Goal: Use online tool/utility: Utilize a website feature to perform a specific function

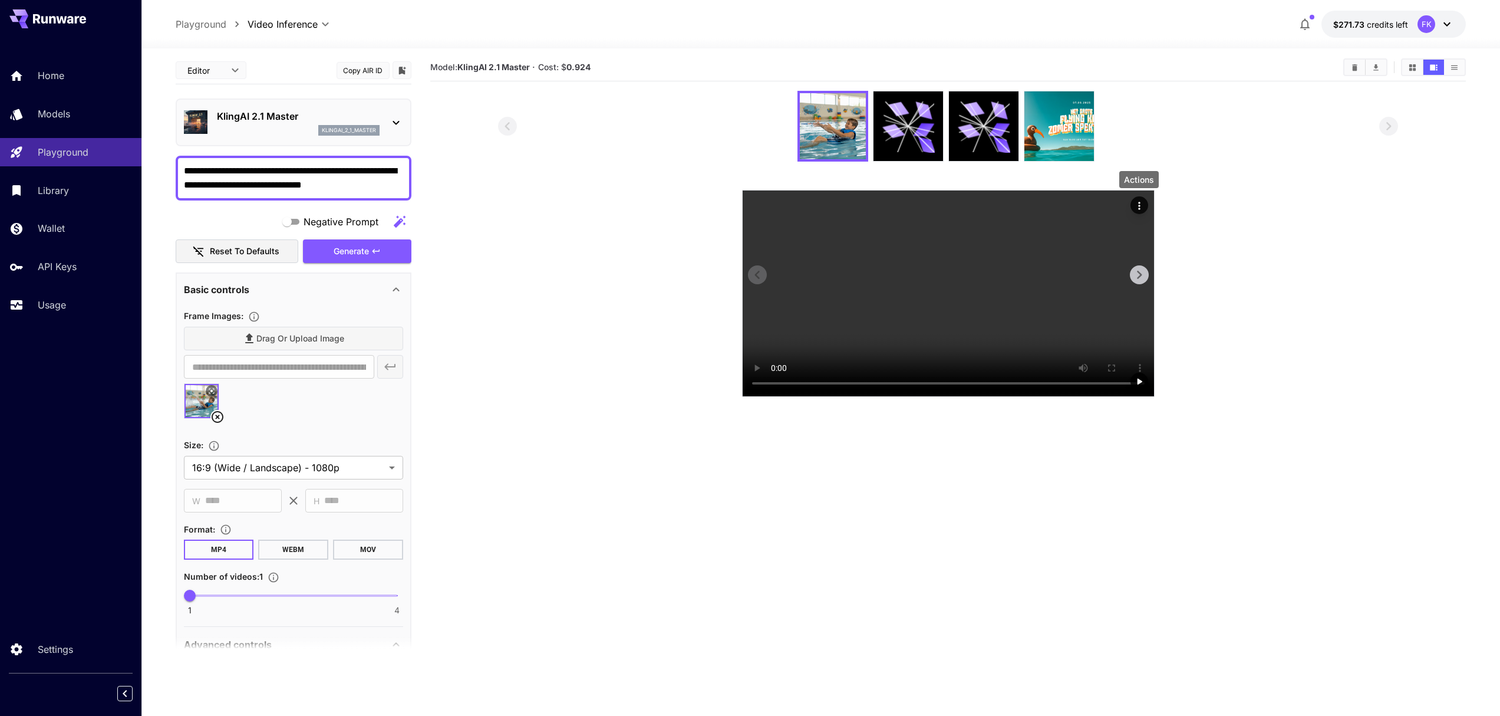
click at [1141, 208] on icon "Actions" at bounding box center [1140, 206] width 12 height 12
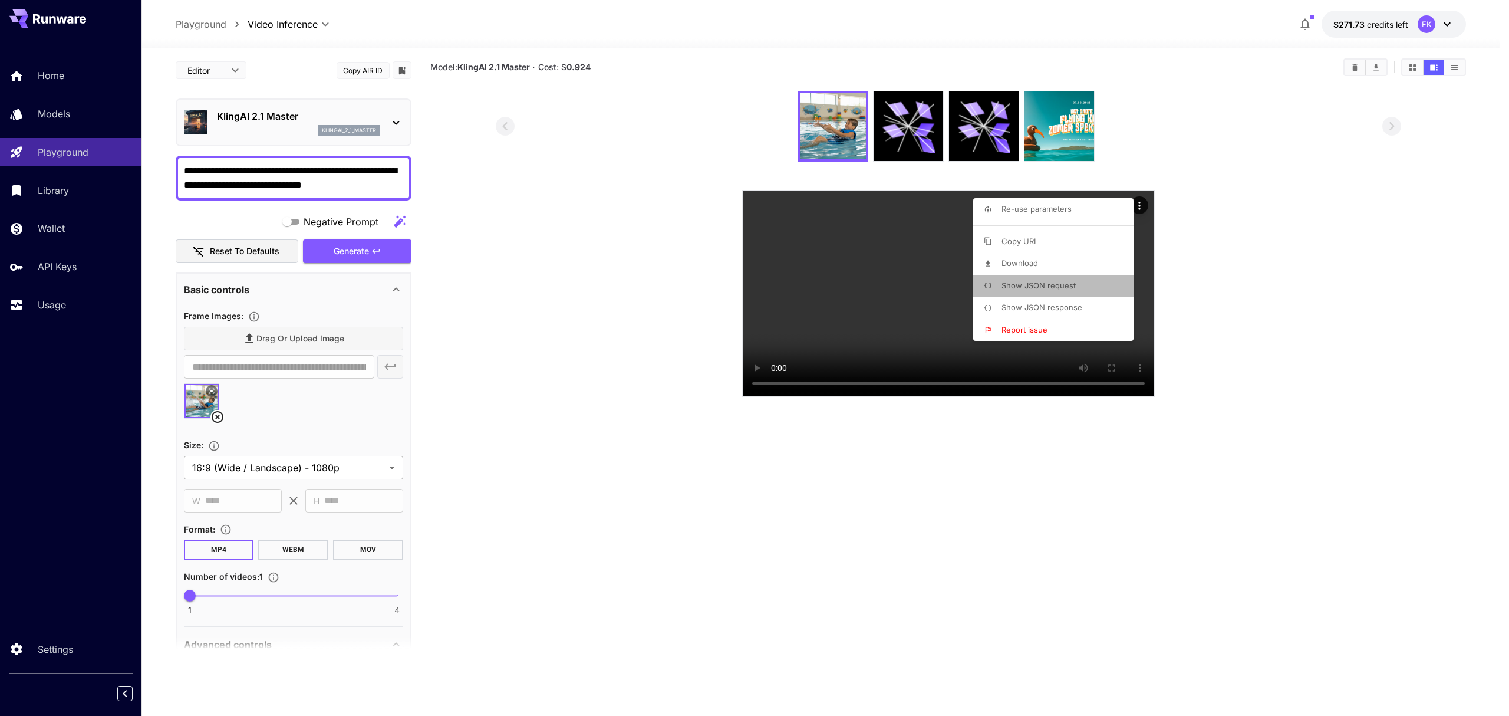
click at [1061, 288] on span "Show JSON request" at bounding box center [1039, 285] width 74 height 9
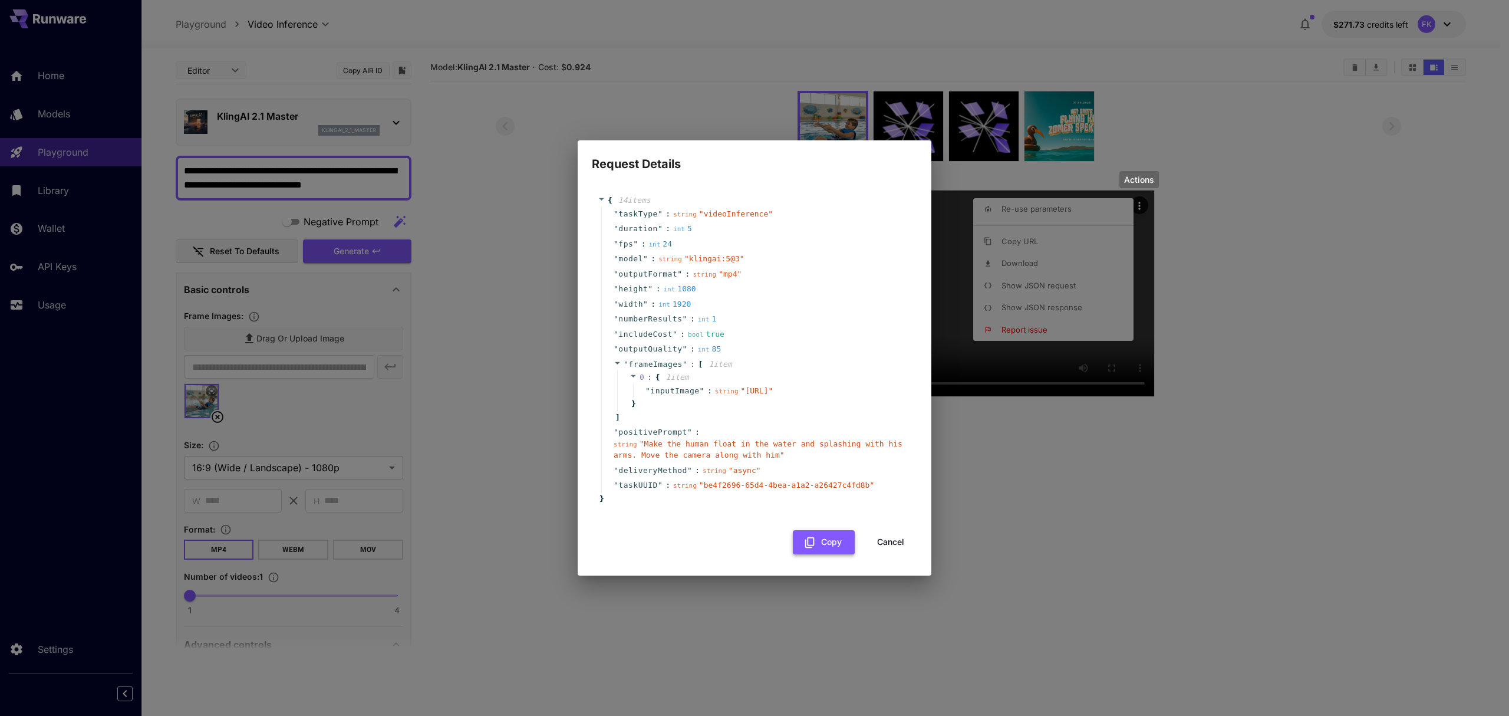
click at [837, 554] on button "Copy" at bounding box center [824, 542] width 62 height 24
click at [811, 547] on icon "button" at bounding box center [809, 541] width 9 height 11
click at [733, 254] on span "" klingai:5@3 "" at bounding box center [714, 258] width 60 height 9
click at [729, 254] on span "" klingai:5@3 "" at bounding box center [714, 258] width 60 height 9
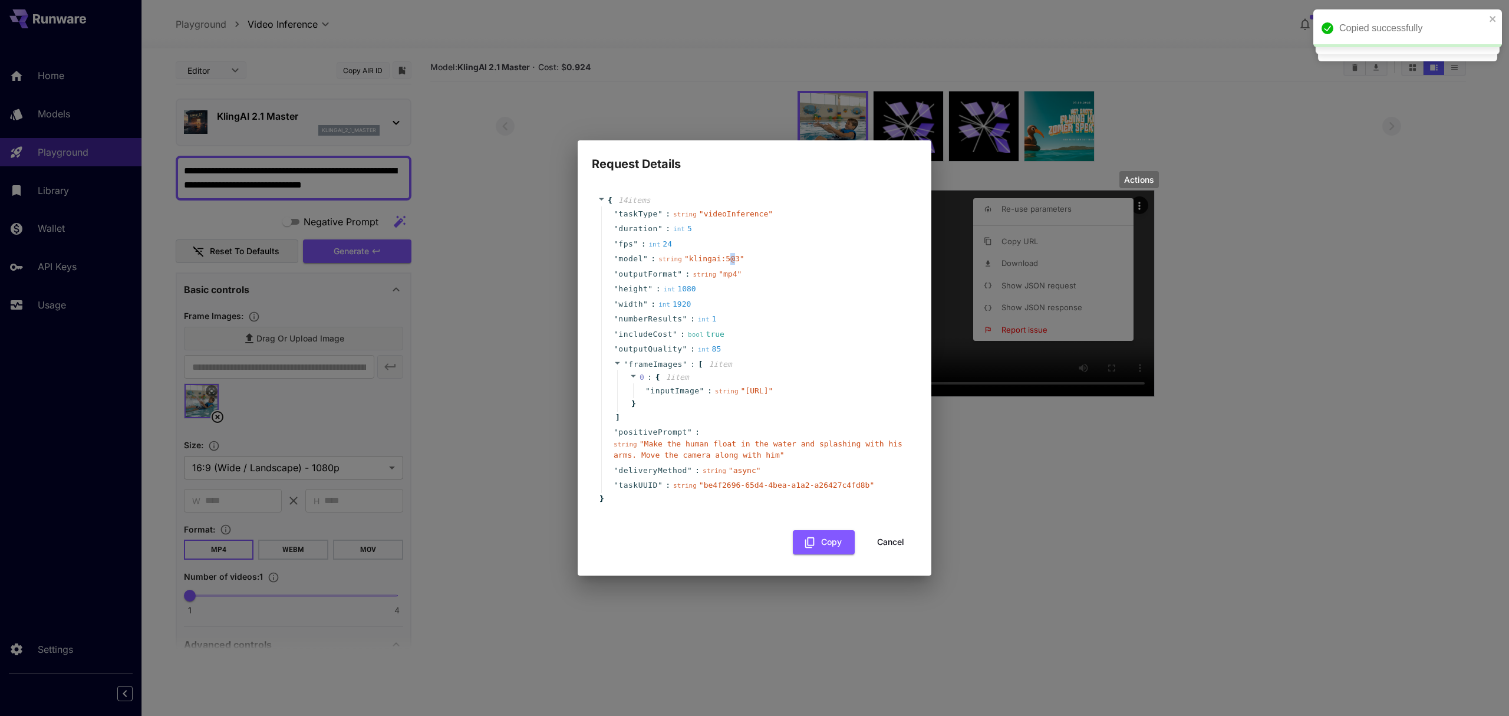
click at [689, 455] on span "" Make the human float in the water and splashing with his arms. Move the camer…" at bounding box center [758, 449] width 289 height 21
click at [712, 457] on span "" Make the human float in the water and splashing with his arms. Move the camer…" at bounding box center [758, 449] width 289 height 21
click at [664, 438] on span "positivePrompt" at bounding box center [652, 432] width 69 height 12
click at [700, 460] on span "" Make the human float in the water and splashing with his arms. Move the camer…" at bounding box center [758, 449] width 289 height 21
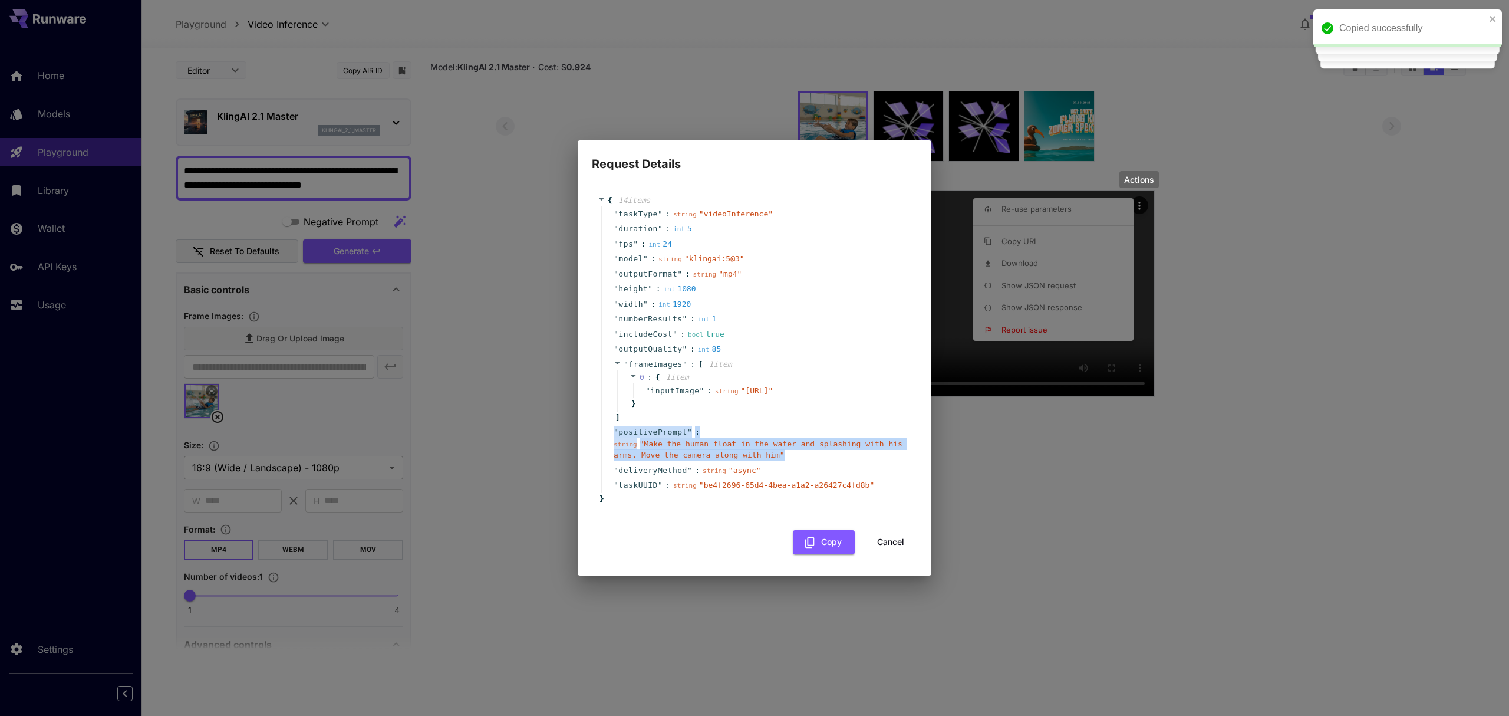
click at [700, 460] on span "" Make the human float in the water and splashing with his arms. Move the camer…" at bounding box center [758, 449] width 289 height 21
click at [492, 397] on div "Request Details { 14 item s " taskType " : string " videoInference " " duration…" at bounding box center [754, 358] width 1509 height 716
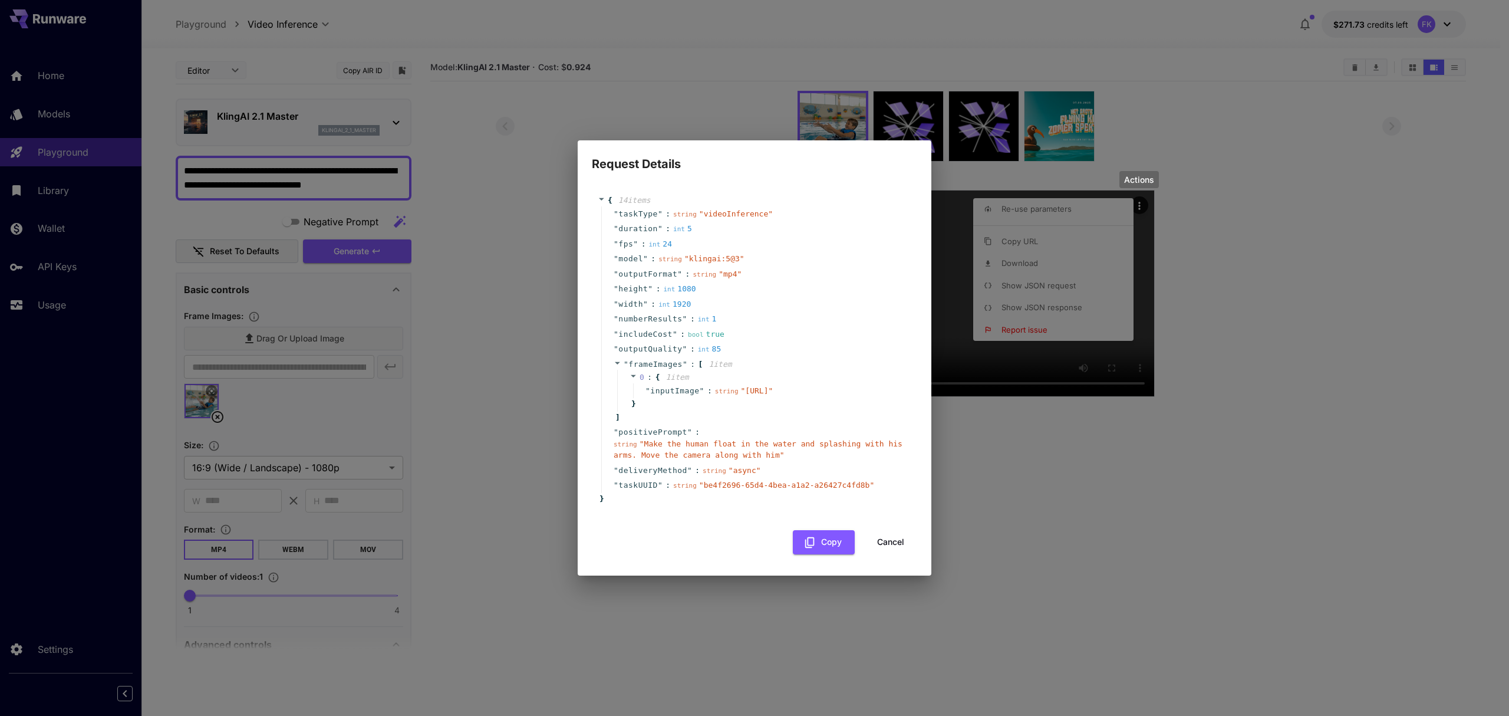
click at [449, 376] on div "Request Details { 14 item s " taskType " : string " videoInference " " duration…" at bounding box center [754, 358] width 1509 height 716
click at [880, 549] on button "Cancel" at bounding box center [890, 542] width 53 height 24
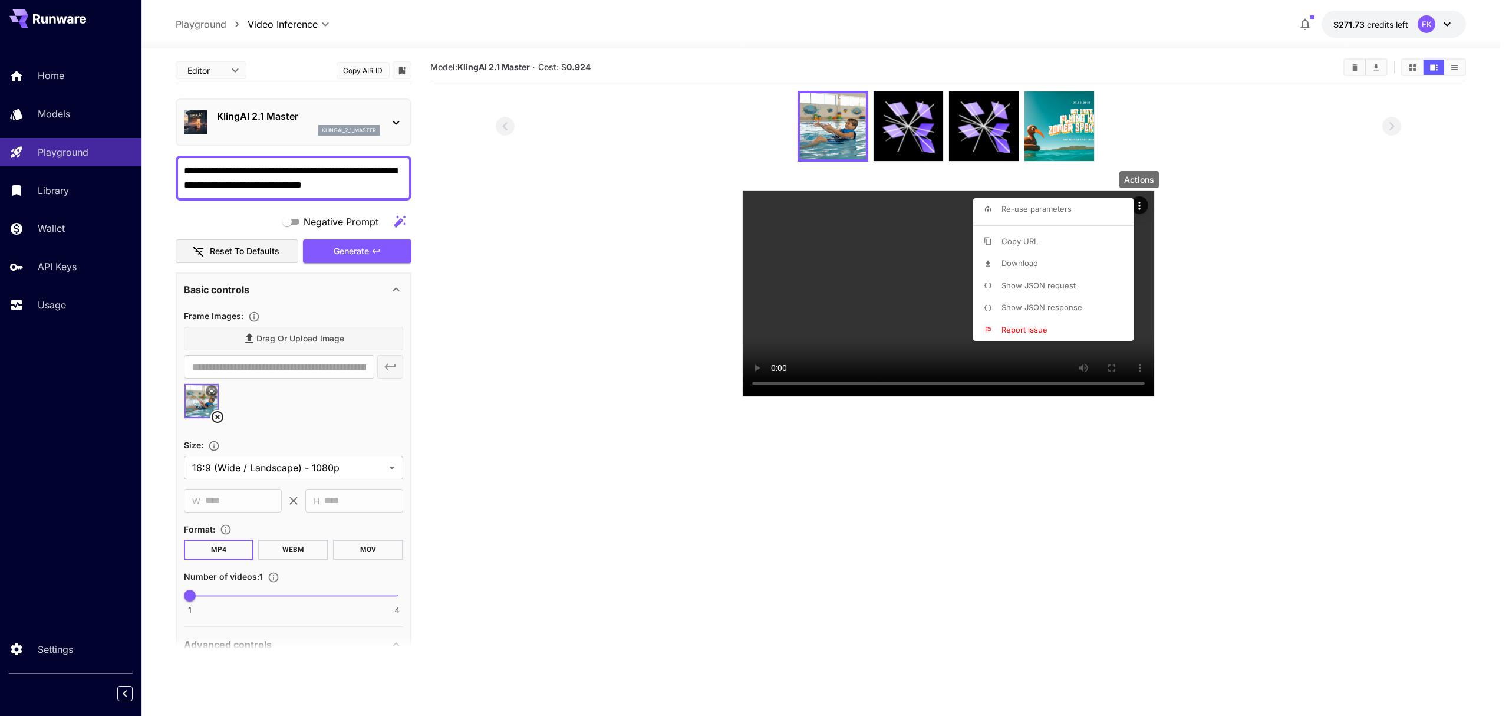
click at [276, 624] on div at bounding box center [754, 358] width 1509 height 716
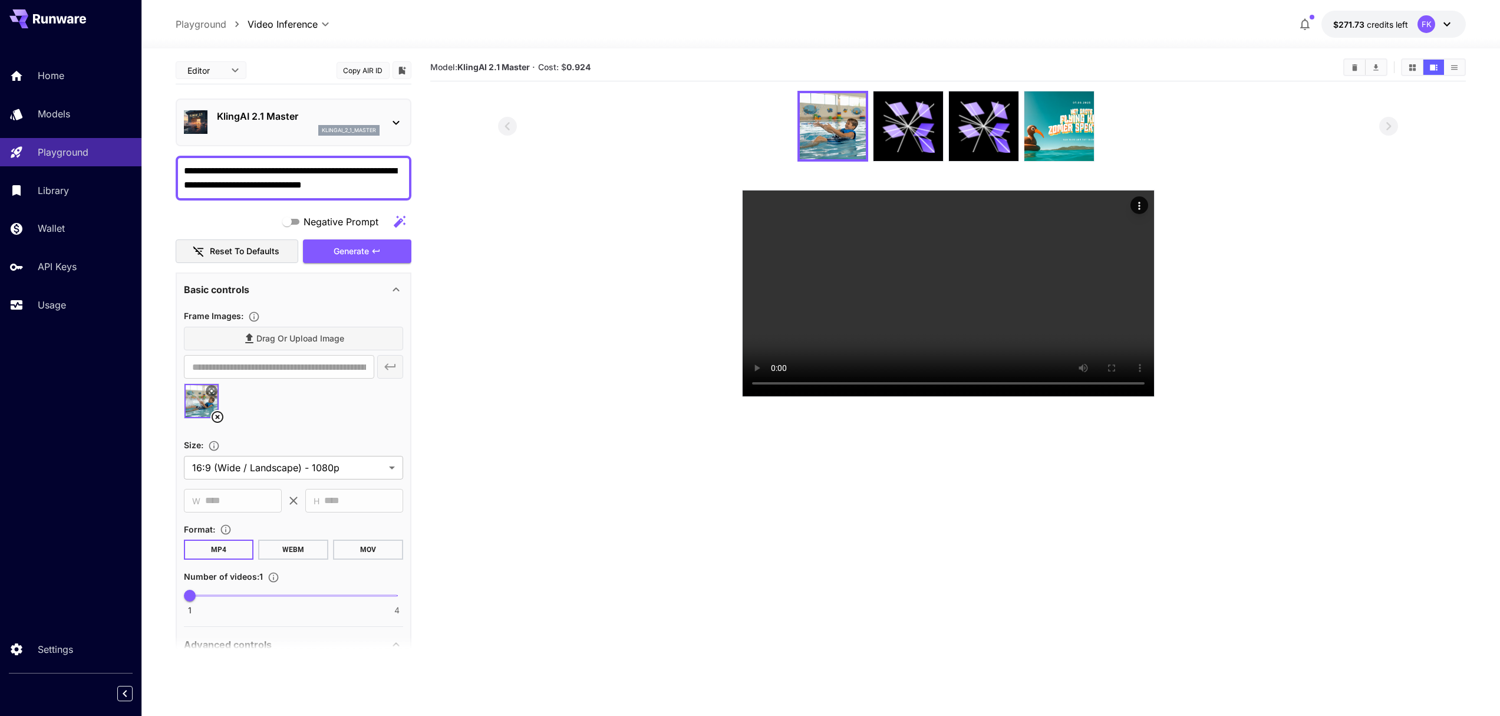
click at [276, 634] on div "Advanced controls" at bounding box center [293, 644] width 219 height 28
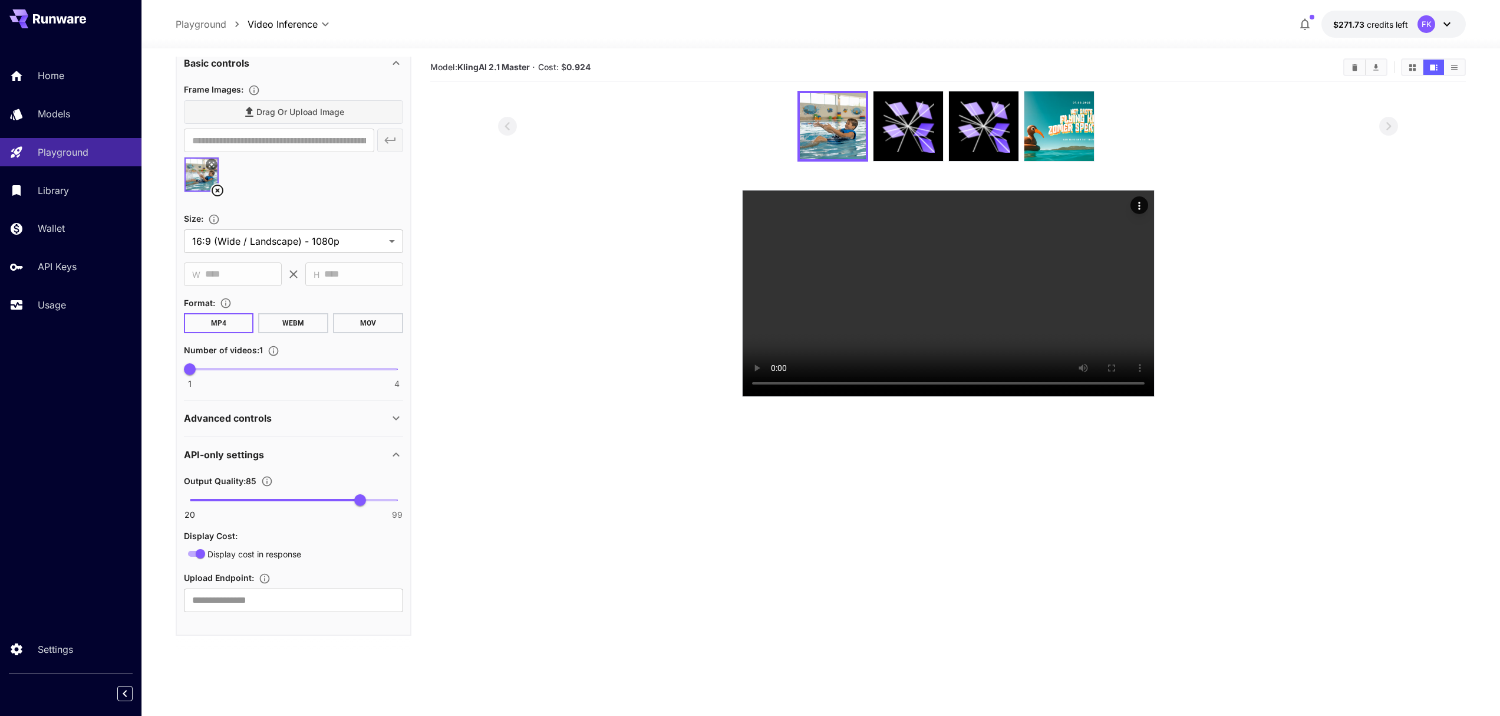
scroll to position [224, 0]
click at [322, 416] on div "Advanced controls" at bounding box center [286, 420] width 205 height 14
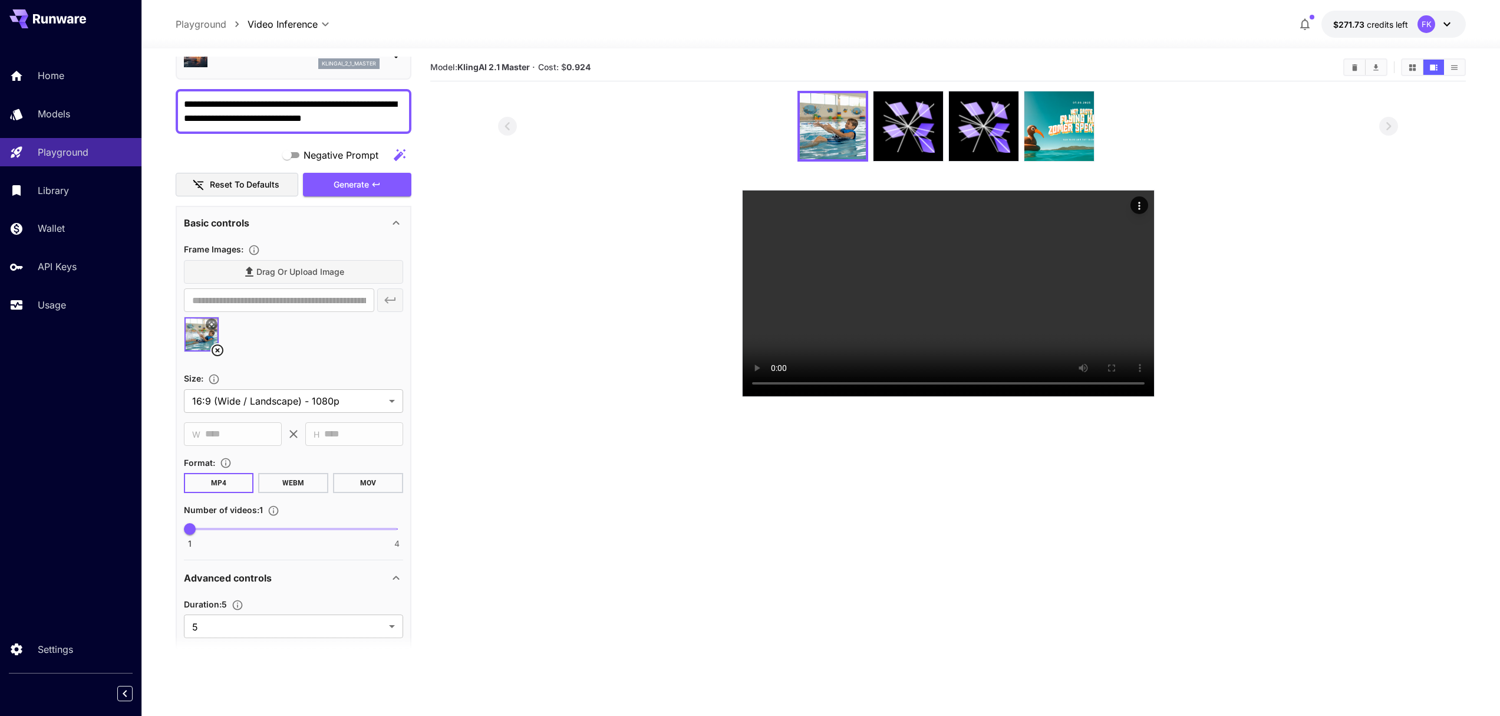
scroll to position [39, 0]
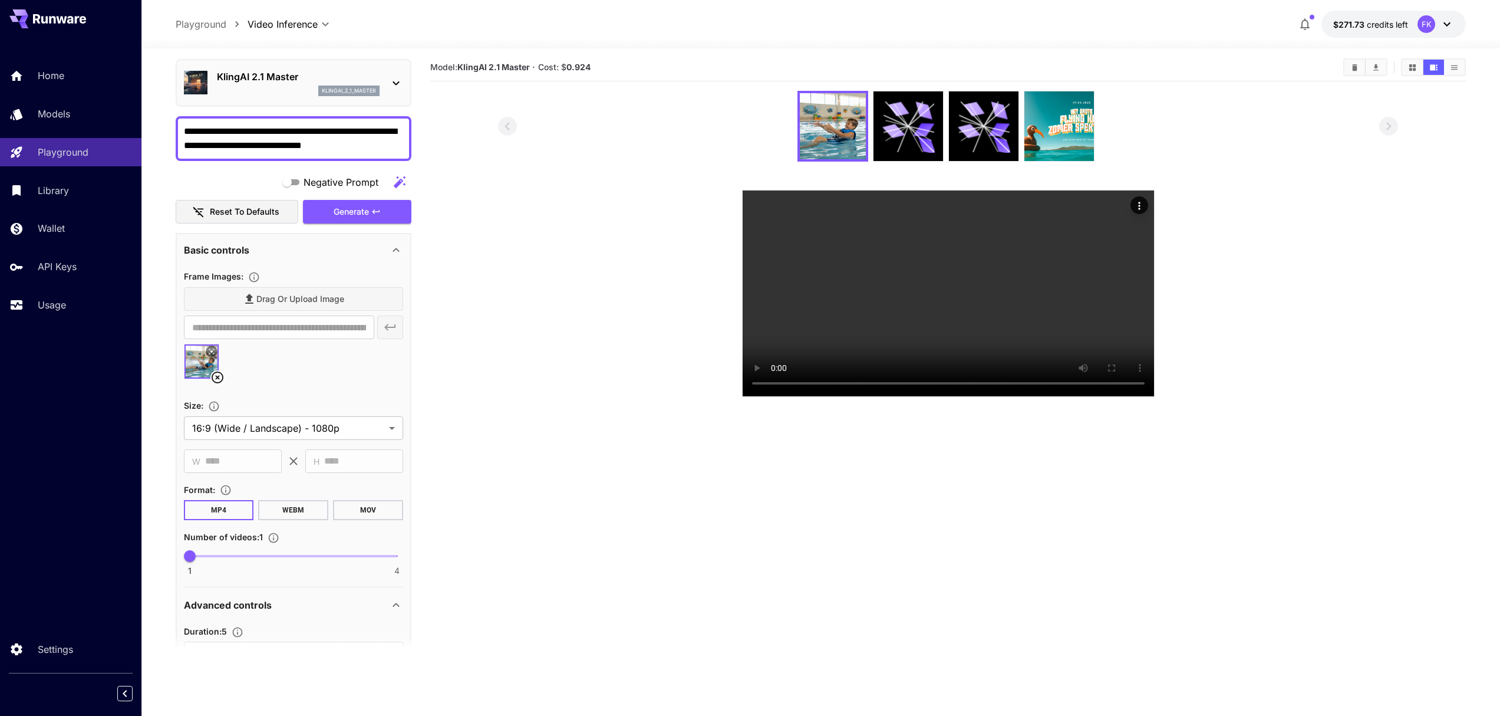
click at [541, 26] on div "**********" at bounding box center [821, 24] width 1291 height 27
click at [50, 264] on p "API Keys" at bounding box center [59, 266] width 39 height 14
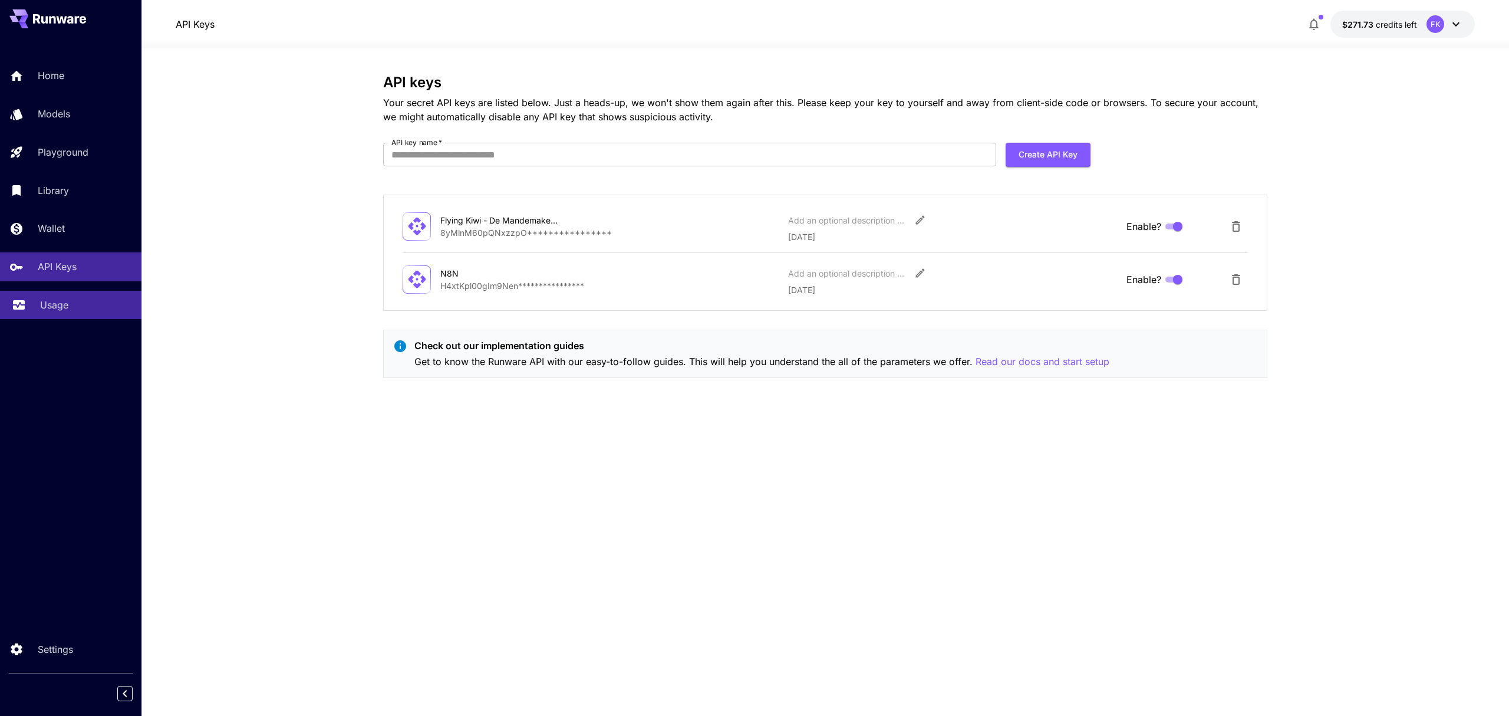
click at [69, 304] on div "Usage" at bounding box center [86, 305] width 92 height 14
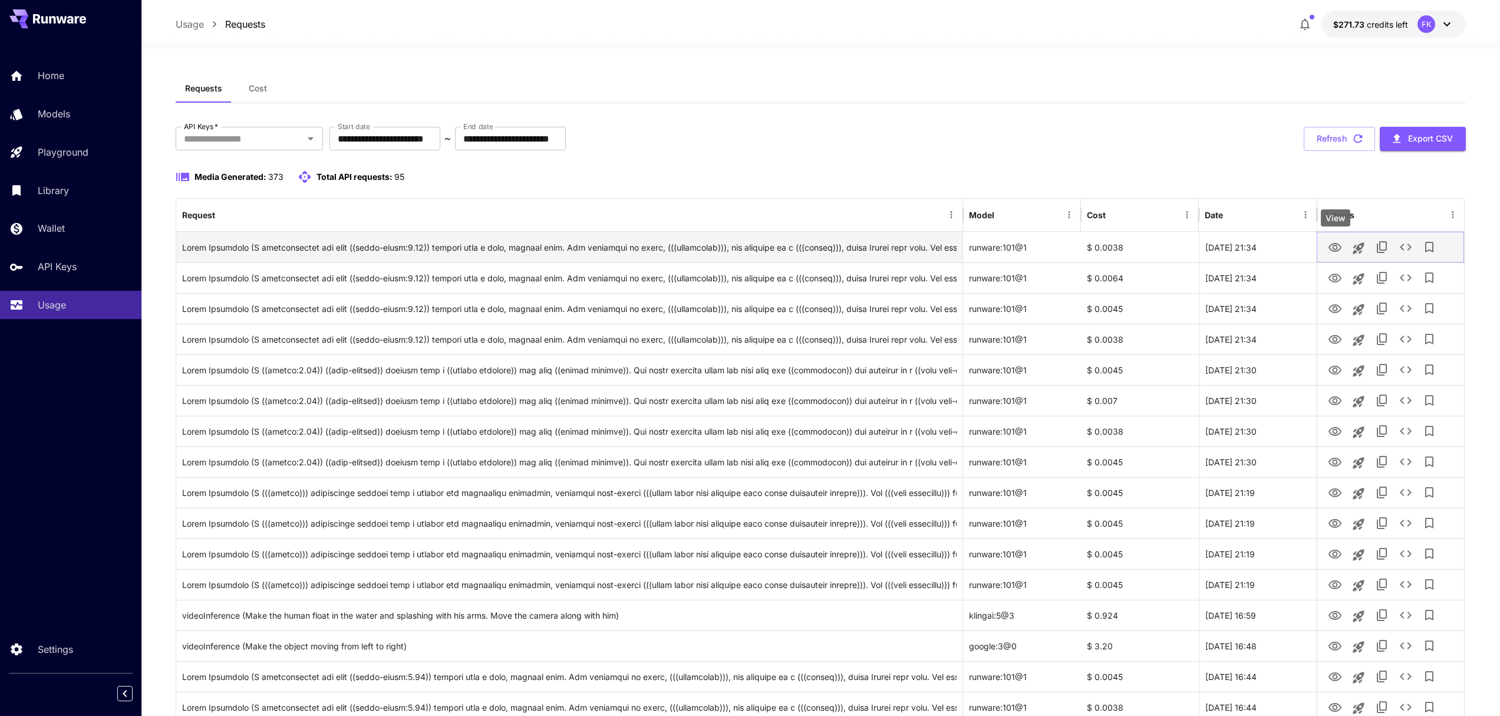
click at [1328, 248] on icon "View" at bounding box center [1335, 248] width 14 height 14
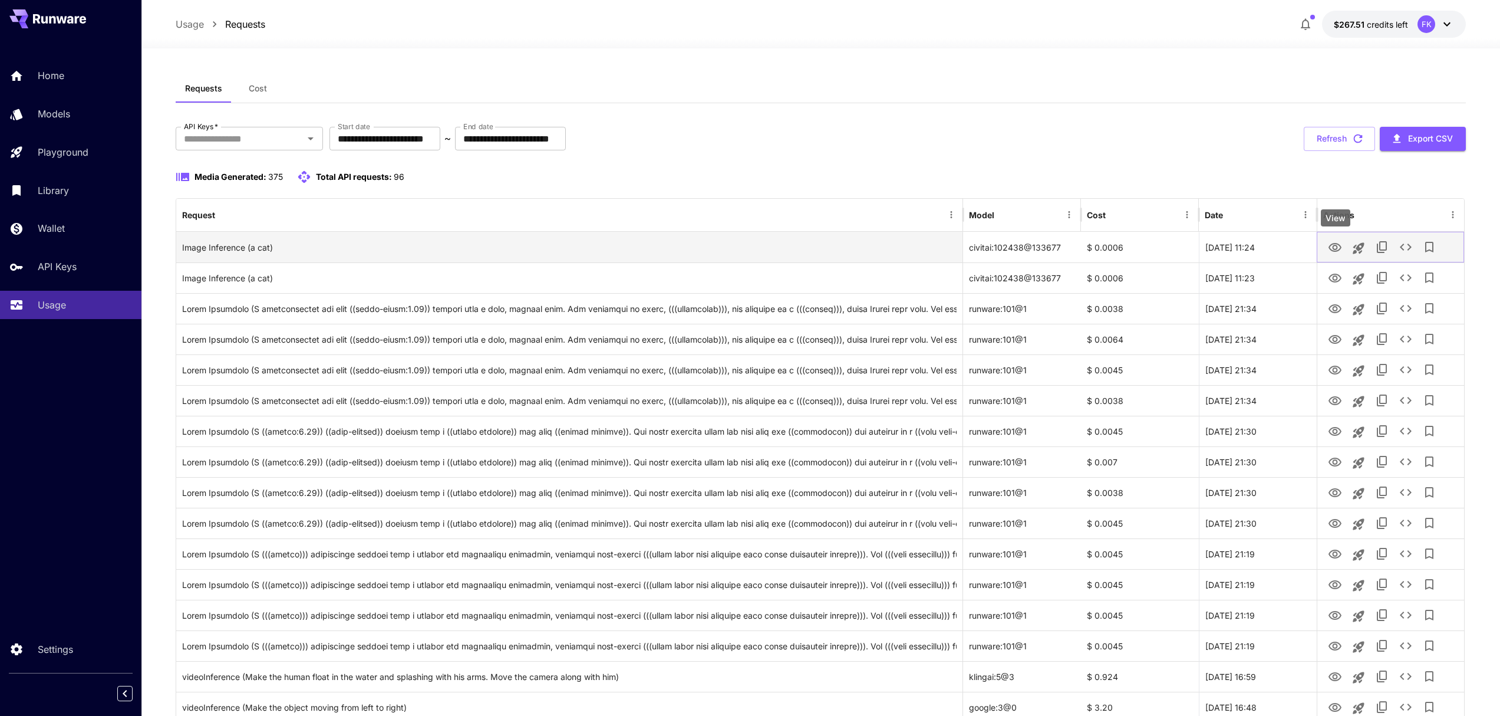
click at [1332, 244] on icon "View" at bounding box center [1335, 247] width 13 height 9
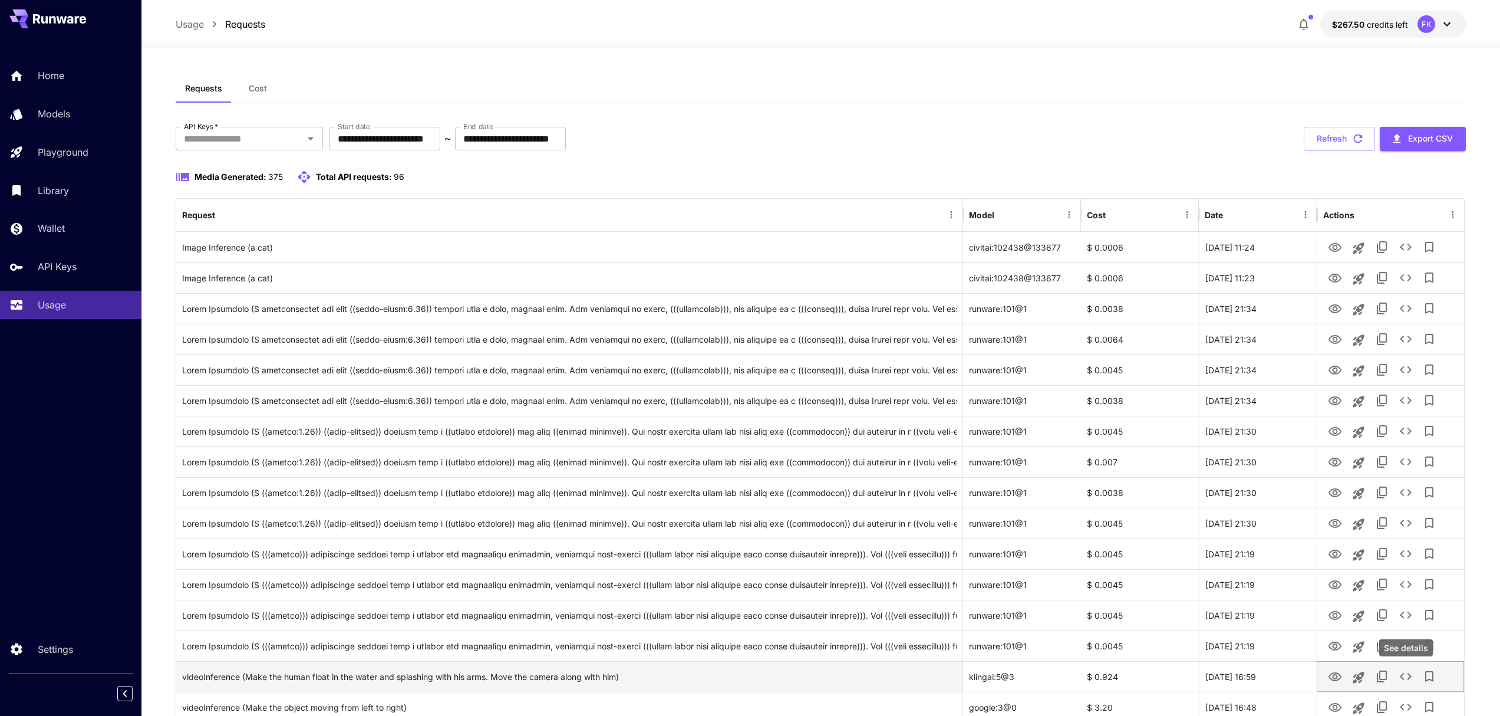
click at [1404, 676] on icon "See details" at bounding box center [1406, 676] width 14 height 14
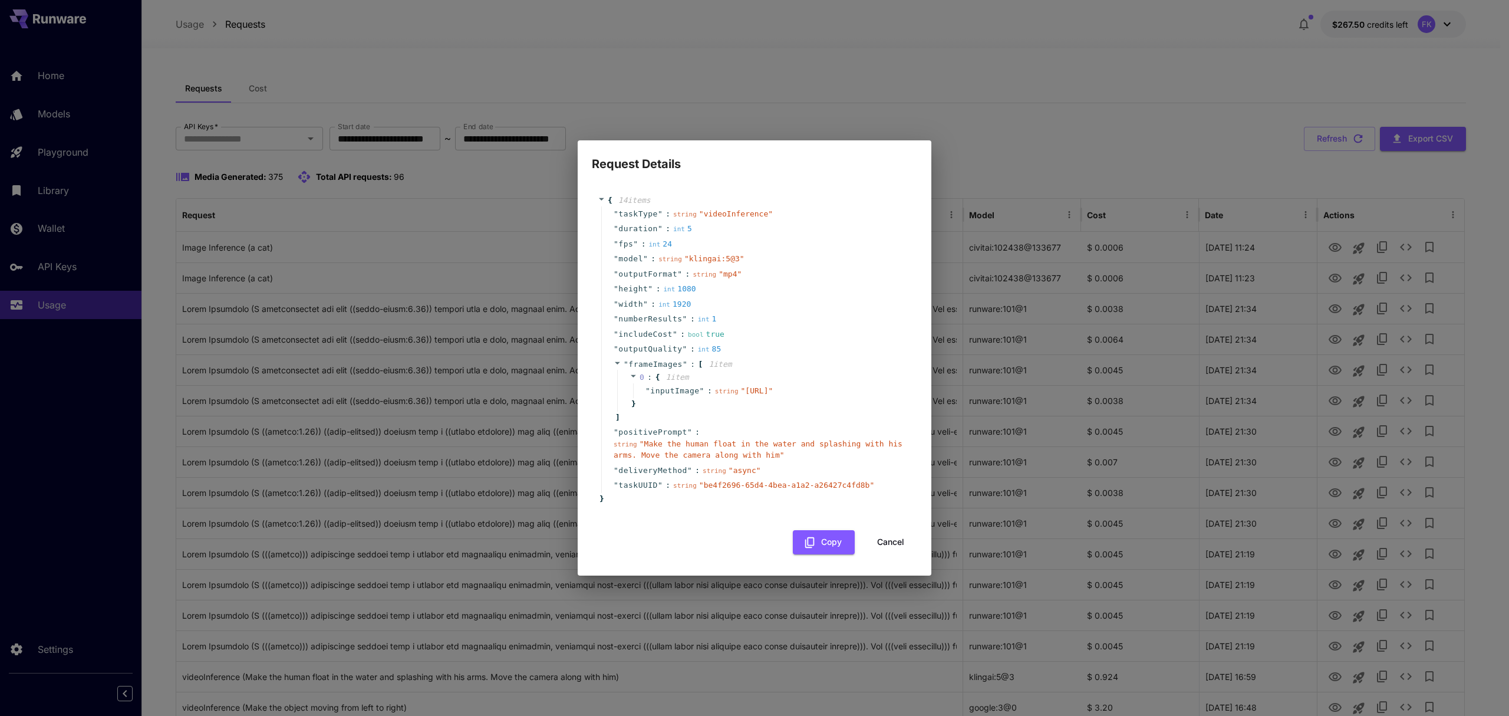
click at [890, 549] on button "Cancel" at bounding box center [890, 542] width 53 height 24
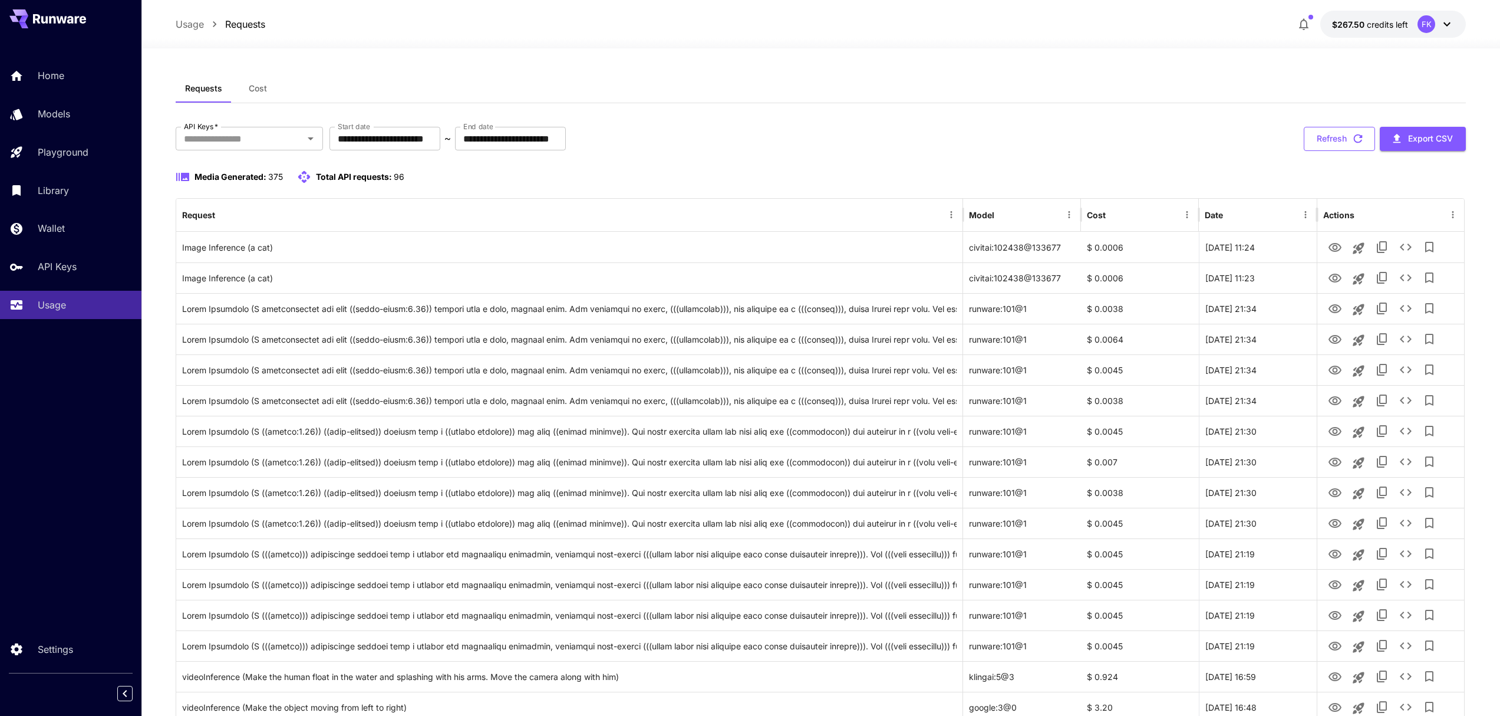
click at [1330, 139] on button "Refresh" at bounding box center [1339, 139] width 71 height 24
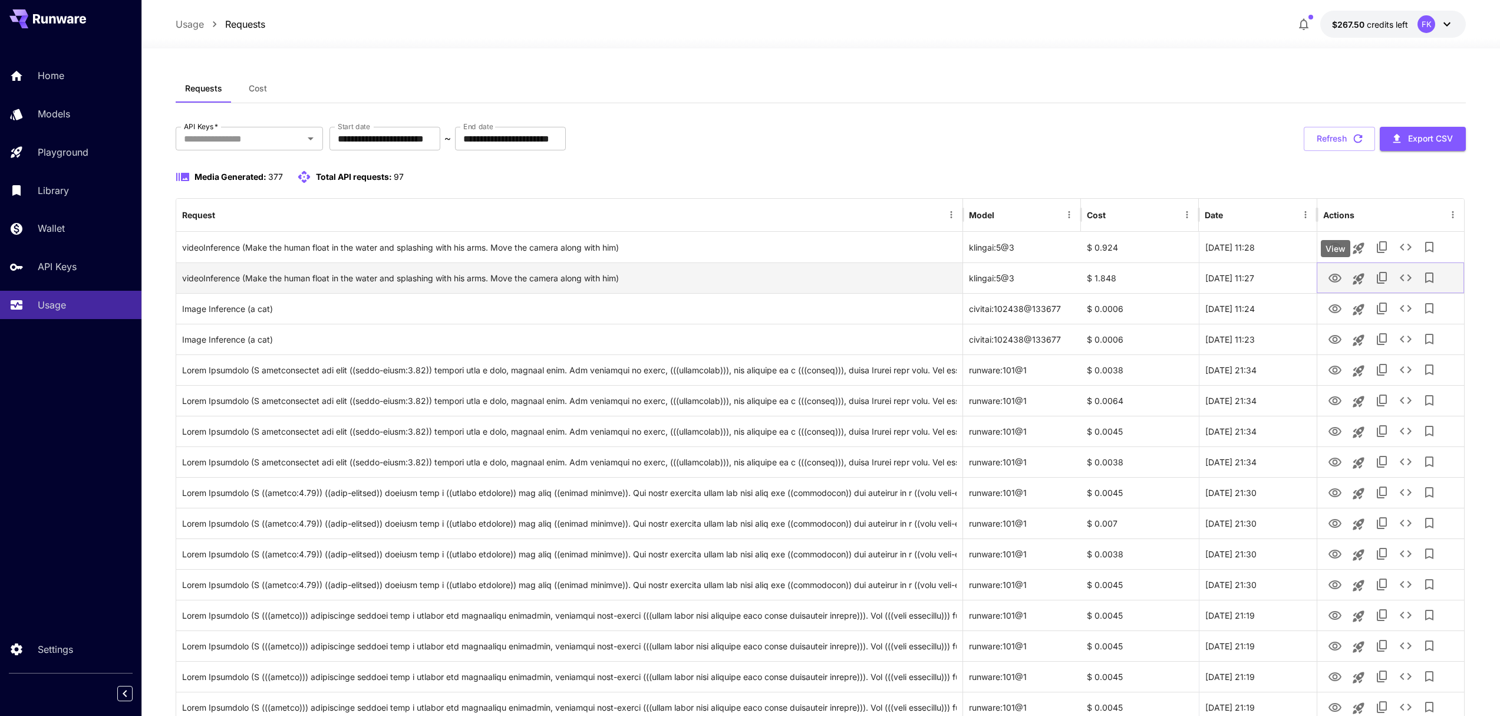
click at [1332, 277] on icon "View" at bounding box center [1335, 278] width 14 height 14
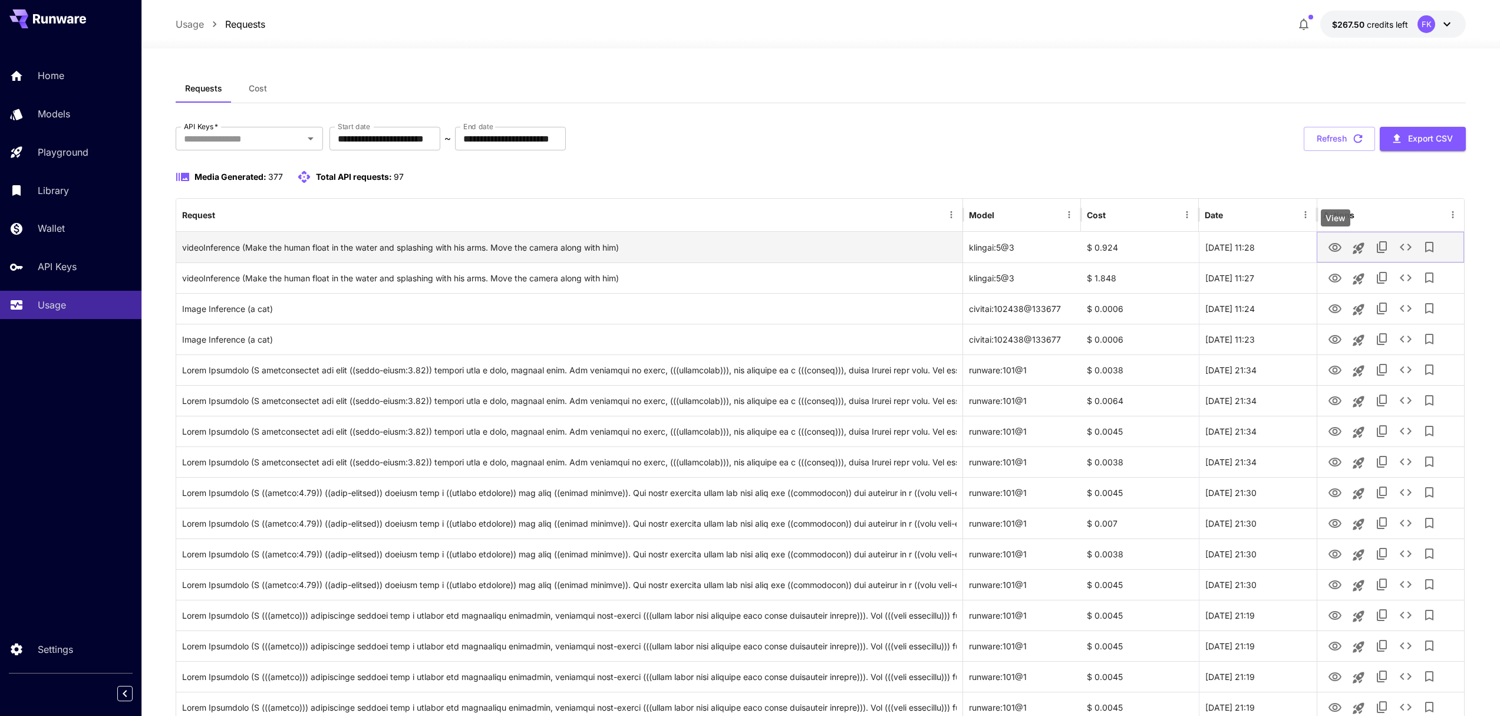
click at [1338, 250] on icon "View" at bounding box center [1335, 247] width 13 height 9
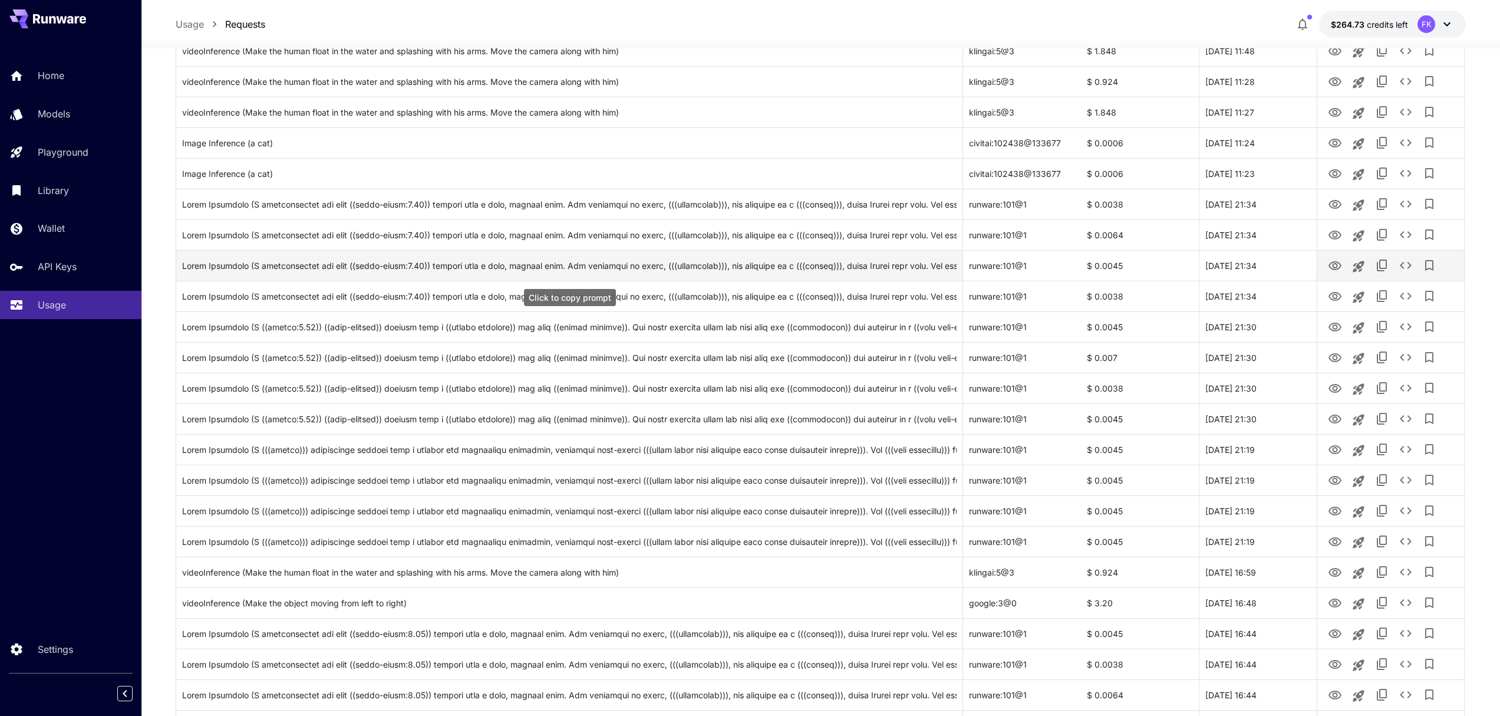
scroll to position [378, 0]
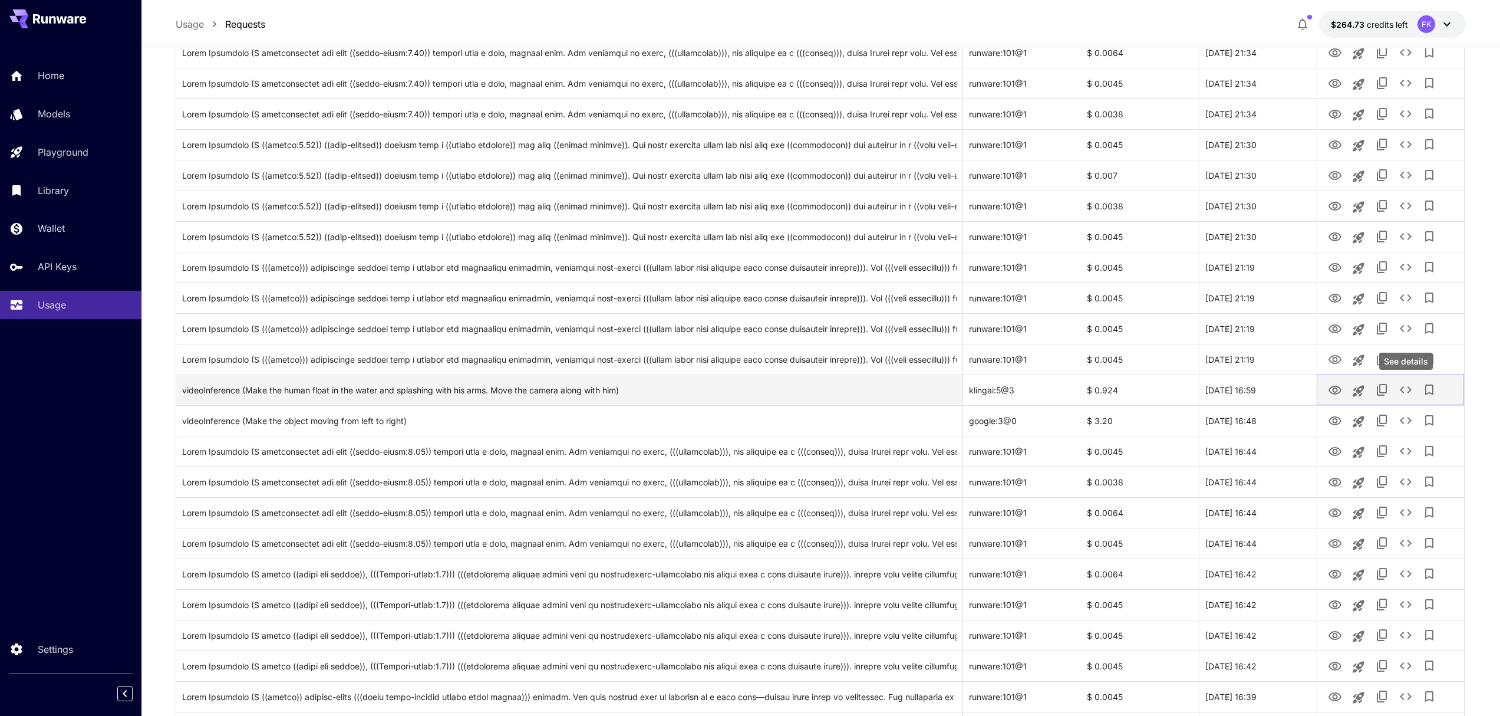
click at [1397, 386] on button "See details" at bounding box center [1406, 390] width 24 height 24
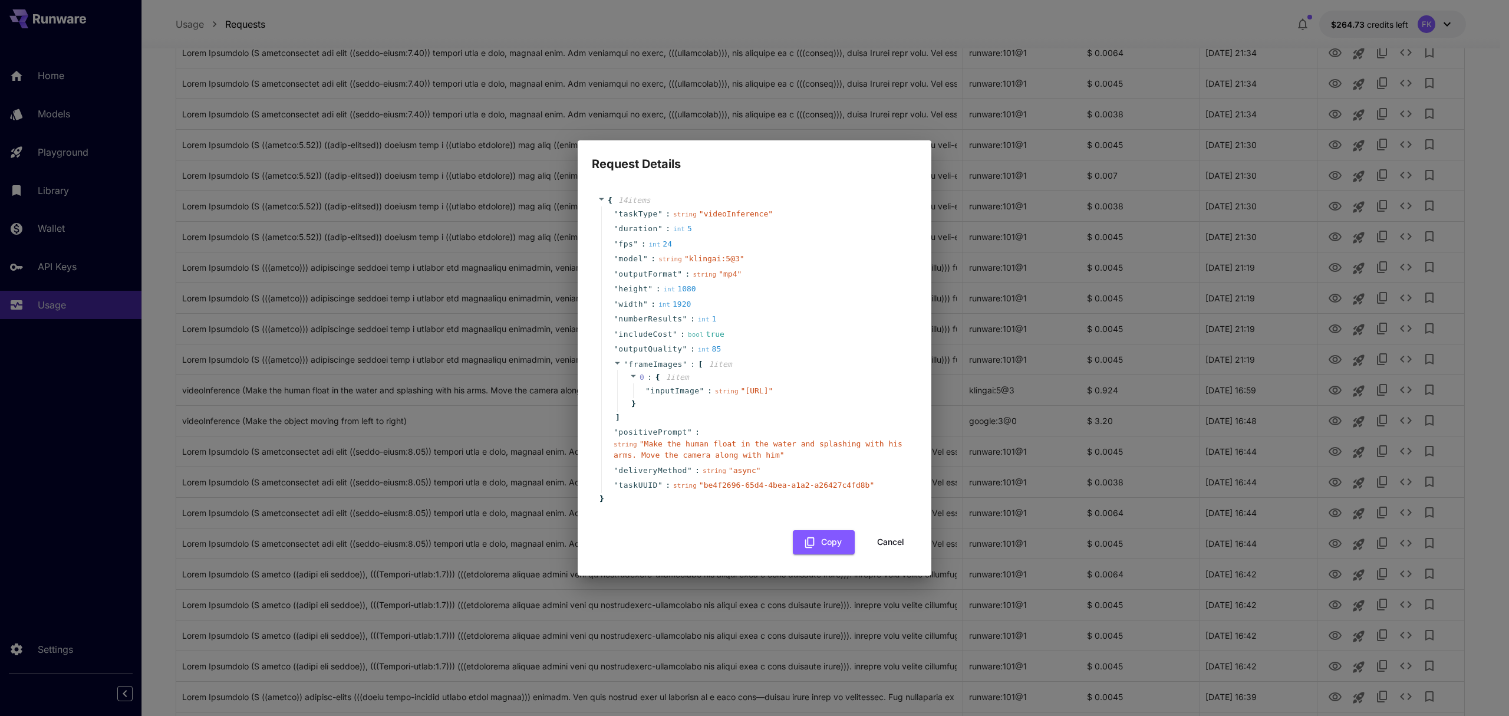
click at [1479, 375] on div "Request Details { 14 item s " taskType " : string " videoInference " " duration…" at bounding box center [754, 358] width 1509 height 716
click at [1499, 302] on div "Request Details { 14 item s " taskType " : string " videoInference " " duration…" at bounding box center [754, 358] width 1509 height 716
click at [893, 549] on button "Cancel" at bounding box center [890, 542] width 53 height 24
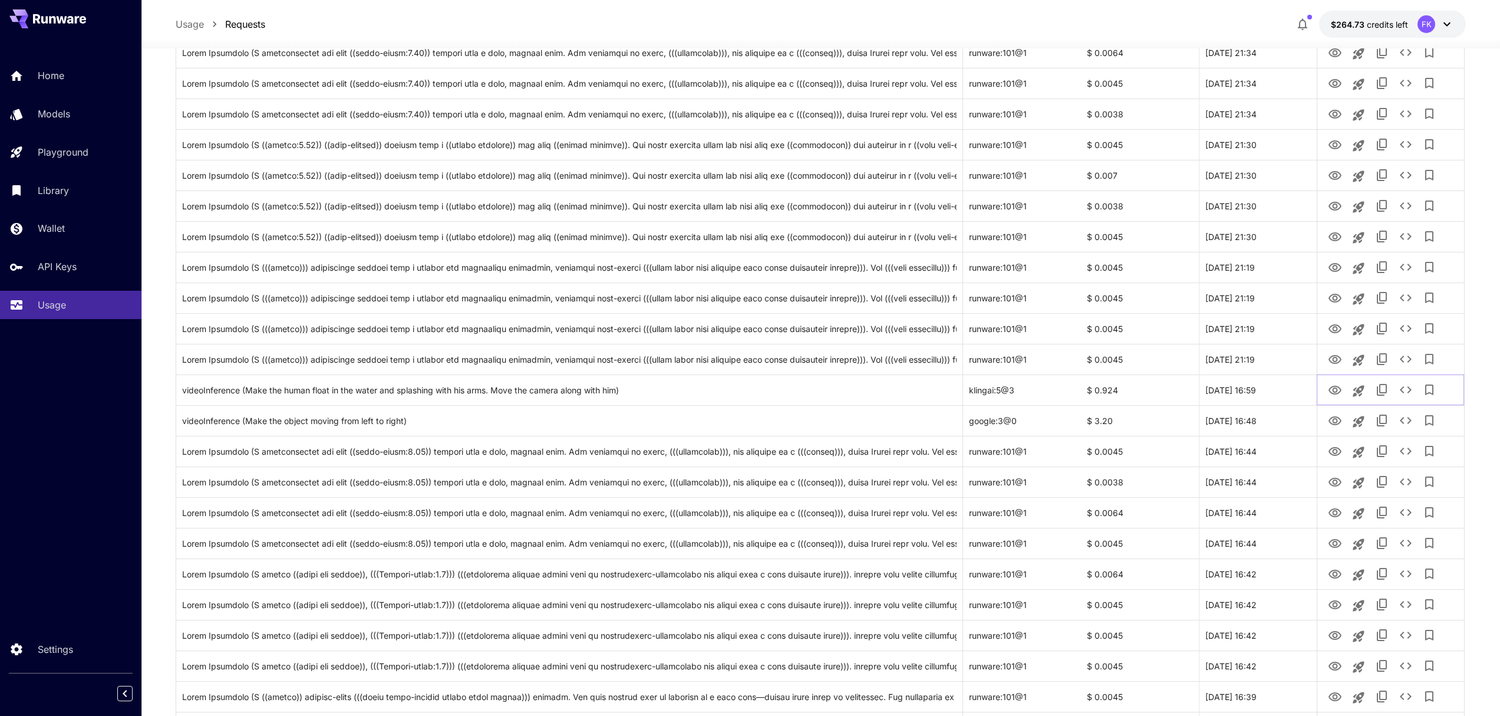
scroll to position [0, 0]
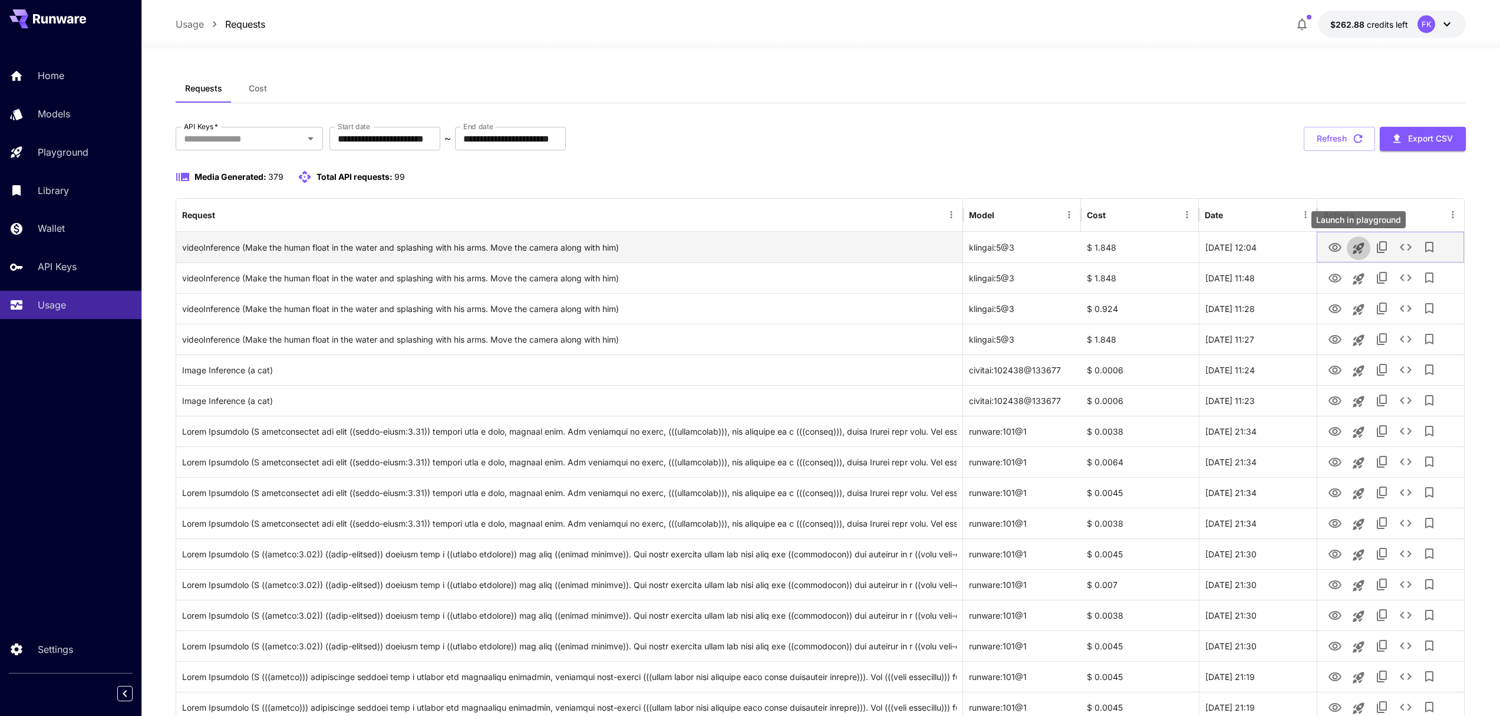
click at [1359, 246] on icon "Launch in playground" at bounding box center [1359, 248] width 14 height 14
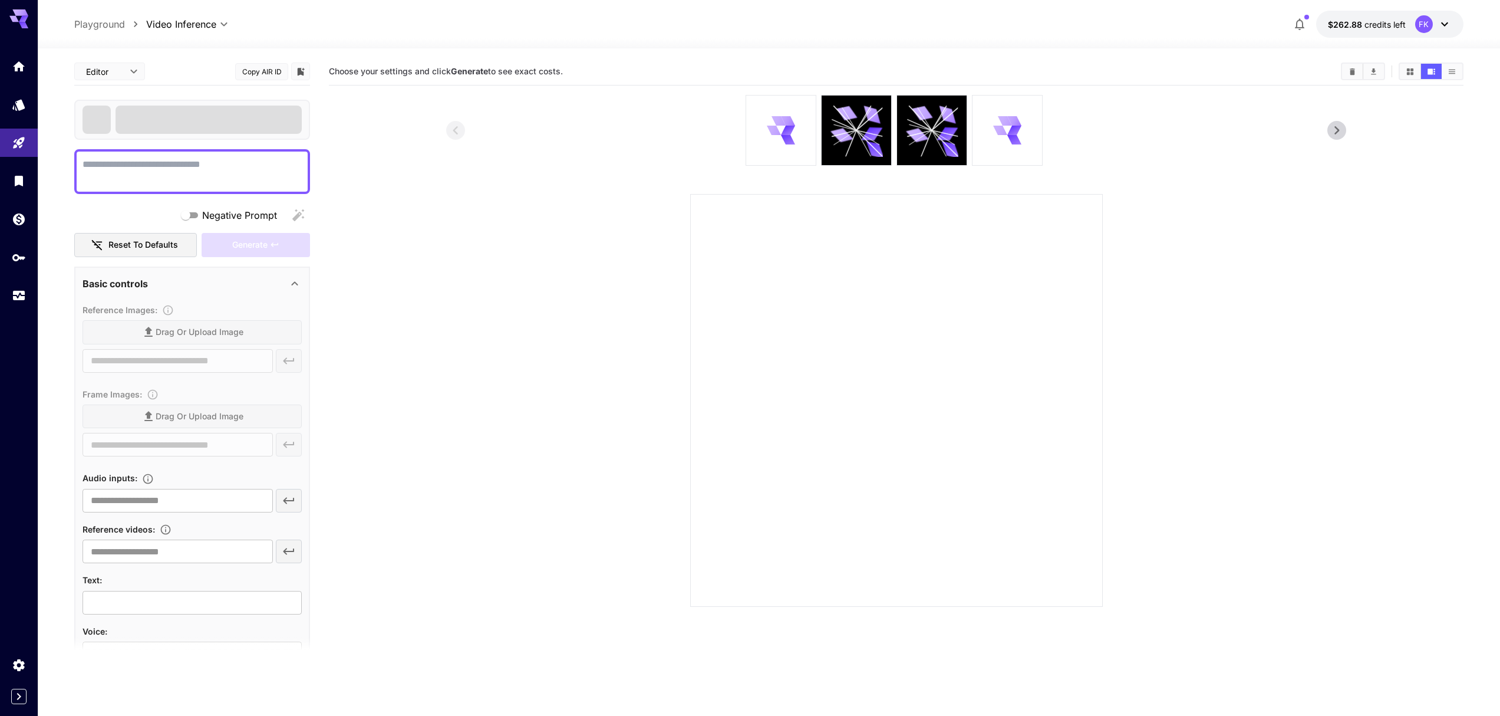
type textarea "**********"
type input "**********"
type input "****"
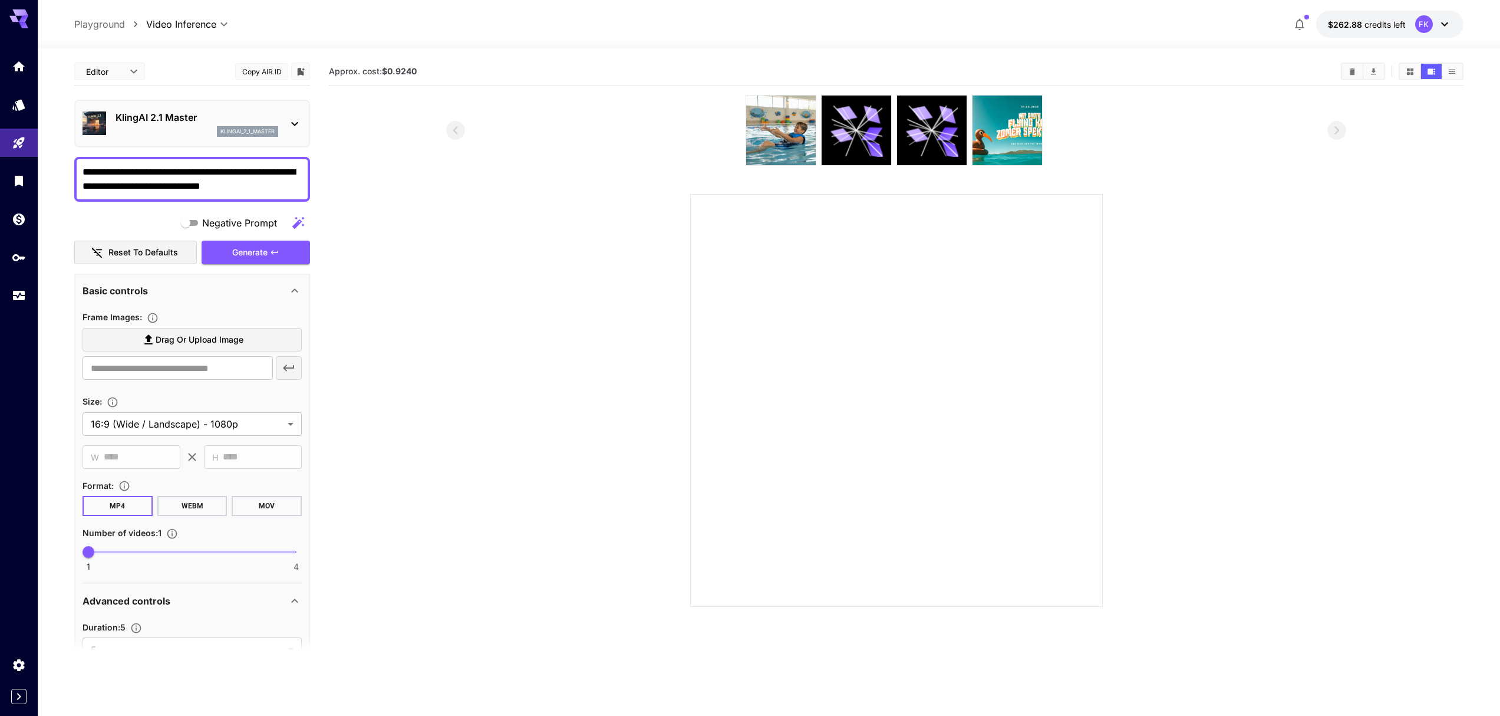
click at [179, 114] on p "KlingAI 2.1 Master" at bounding box center [197, 117] width 163 height 14
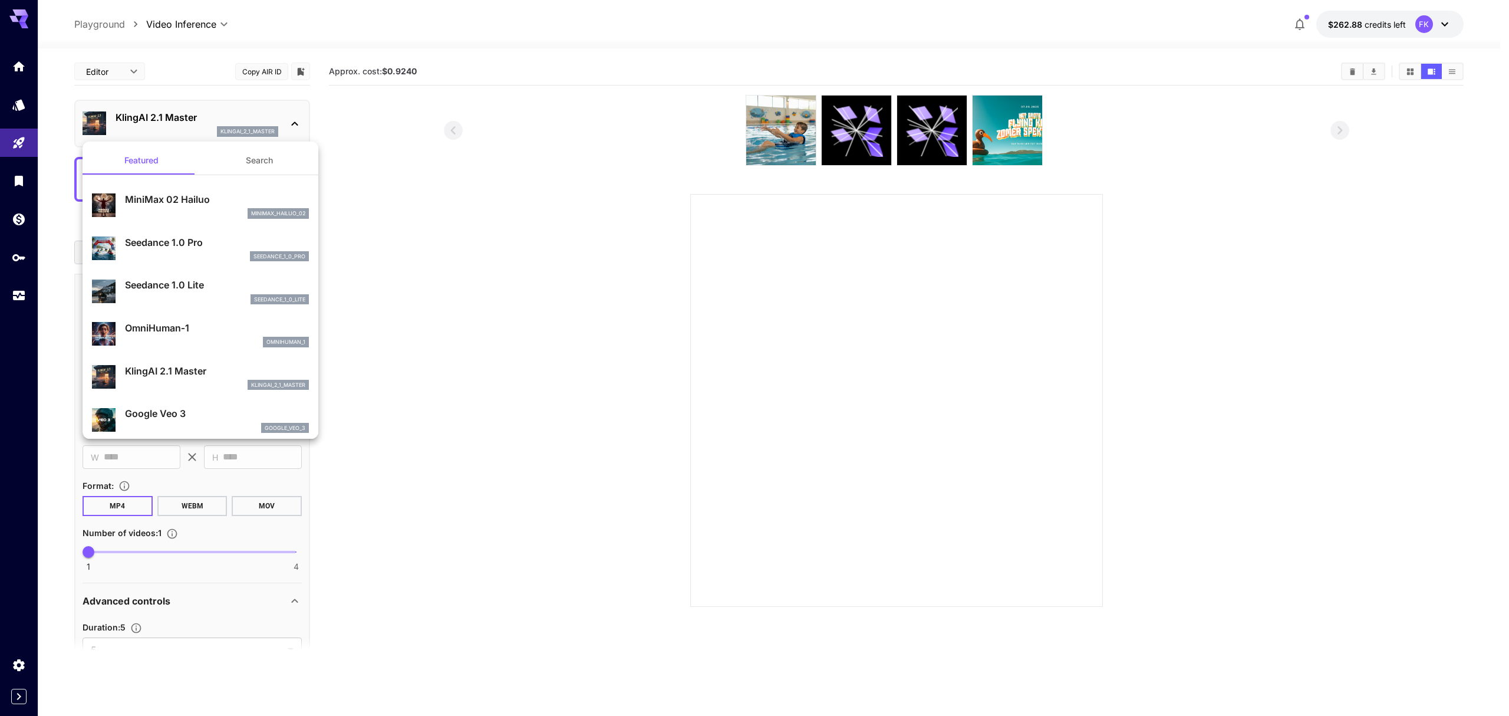
click at [267, 164] on button "Search" at bounding box center [259, 160] width 118 height 28
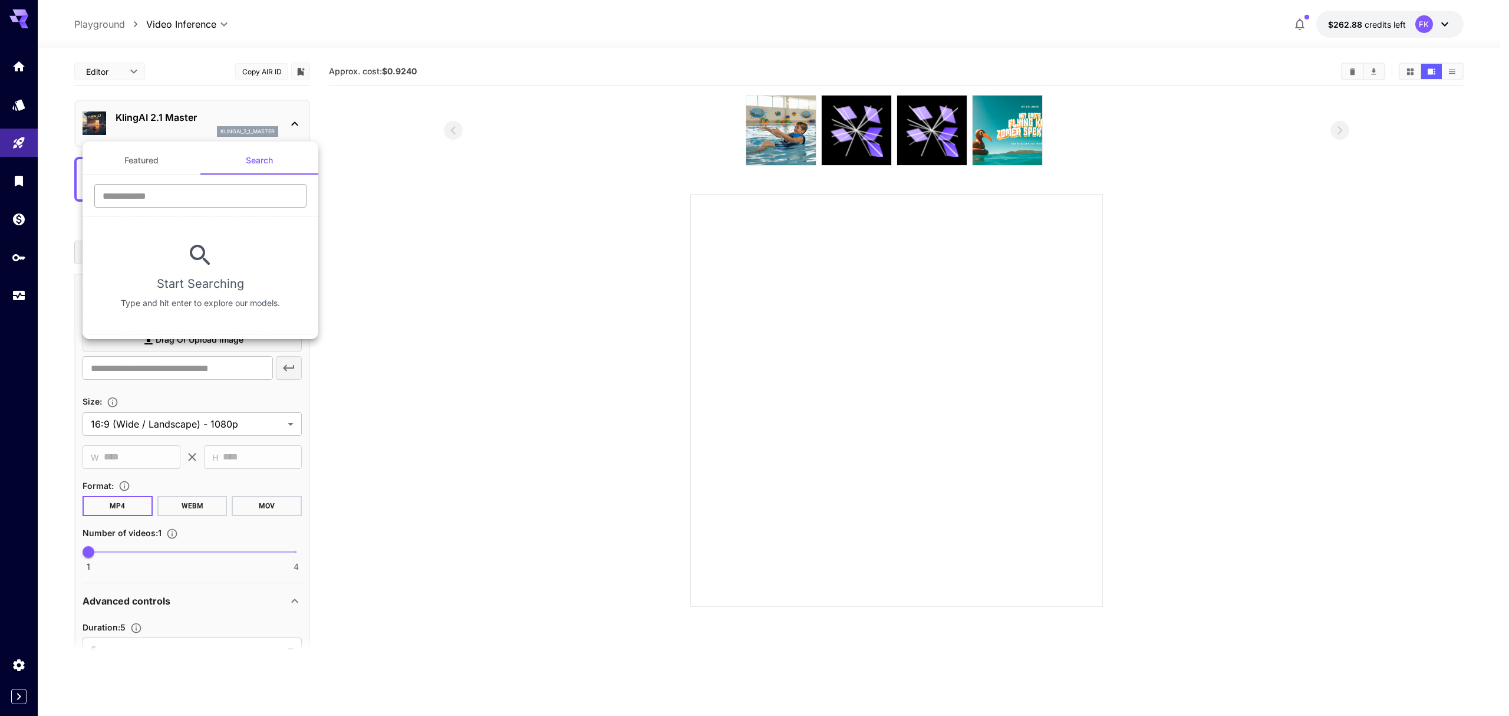
click at [219, 195] on input "text" at bounding box center [200, 196] width 212 height 24
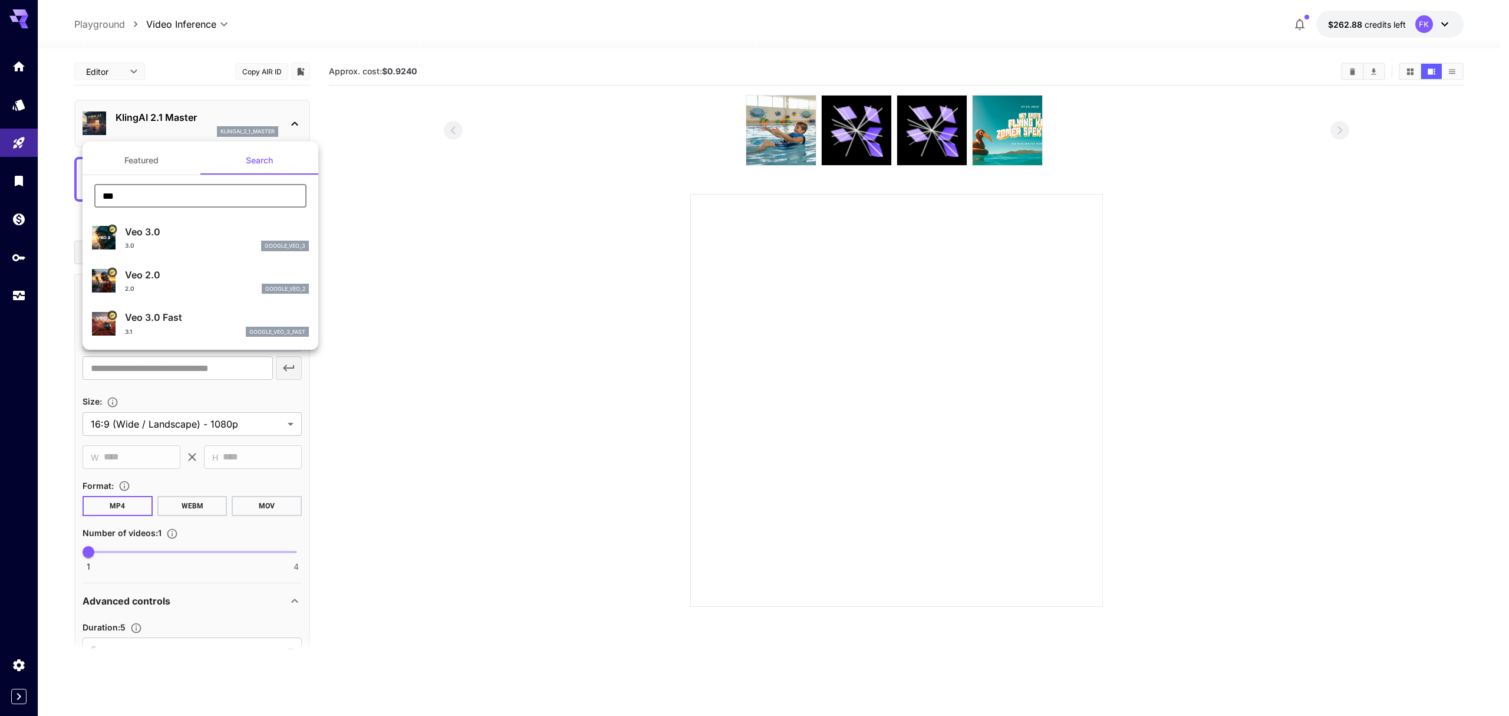
type input "***"
click at [136, 239] on div "Veo 3.0 3.0 google_veo_3" at bounding box center [217, 238] width 184 height 27
type input "**********"
type input "****"
type input "***"
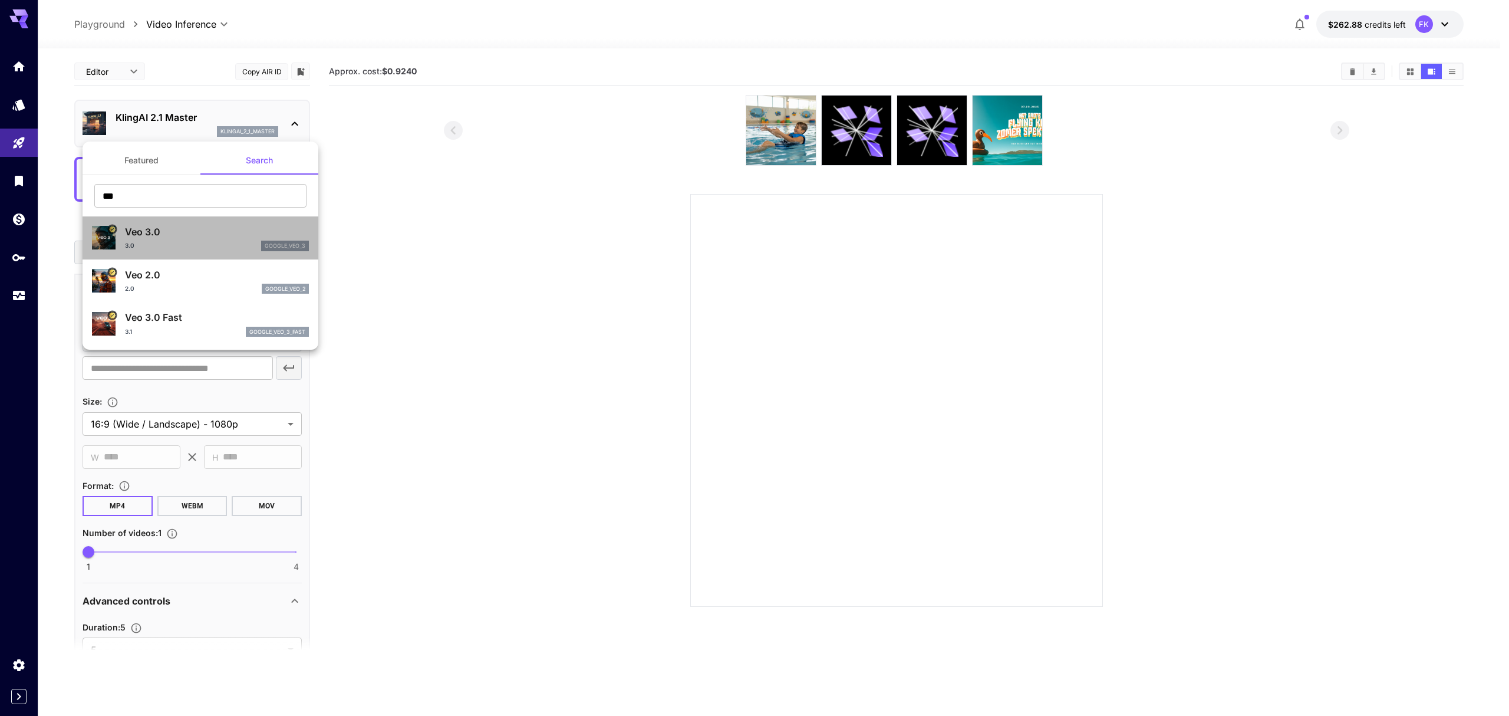
type input "*"
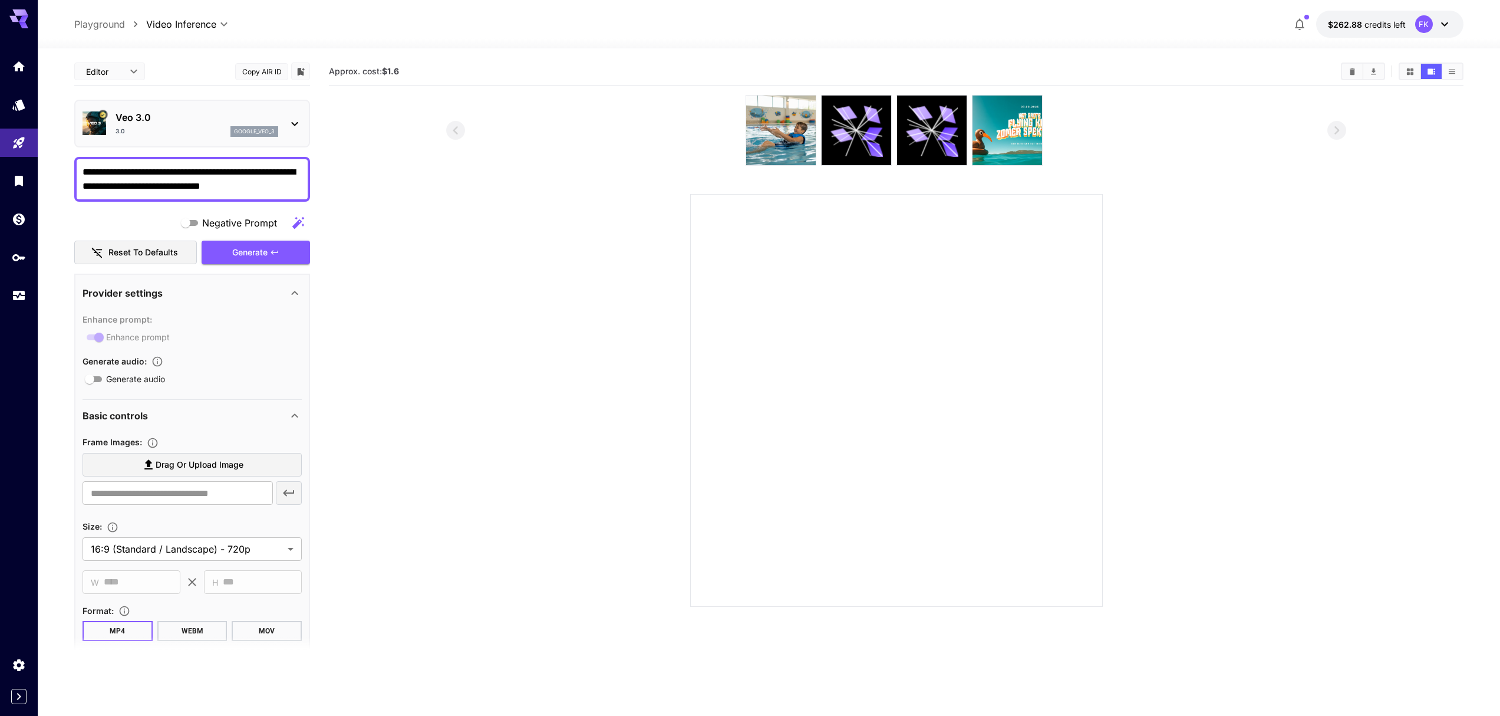
click at [158, 362] on icon "button" at bounding box center [158, 362] width 10 height 10
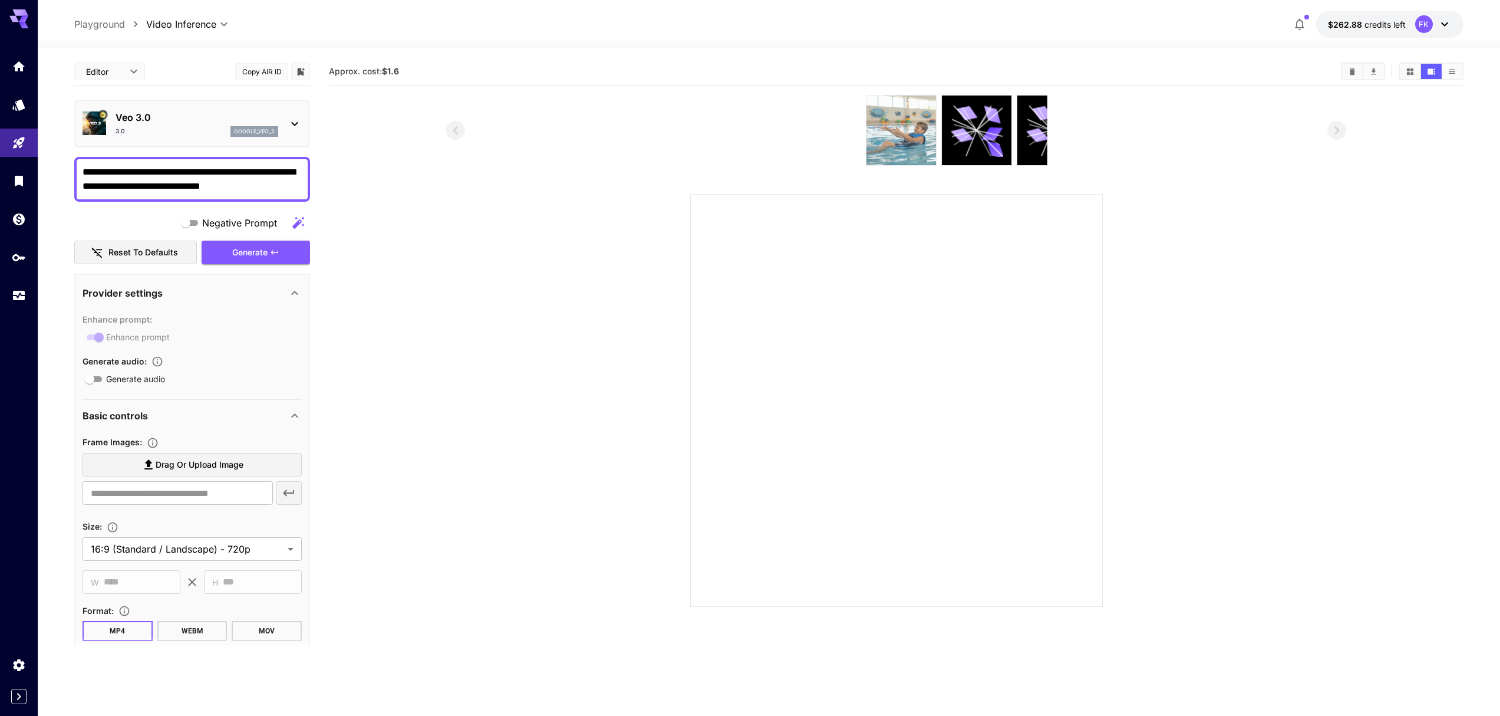
click at [1288, 180] on section at bounding box center [896, 351] width 900 height 512
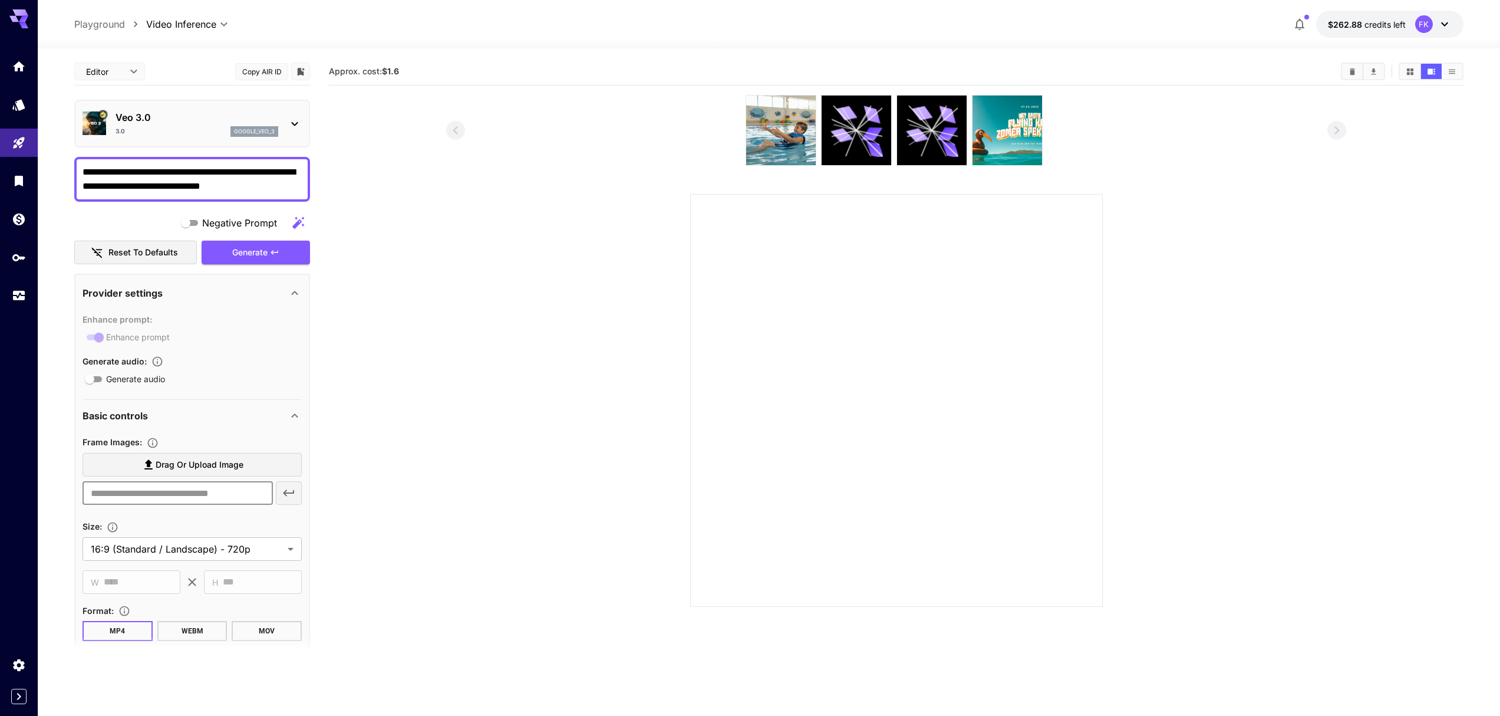
click at [204, 492] on input "text" at bounding box center [178, 493] width 190 height 24
click at [210, 496] on input "**********" at bounding box center [178, 493] width 190 height 24
click at [213, 472] on span "Drag or upload image" at bounding box center [200, 464] width 88 height 15
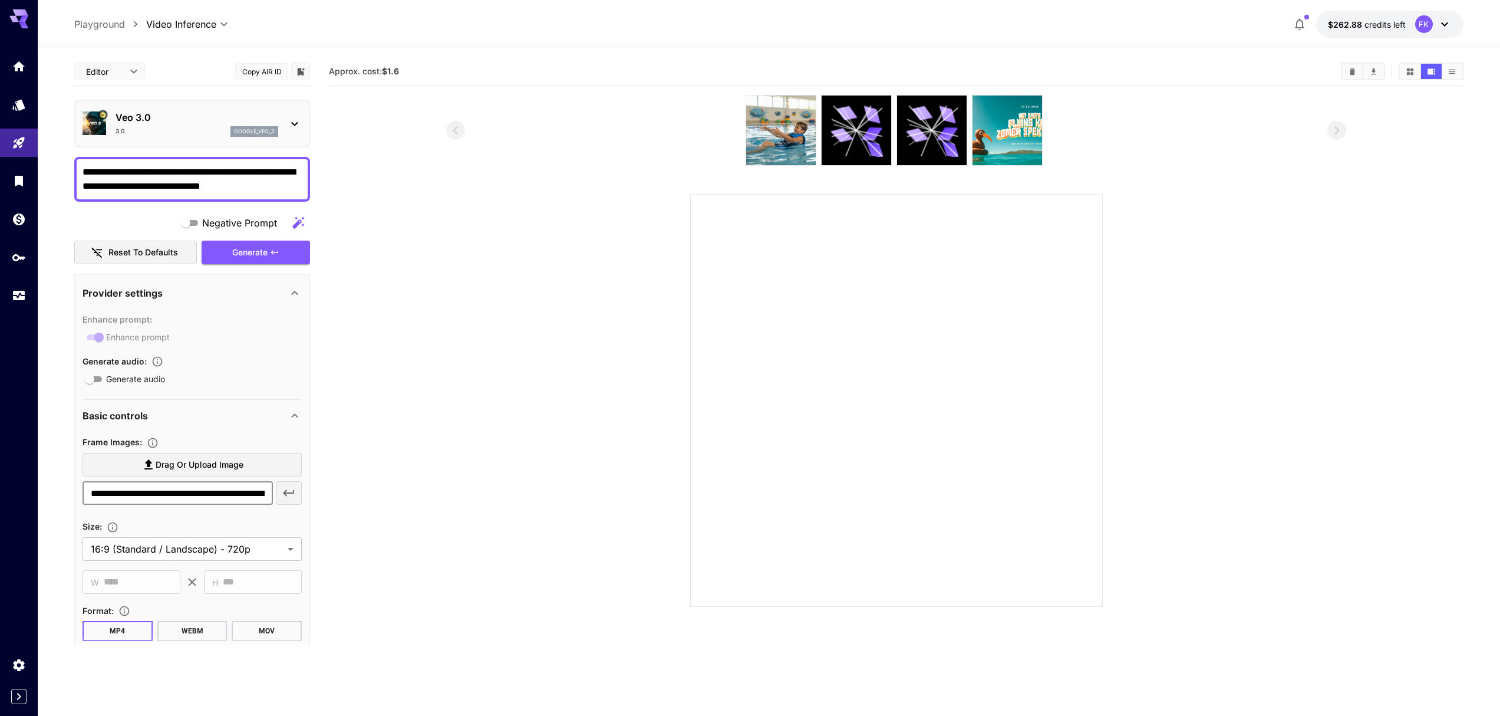
click at [0, 0] on input "Drag or upload image" at bounding box center [0, 0] width 0 height 0
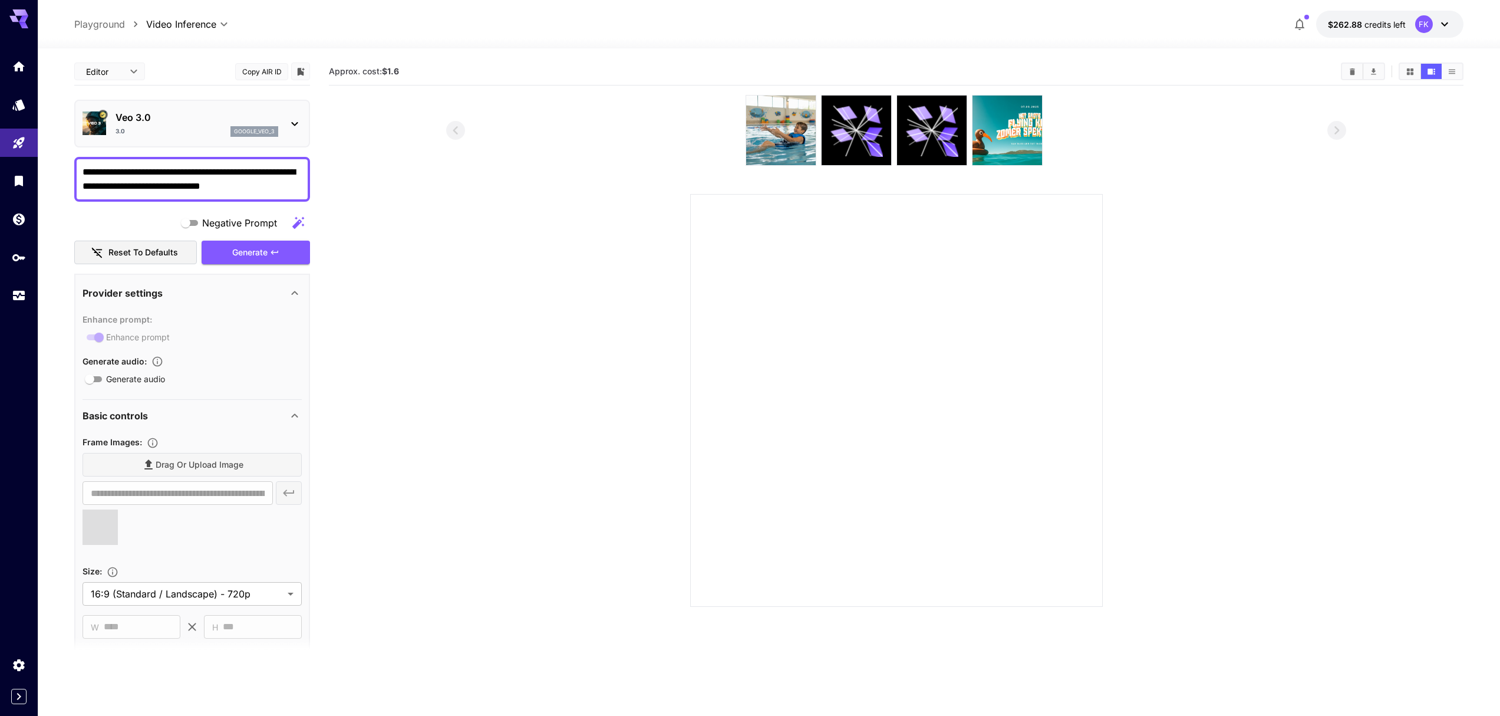
type input "**********"
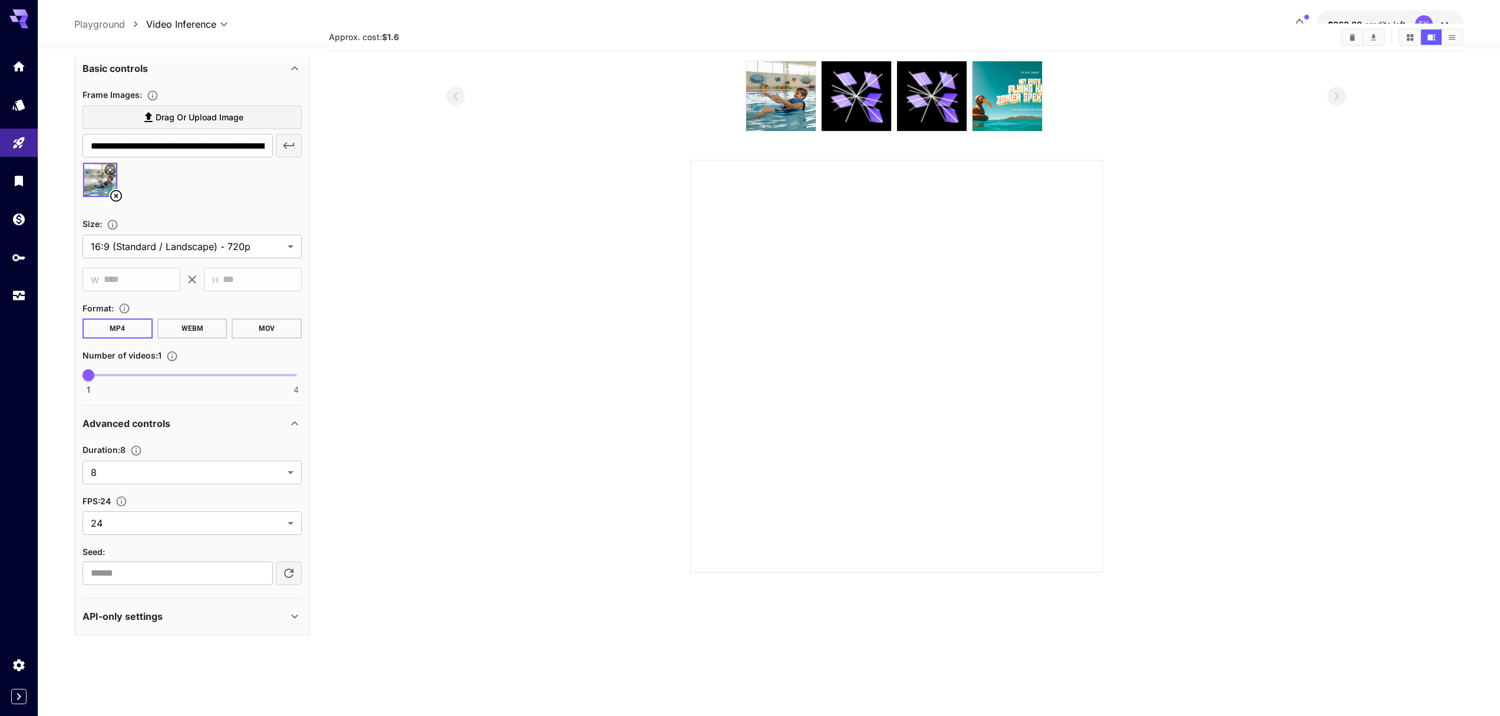
scroll to position [80, 0]
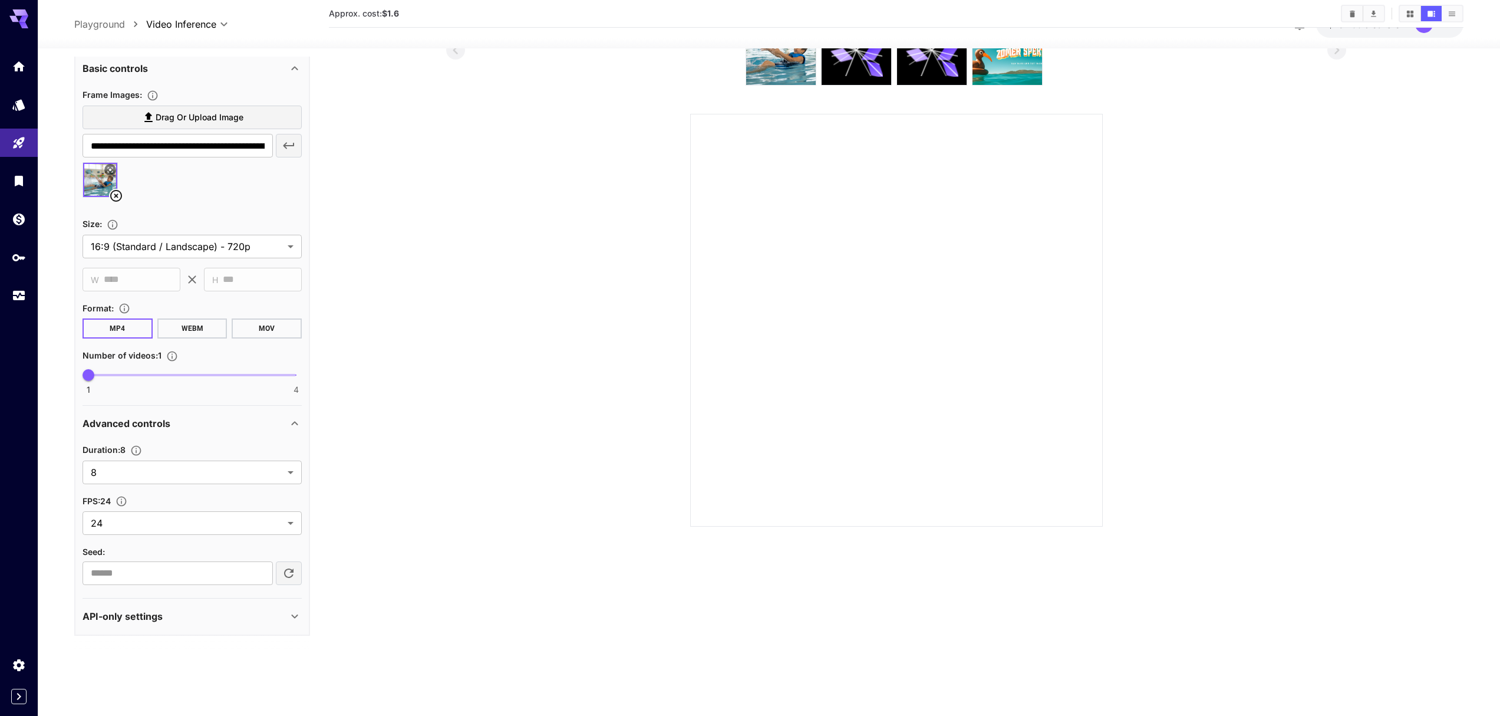
click at [235, 618] on div "API-only settings" at bounding box center [185, 616] width 205 height 14
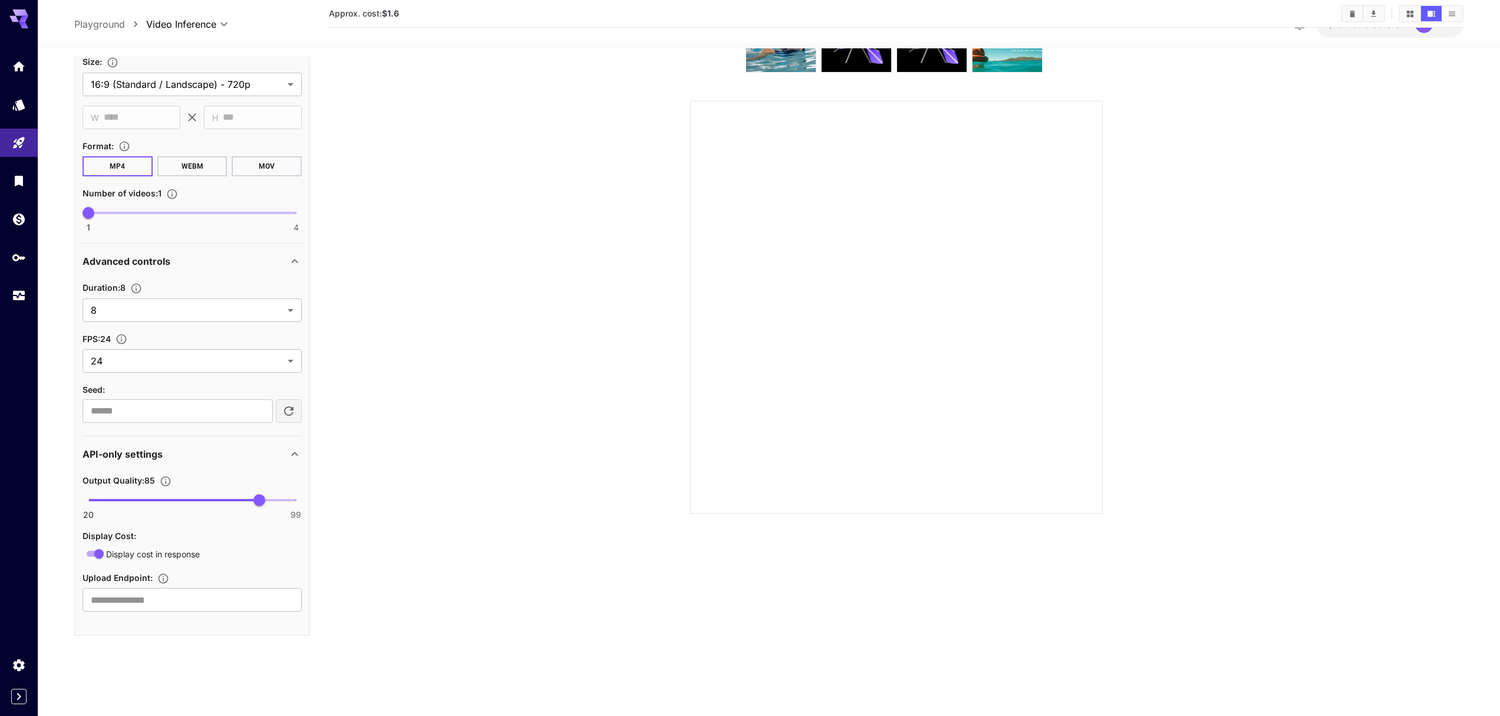
scroll to position [0, 0]
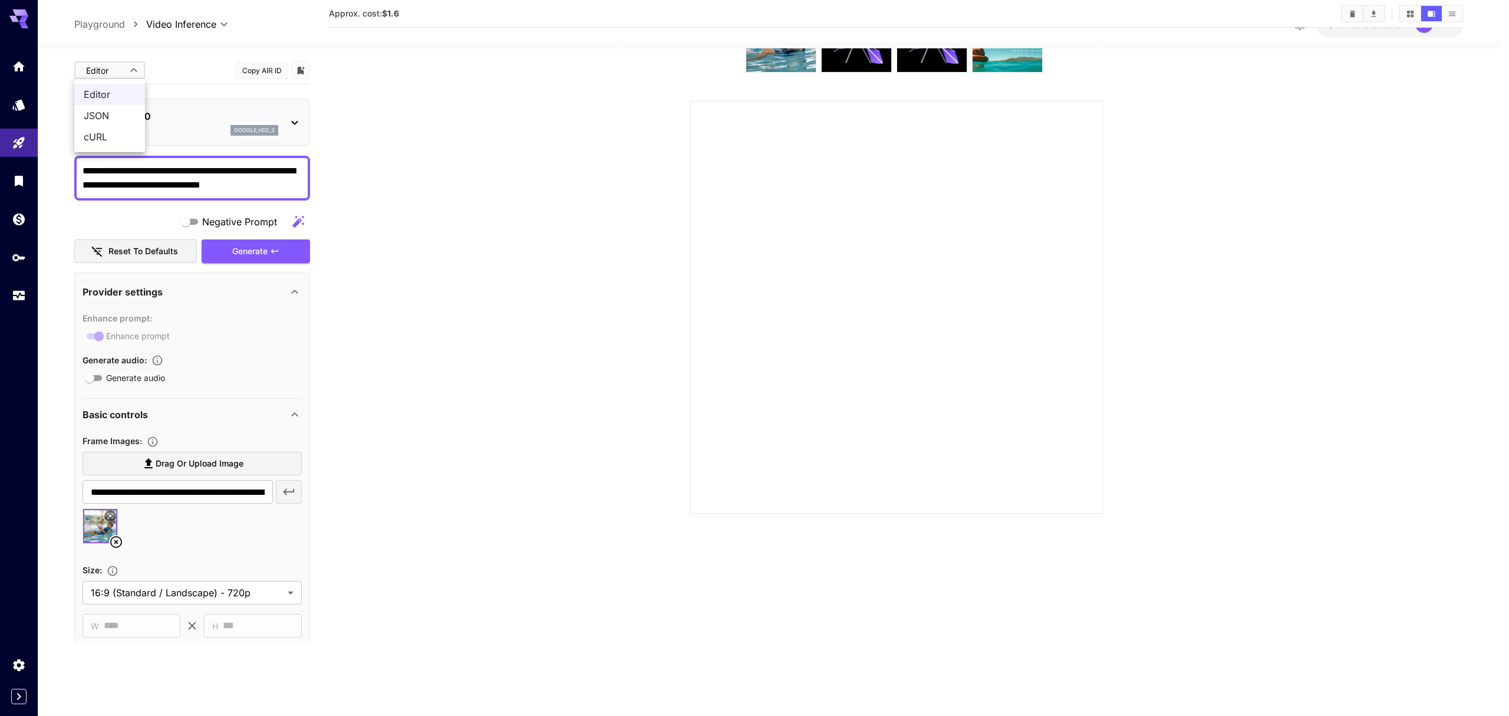
click at [125, 70] on body "**********" at bounding box center [754, 311] width 1509 height 809
click at [125, 70] on div at bounding box center [754, 358] width 1509 height 716
click at [104, 340] on div "Enhance prompt : Enhance prompt" at bounding box center [192, 327] width 219 height 32
click at [97, 334] on div "Enhance prompt : Enhance prompt" at bounding box center [192, 327] width 219 height 32
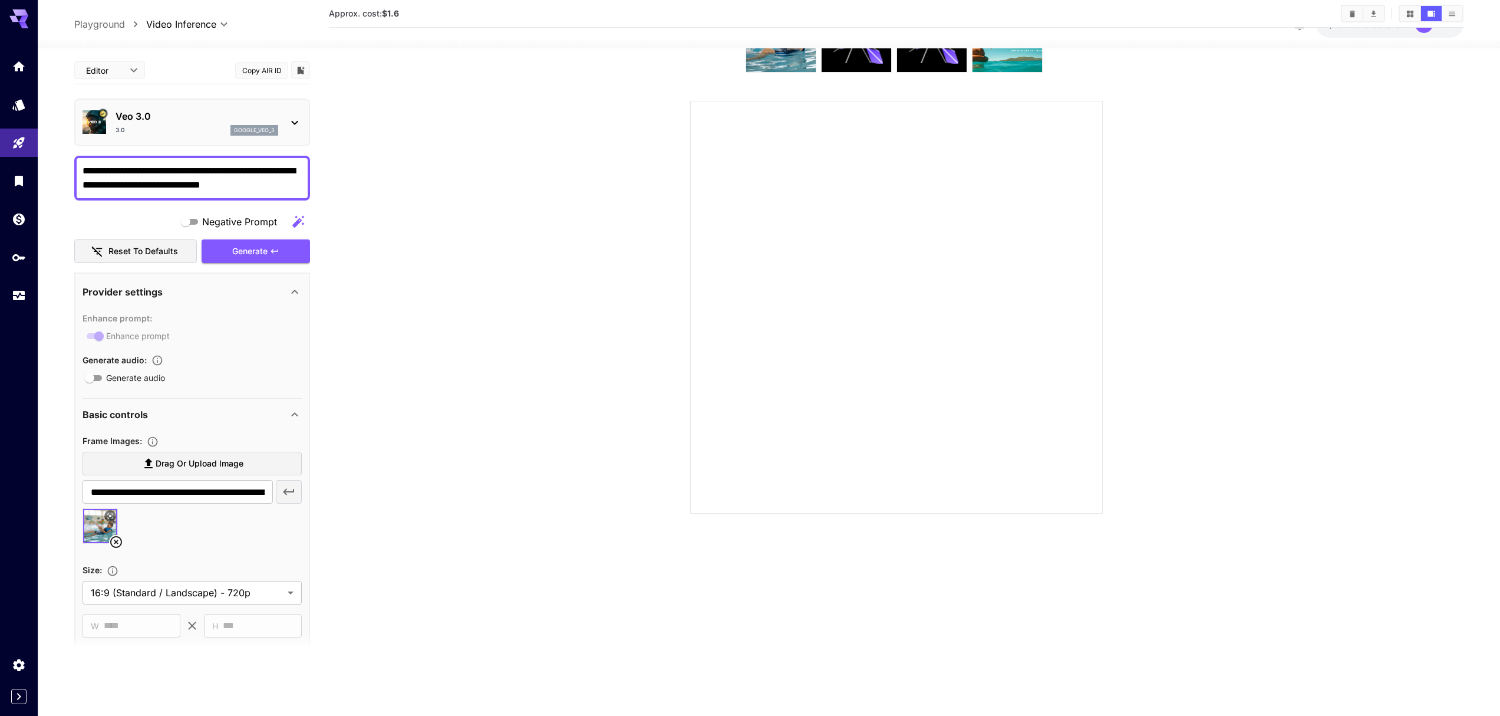
click at [97, 334] on div "Enhance prompt : Enhance prompt" at bounding box center [192, 327] width 219 height 32
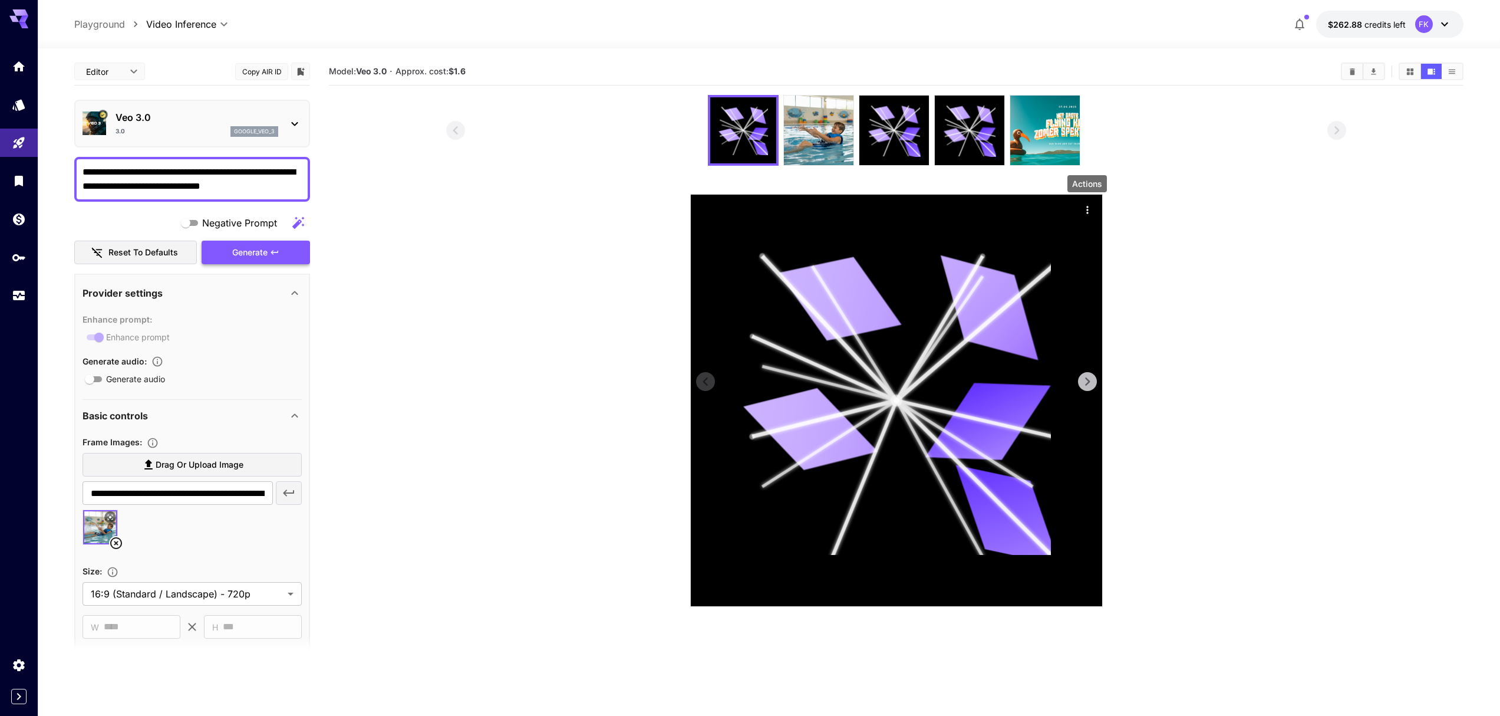
click at [1088, 206] on icon "Actions" at bounding box center [1088, 210] width 12 height 12
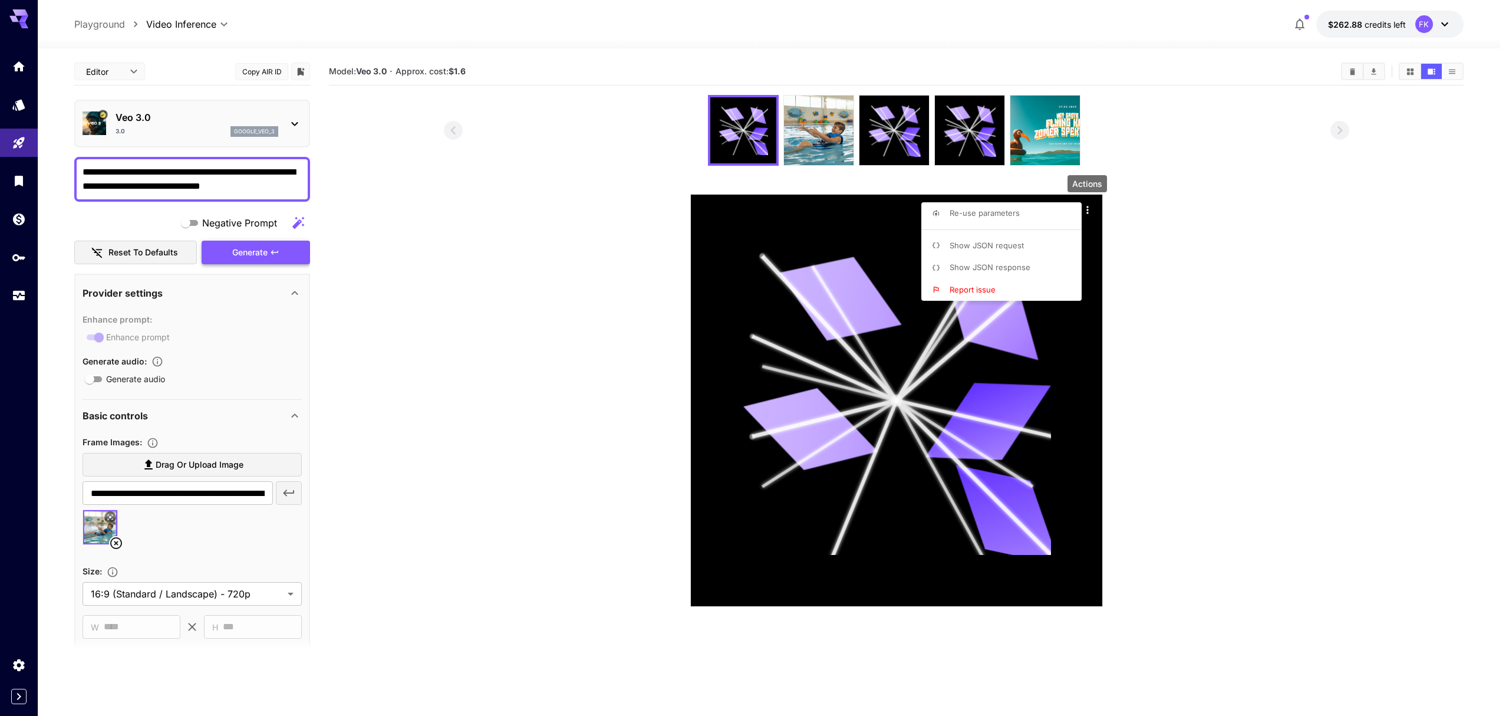
click at [1016, 266] on span "Show JSON response" at bounding box center [990, 266] width 81 height 9
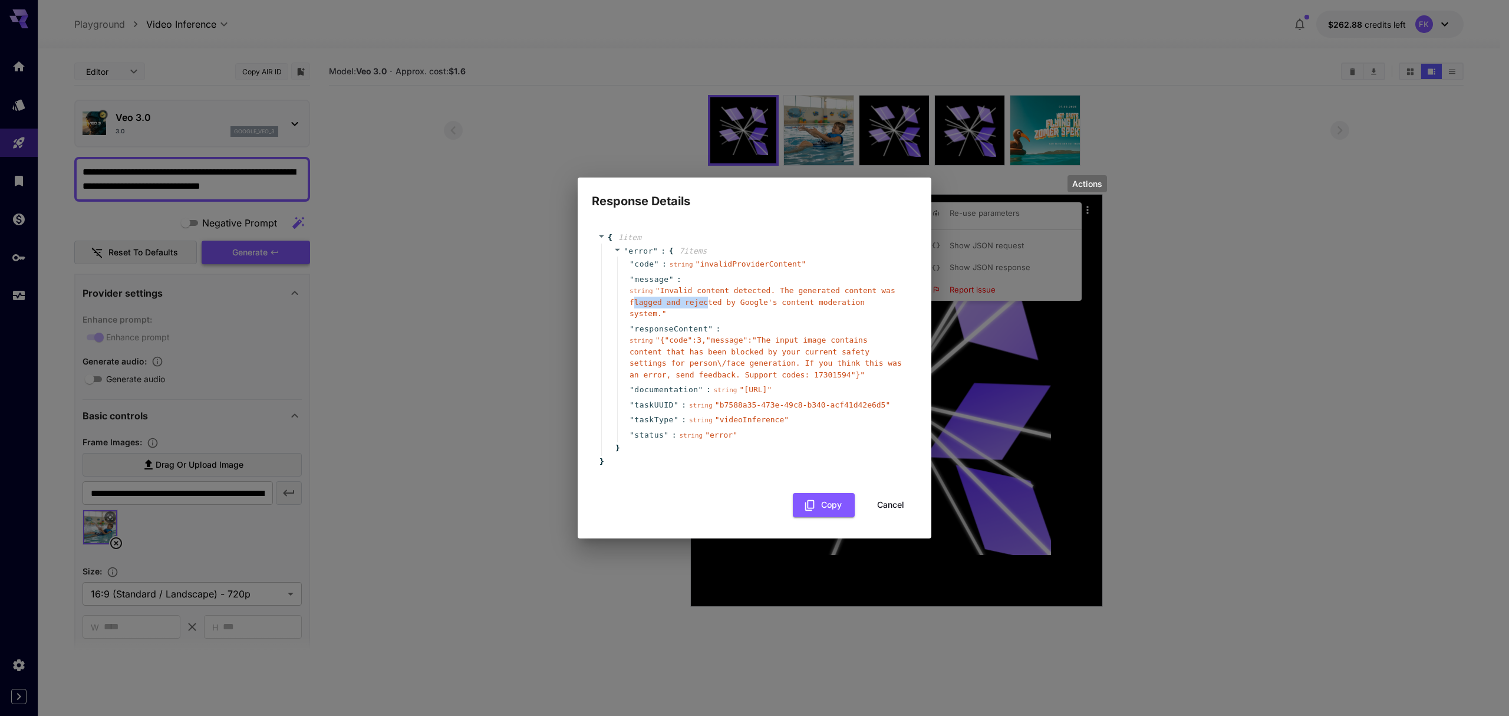
drag, startPoint x: 636, startPoint y: 292, endPoint x: 707, endPoint y: 294, distance: 70.8
click at [707, 294] on span "" Invalid content detected. The generated content was flagged and rejected by G…" at bounding box center [763, 302] width 266 height 32
drag, startPoint x: 661, startPoint y: 391, endPoint x: 897, endPoint y: 404, distance: 236.8
click at [772, 394] on span "" [URL] "" at bounding box center [755, 389] width 32 height 9
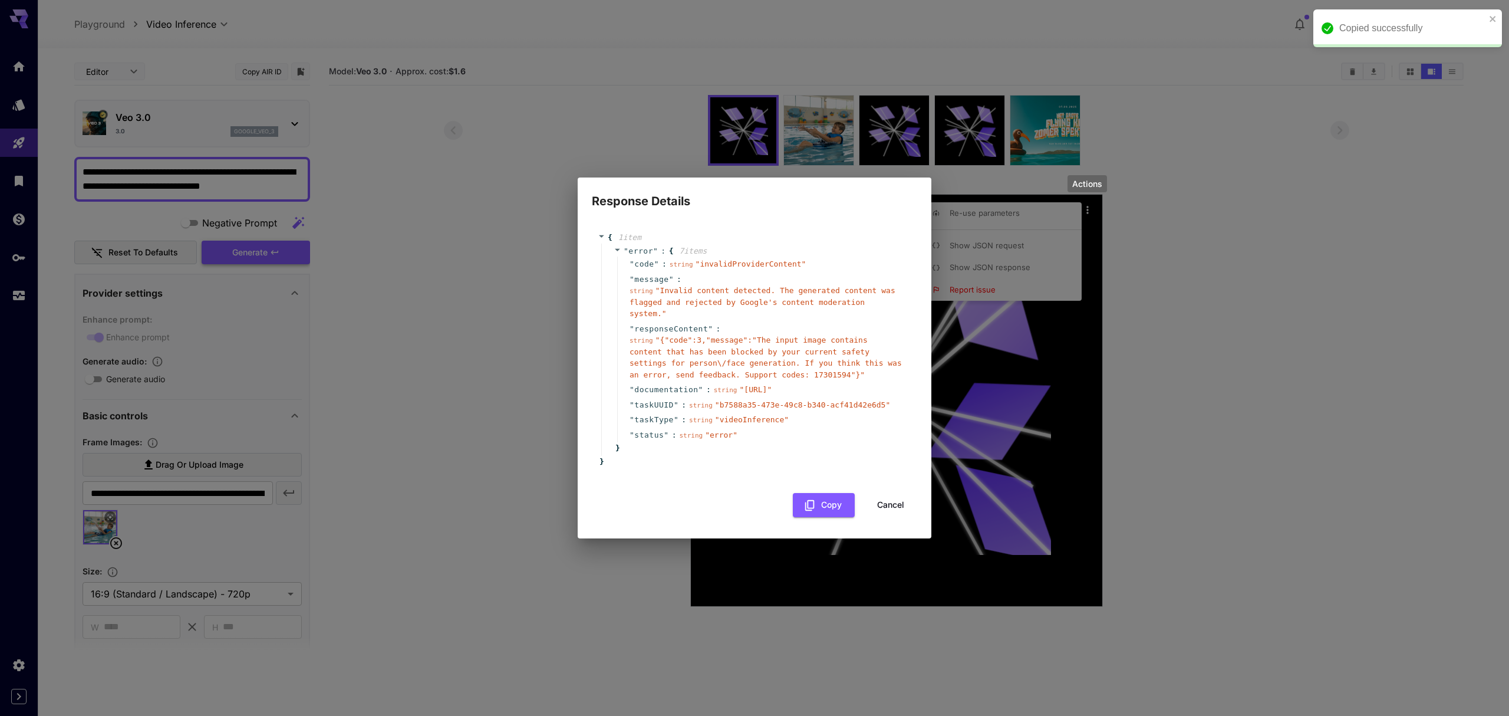
click at [772, 394] on span "" [URL] "" at bounding box center [755, 389] width 32 height 9
click at [885, 517] on button "Cancel" at bounding box center [890, 505] width 53 height 24
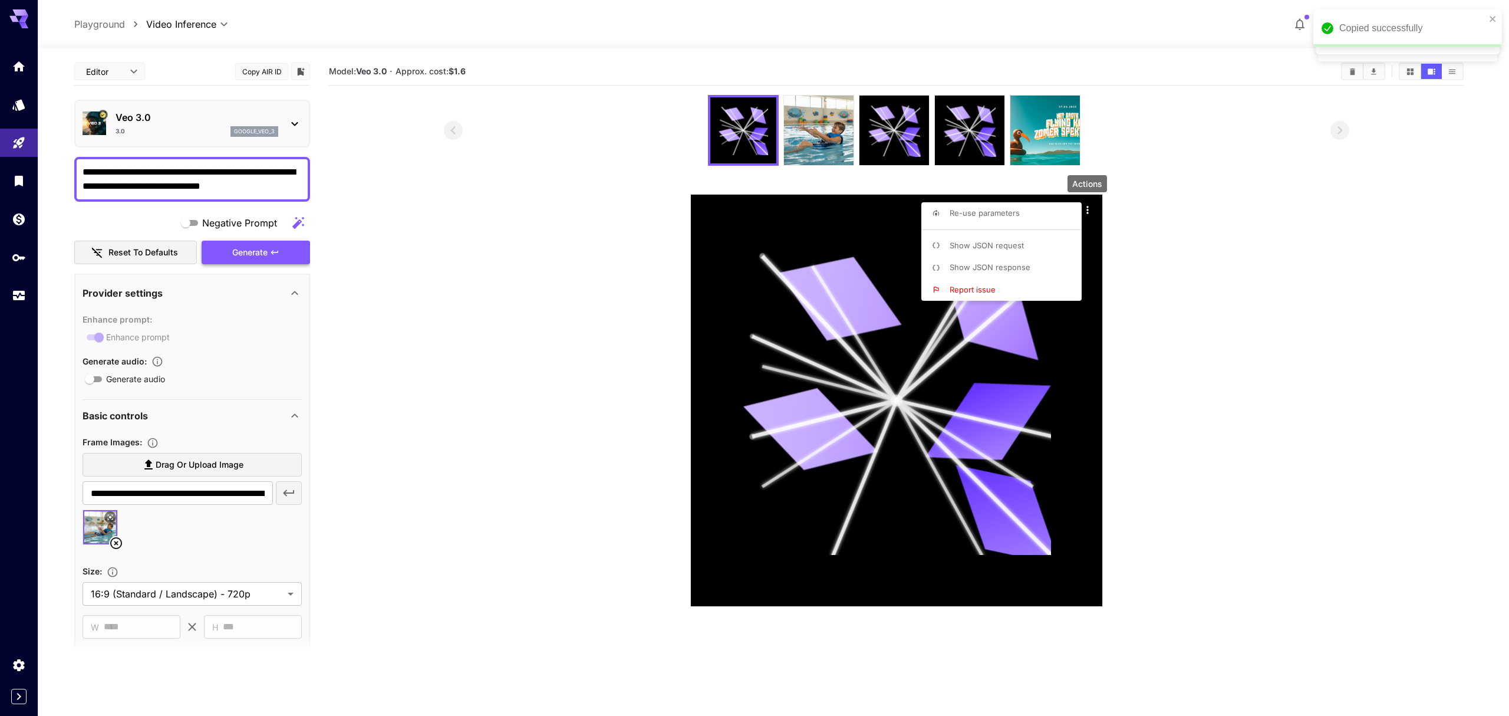
click at [284, 124] on div at bounding box center [754, 358] width 1509 height 716
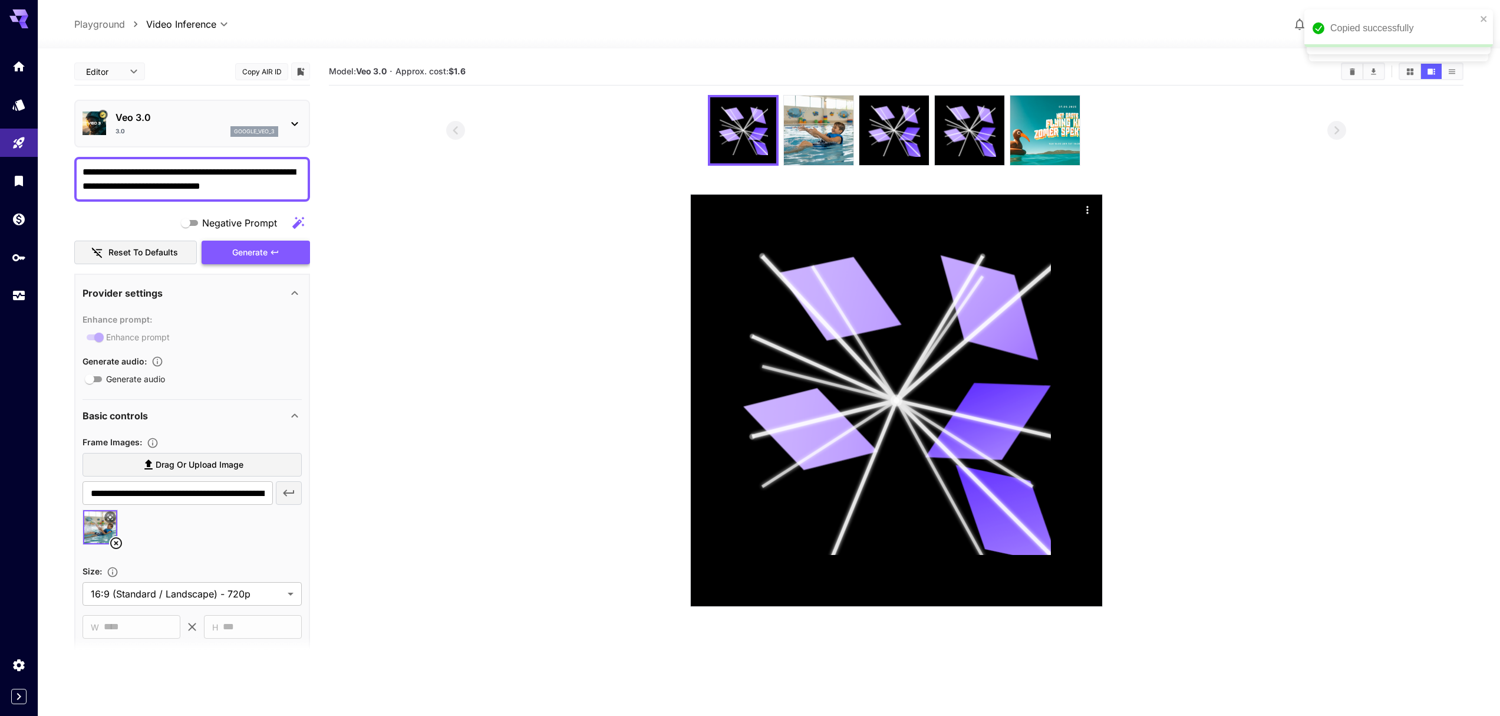
click at [292, 125] on icon at bounding box center [295, 124] width 14 height 14
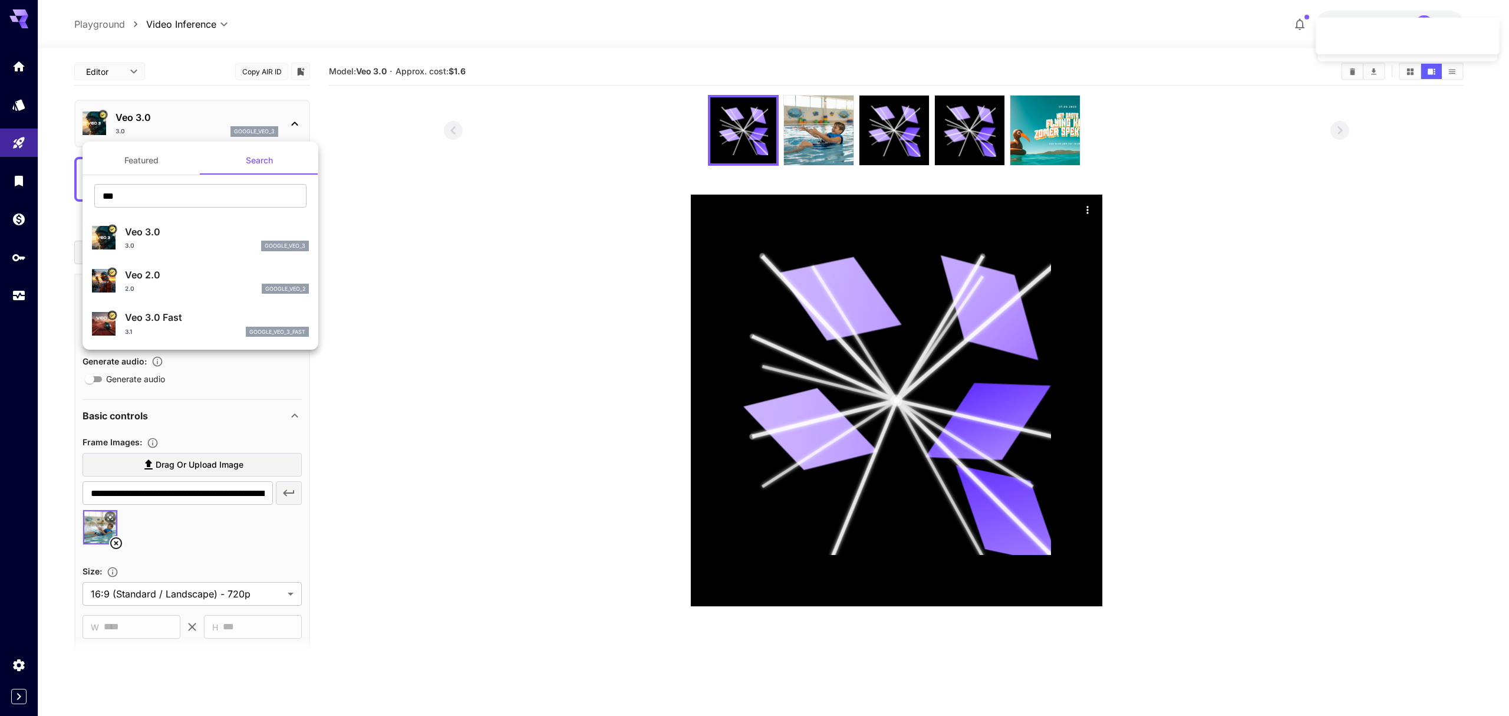
click at [175, 317] on p "Veo 3.0 Fast" at bounding box center [217, 317] width 184 height 14
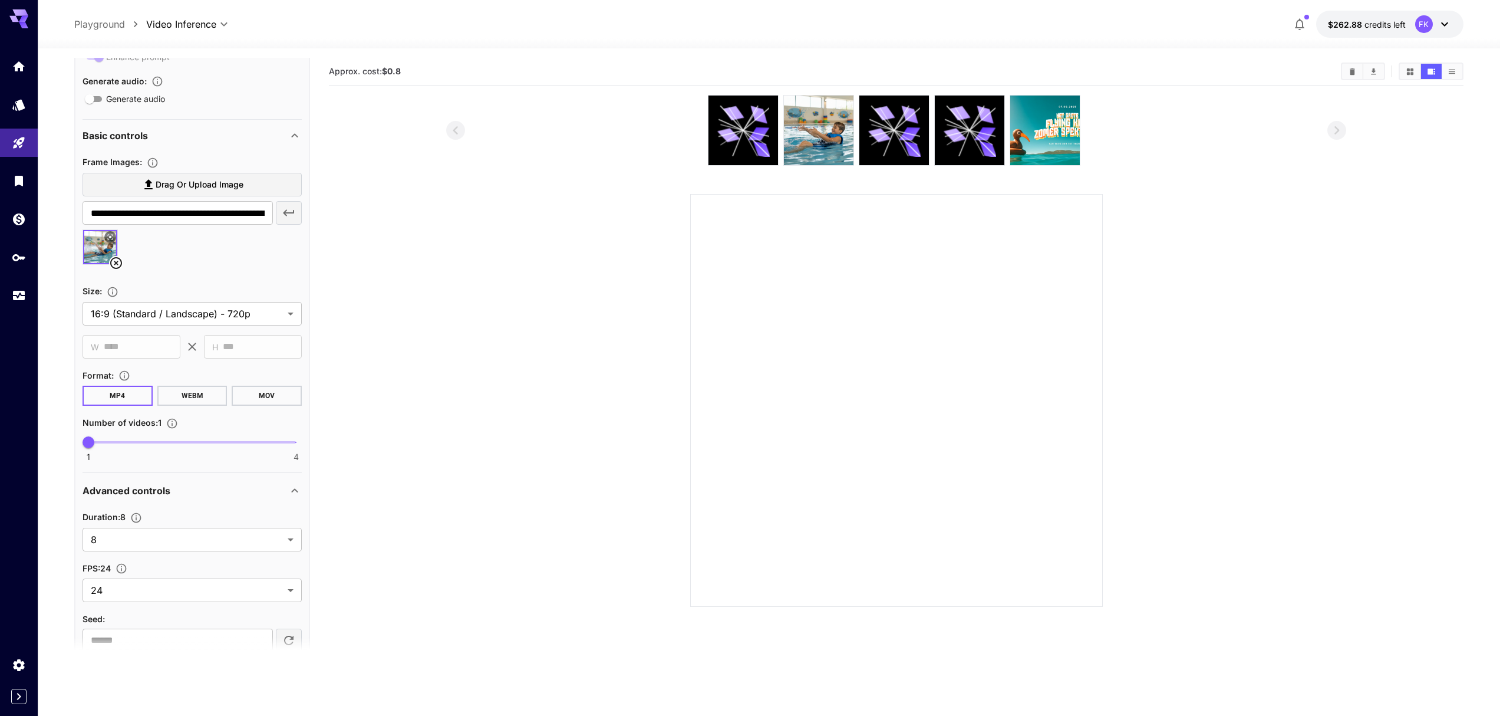
scroll to position [424, 0]
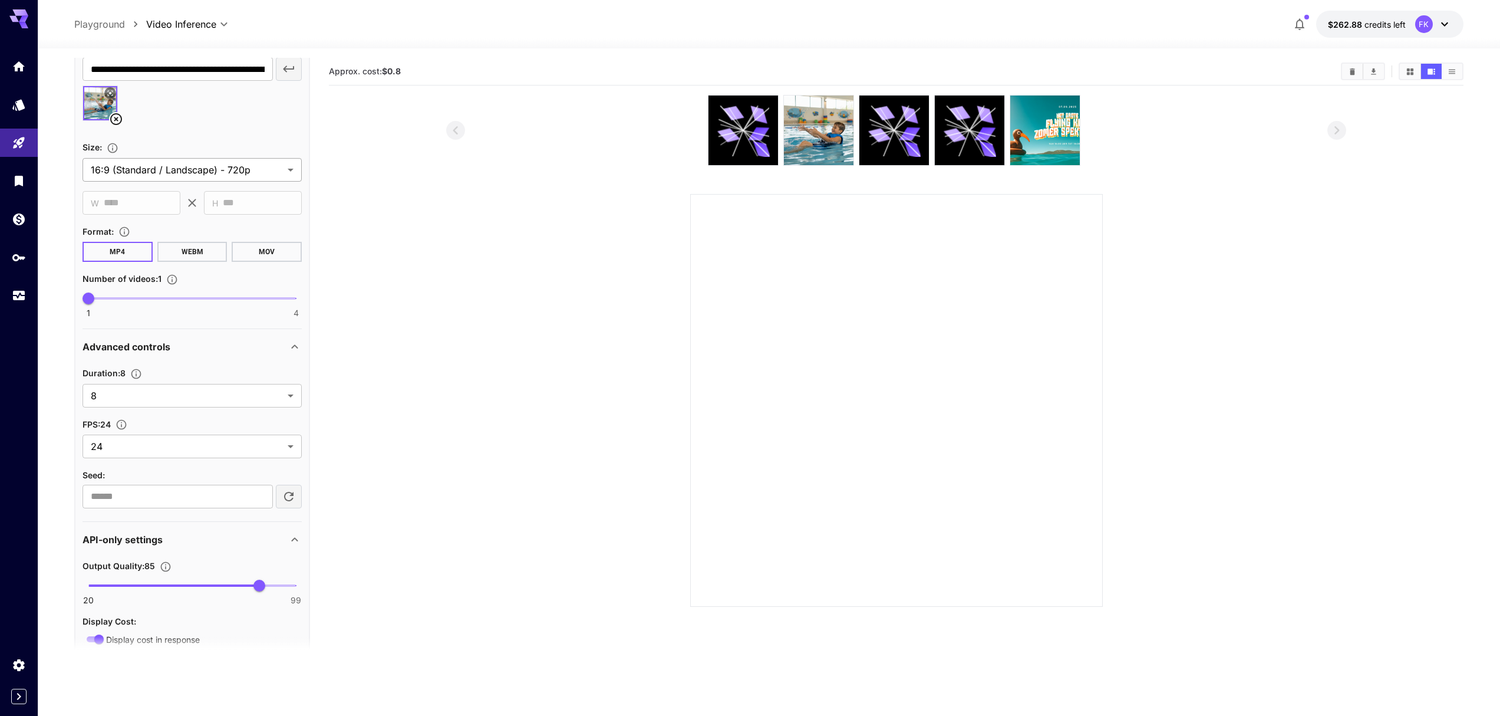
click at [253, 175] on body "**********" at bounding box center [750, 404] width 1500 height 809
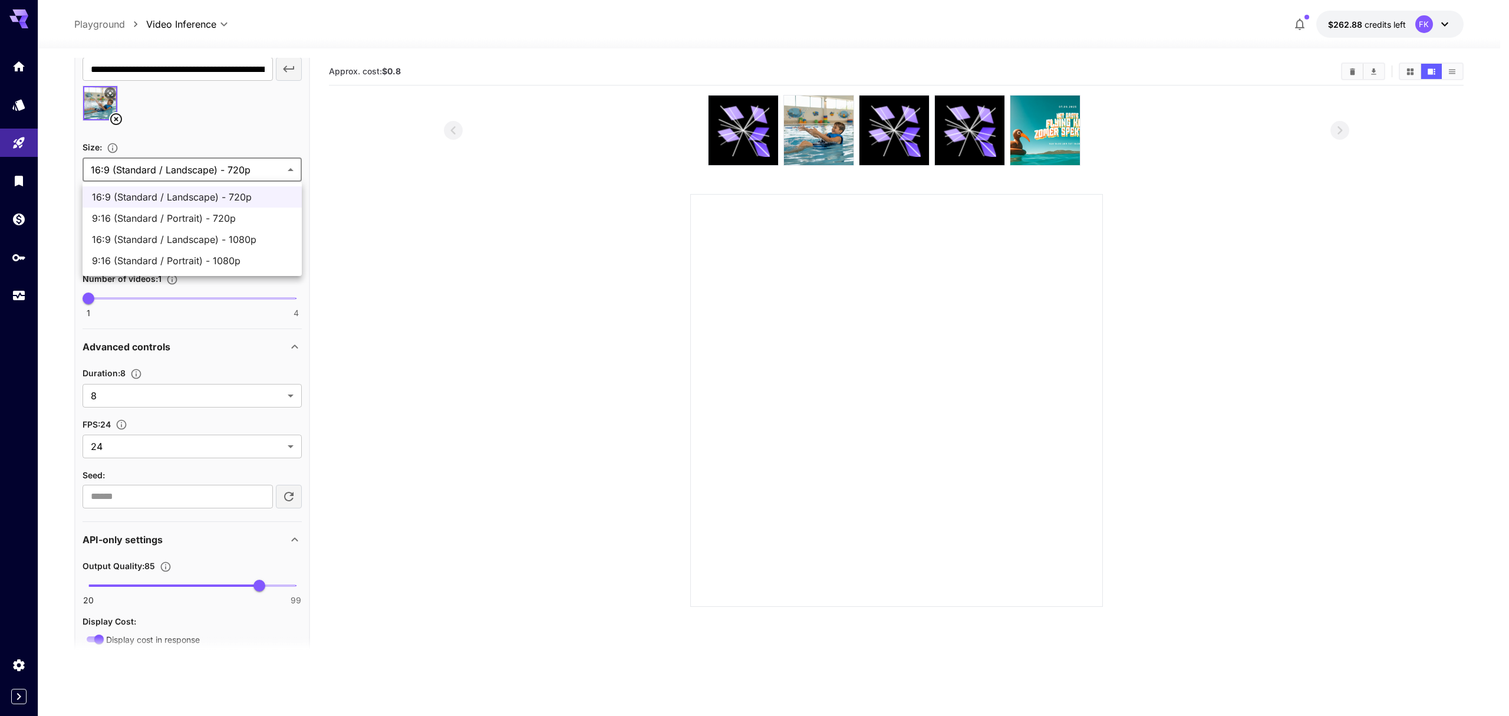
click at [256, 173] on div at bounding box center [754, 358] width 1509 height 716
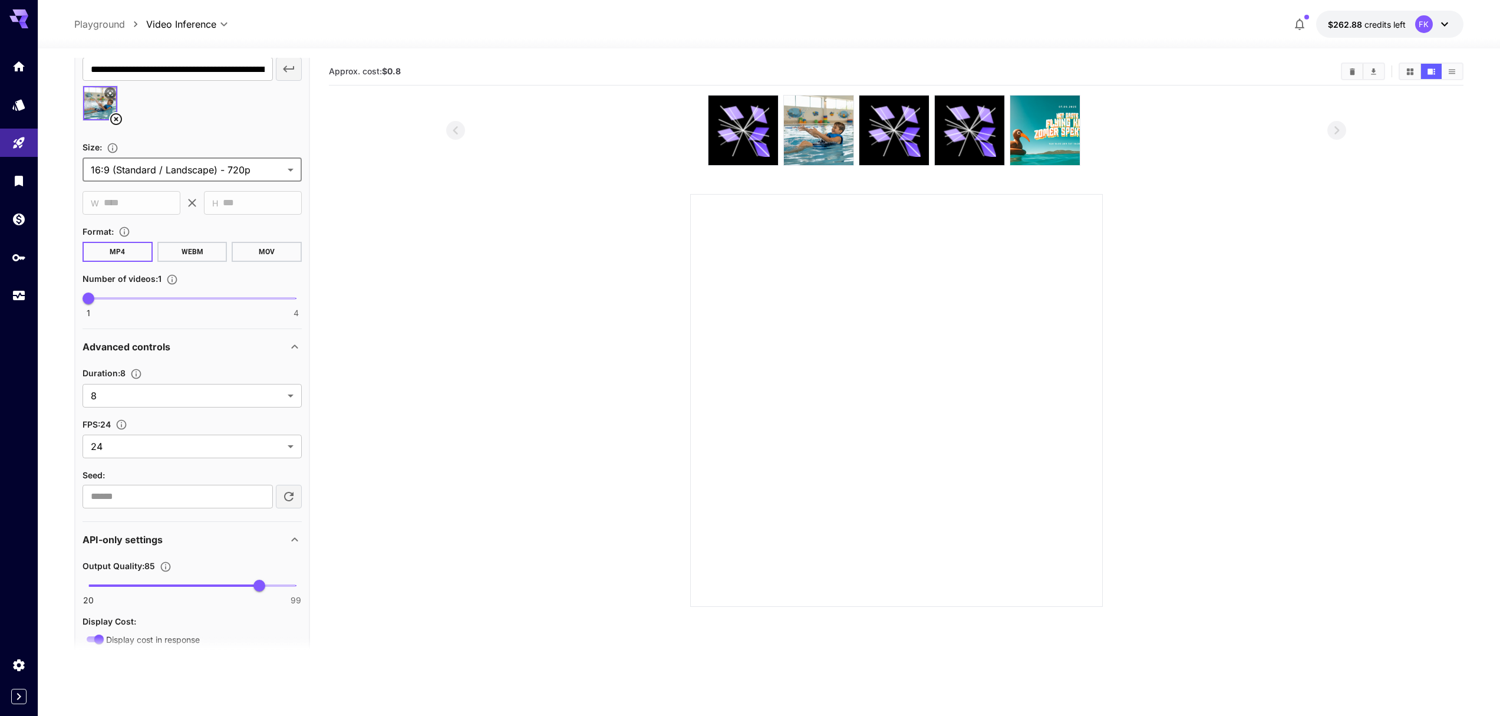
scroll to position [0, 0]
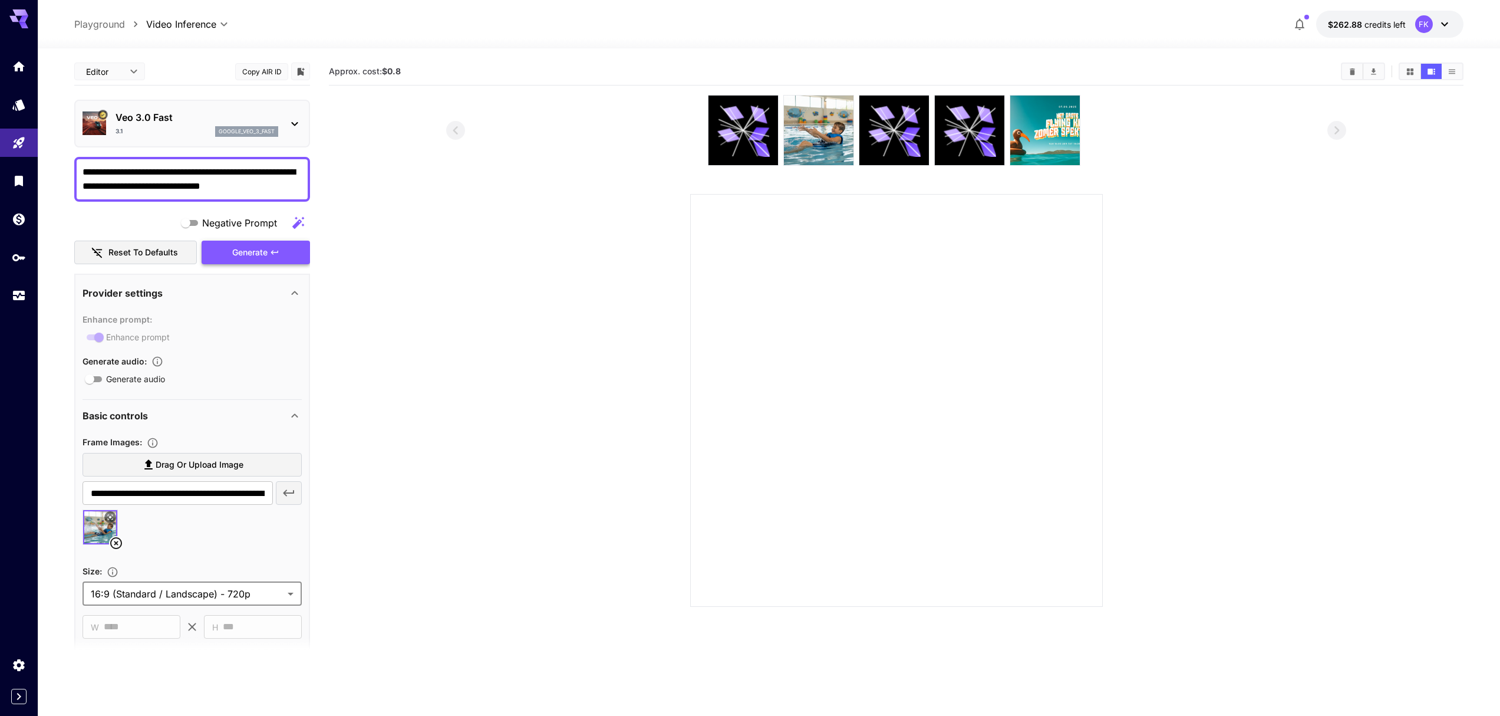
click at [264, 254] on div "Generate" at bounding box center [256, 253] width 108 height 24
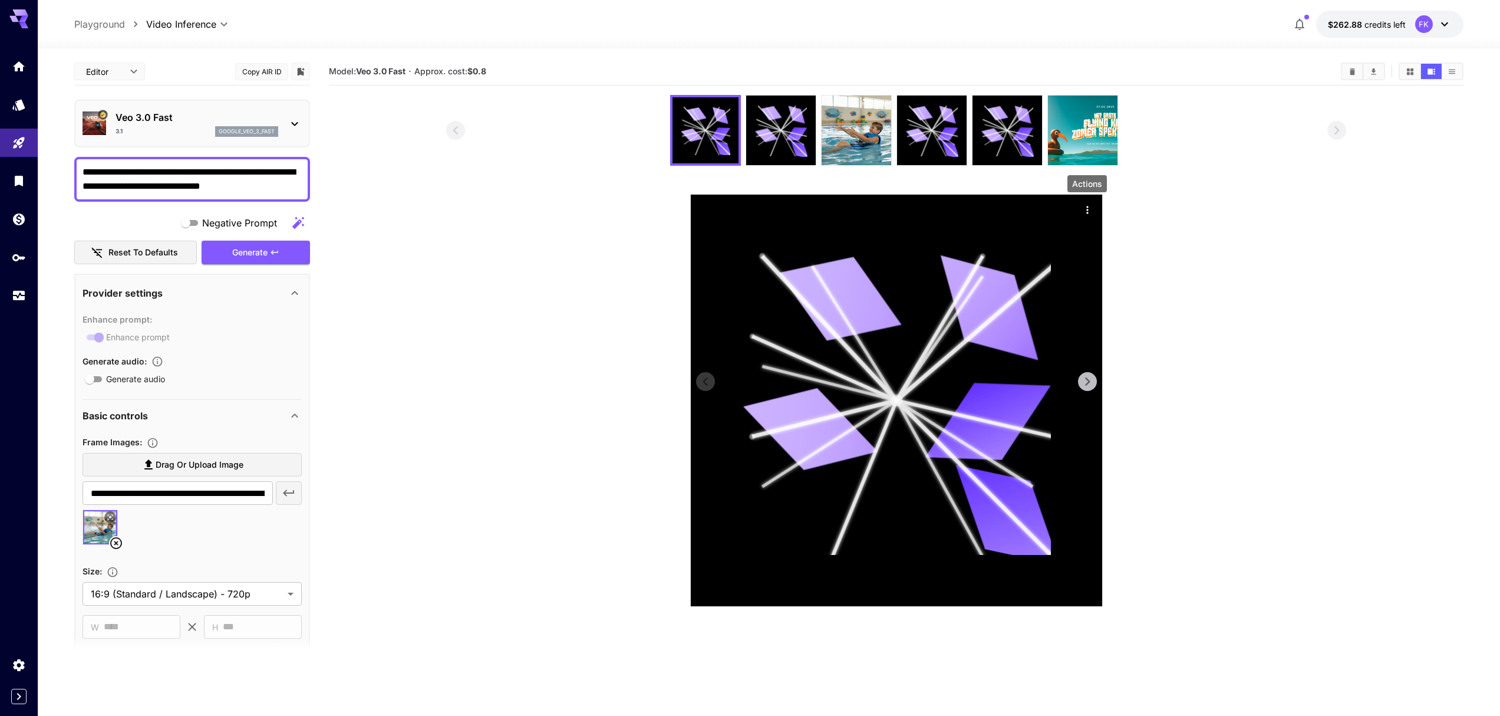
click at [1086, 212] on icon "Actions" at bounding box center [1088, 210] width 12 height 12
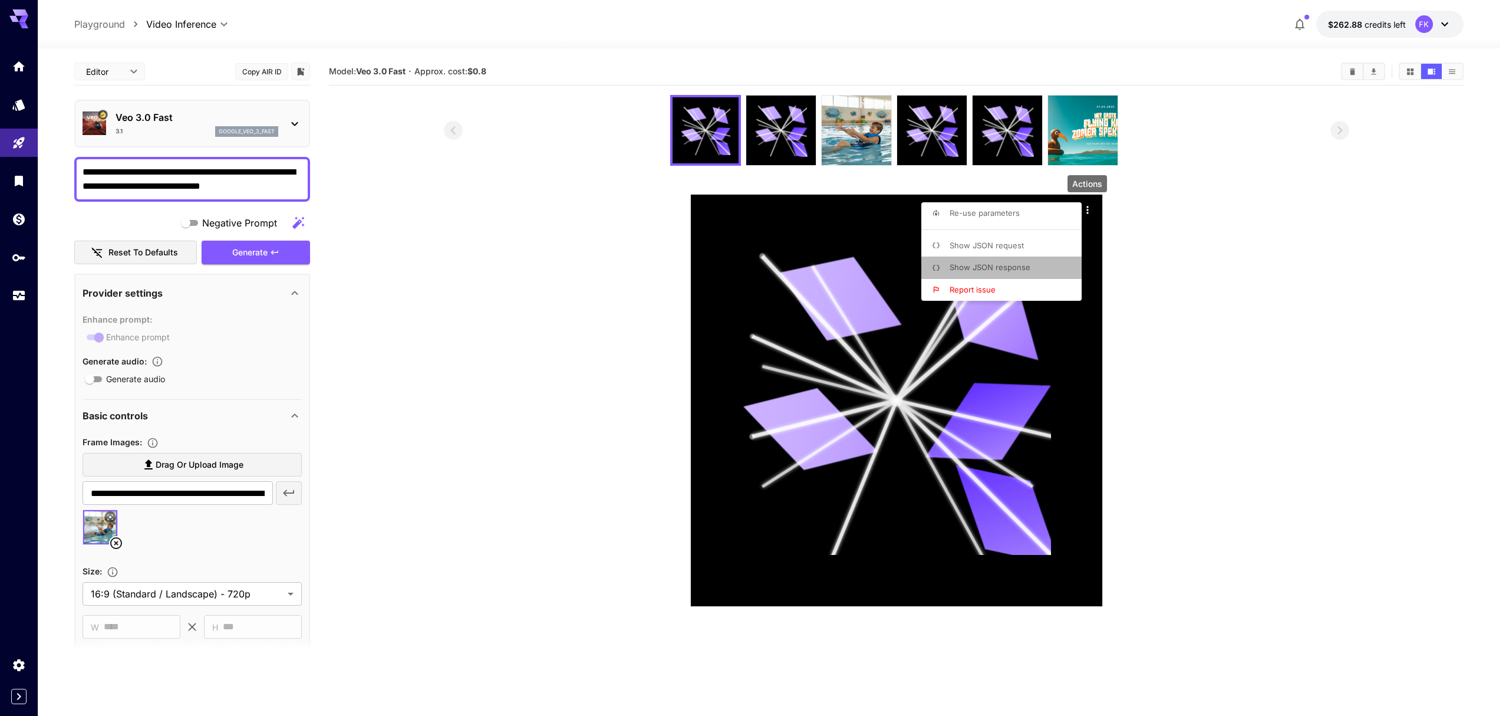
click at [1016, 274] on li "Show JSON response" at bounding box center [1004, 267] width 167 height 22
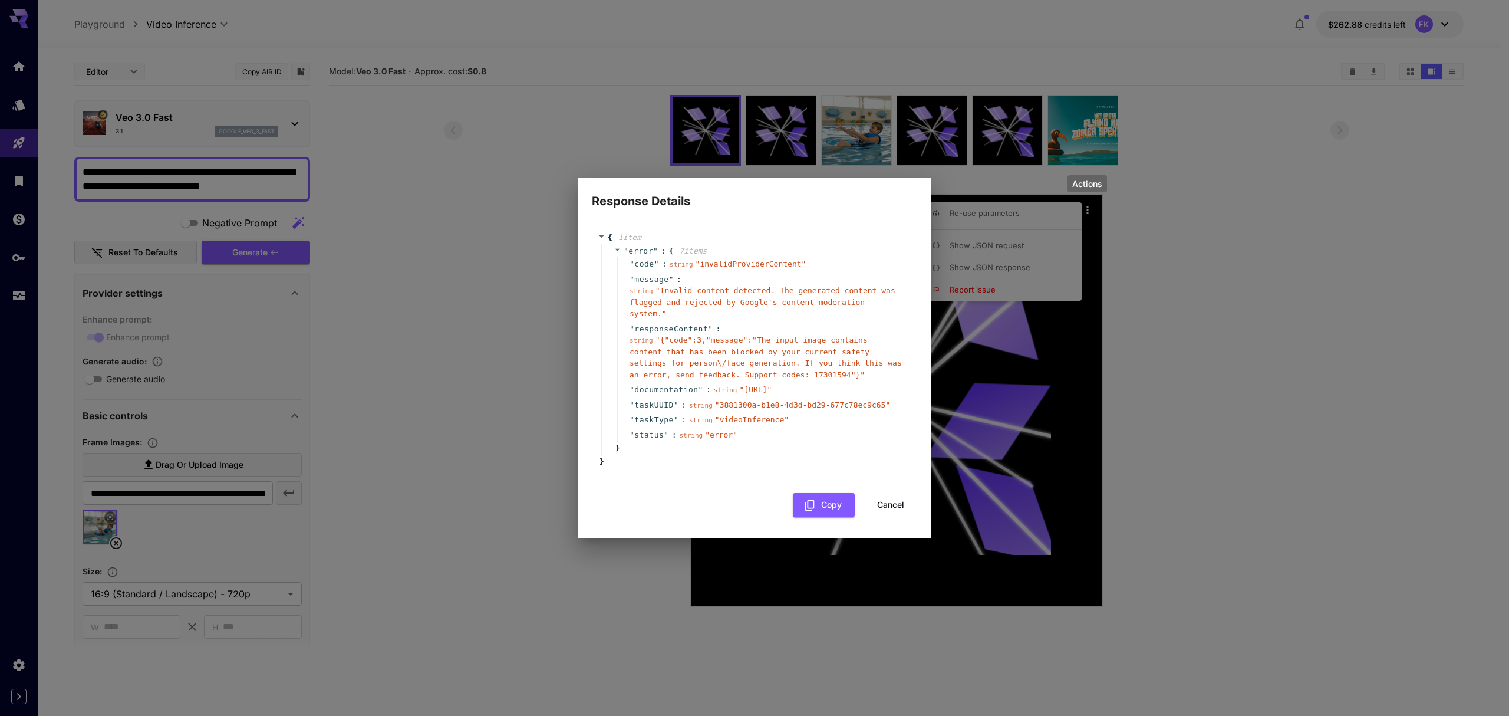
click at [1348, 167] on div "Response Details { 1 item " error " : { 7 item s " code " : string " invalidPro…" at bounding box center [754, 358] width 1509 height 716
click at [872, 507] on button "Cancel" at bounding box center [890, 505] width 53 height 24
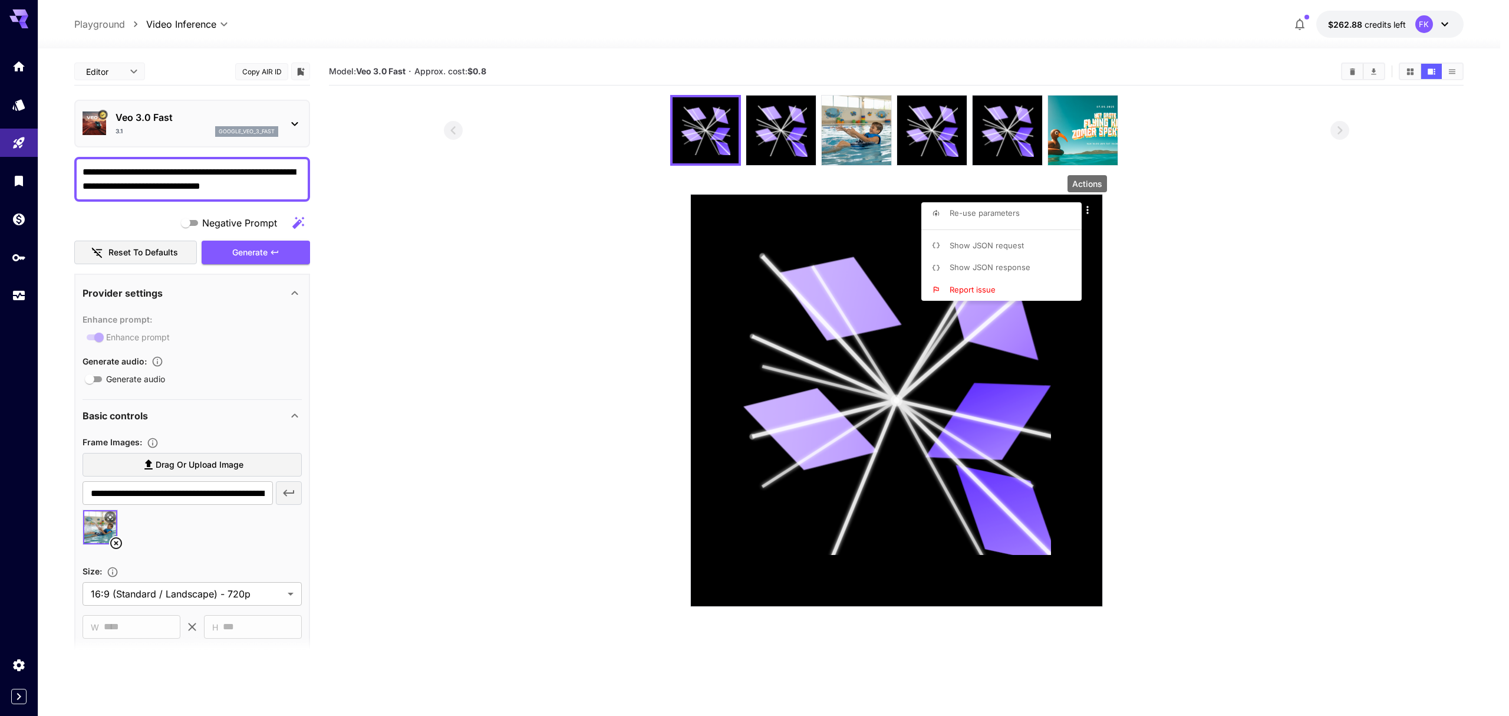
click at [1449, 25] on div at bounding box center [754, 358] width 1509 height 716
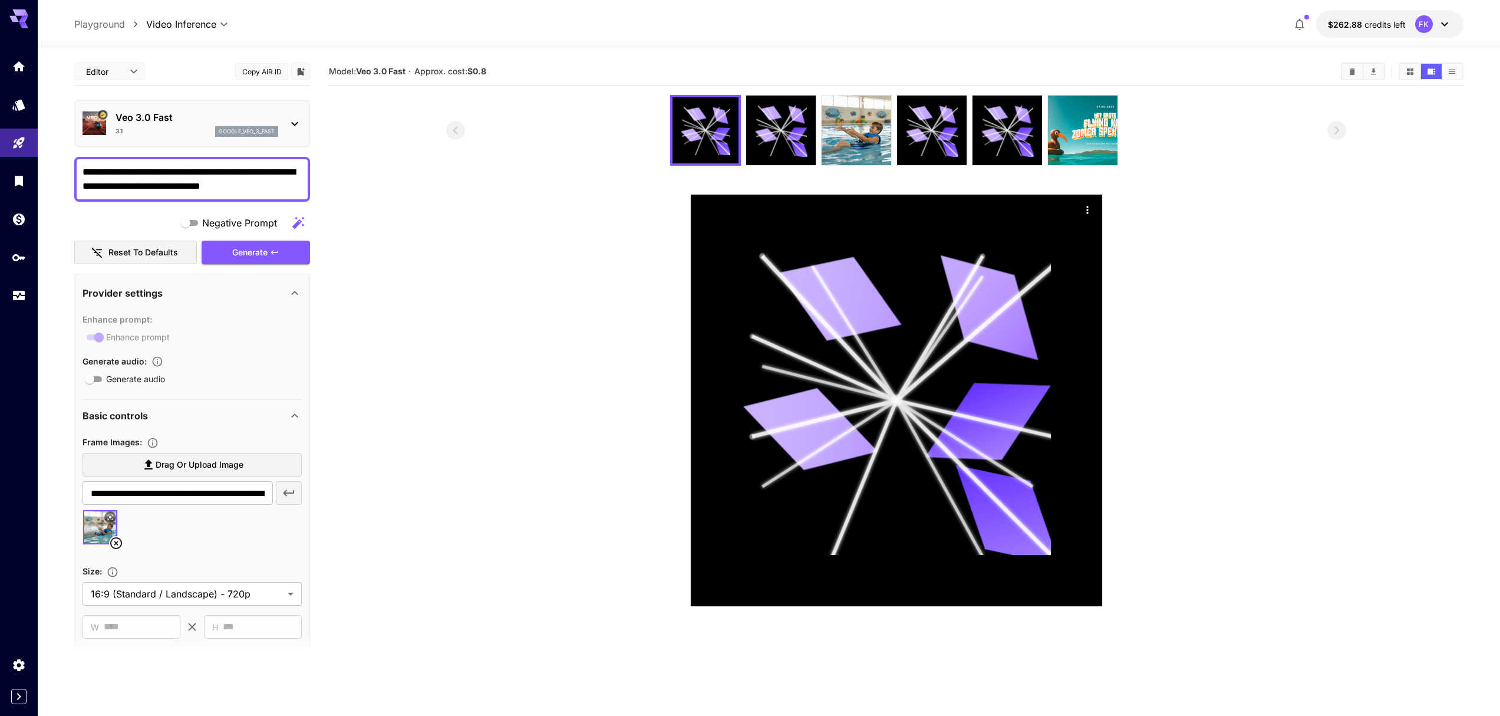
click at [1449, 25] on icon at bounding box center [1445, 24] width 14 height 14
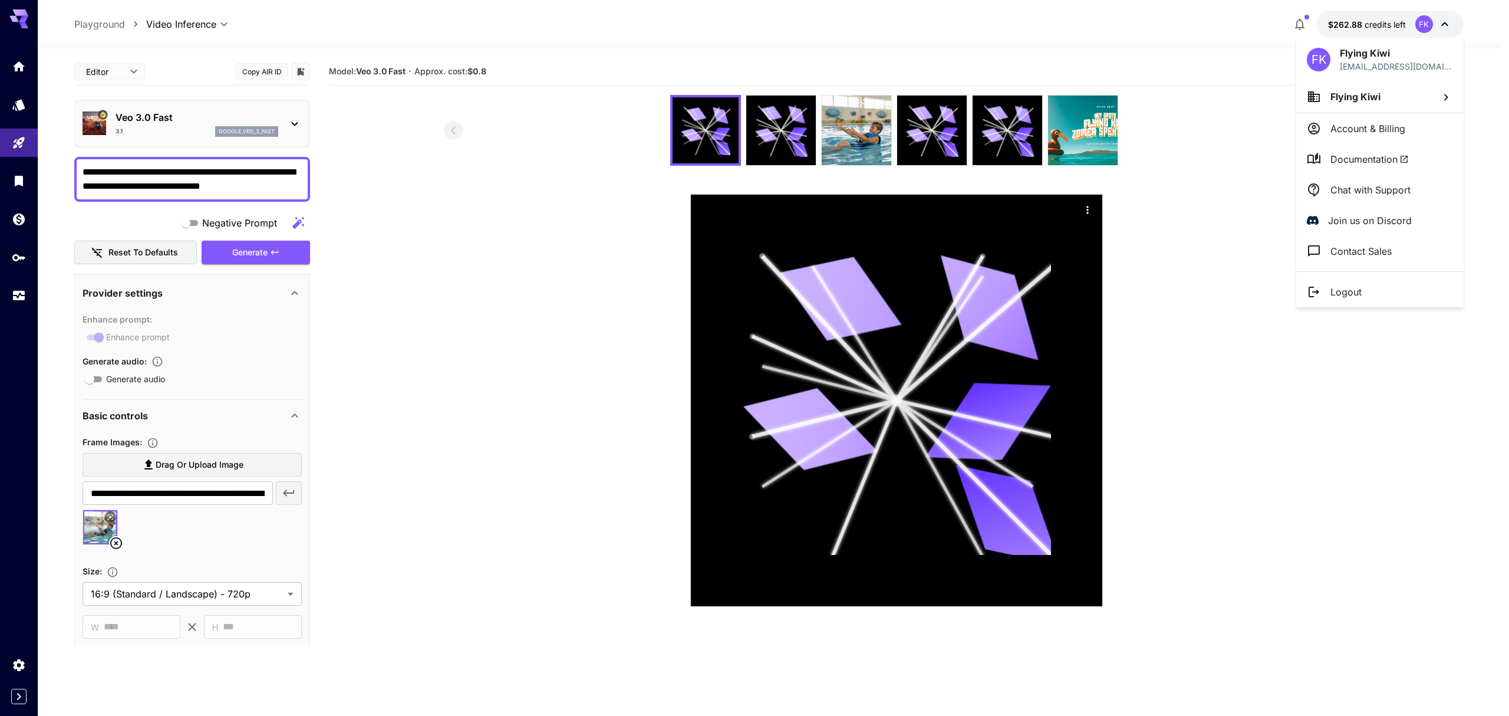
click at [9, 704] on div at bounding box center [754, 358] width 1509 height 716
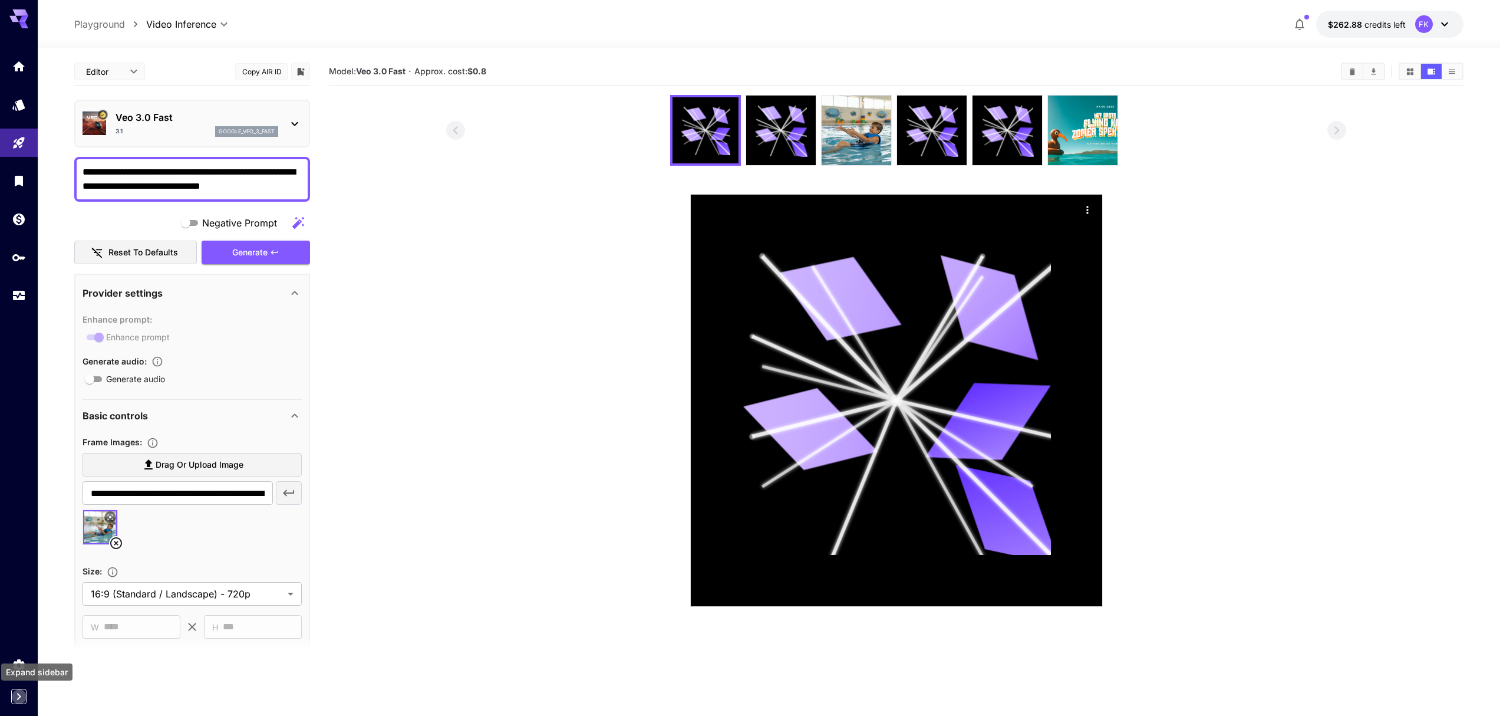
click at [15, 693] on icon "Expand sidebar" at bounding box center [19, 696] width 14 height 14
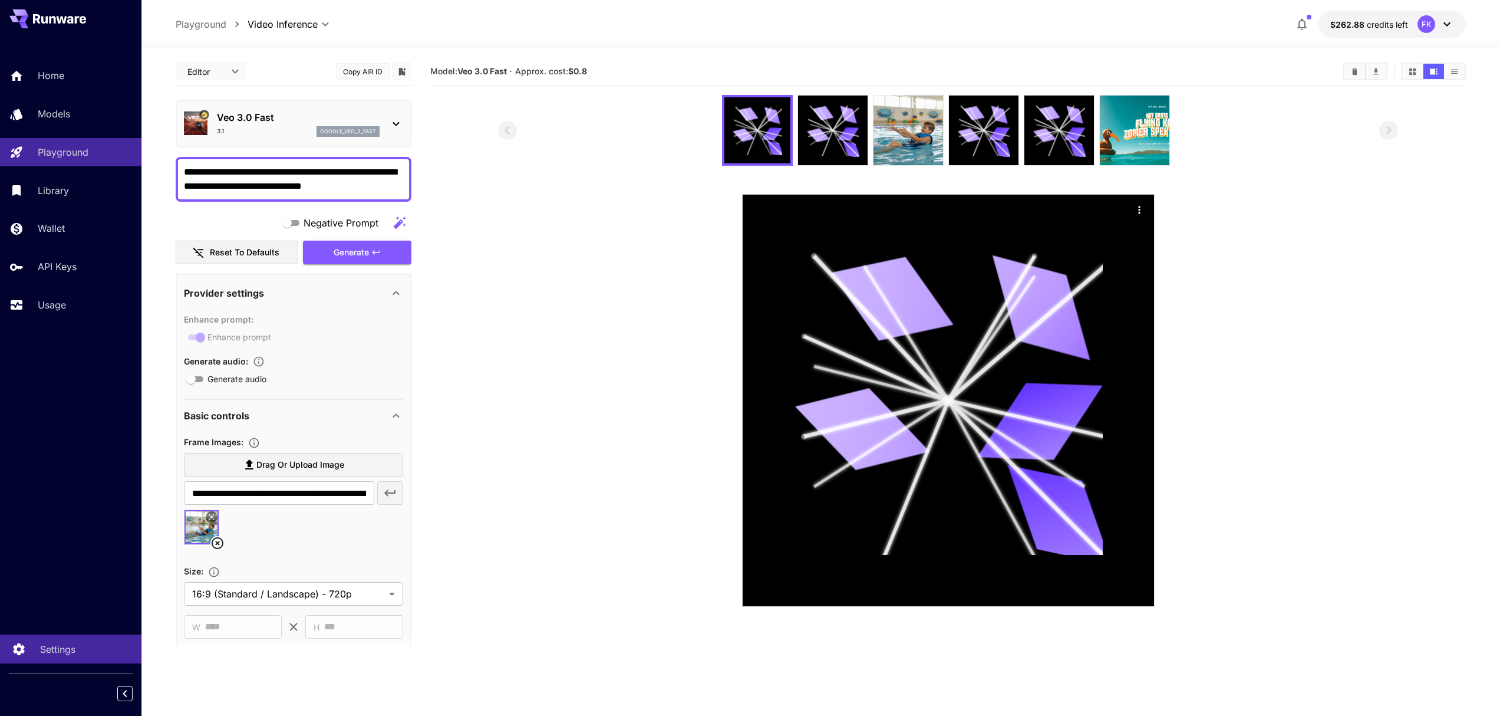
click at [51, 657] on link "Settings" at bounding box center [70, 648] width 141 height 29
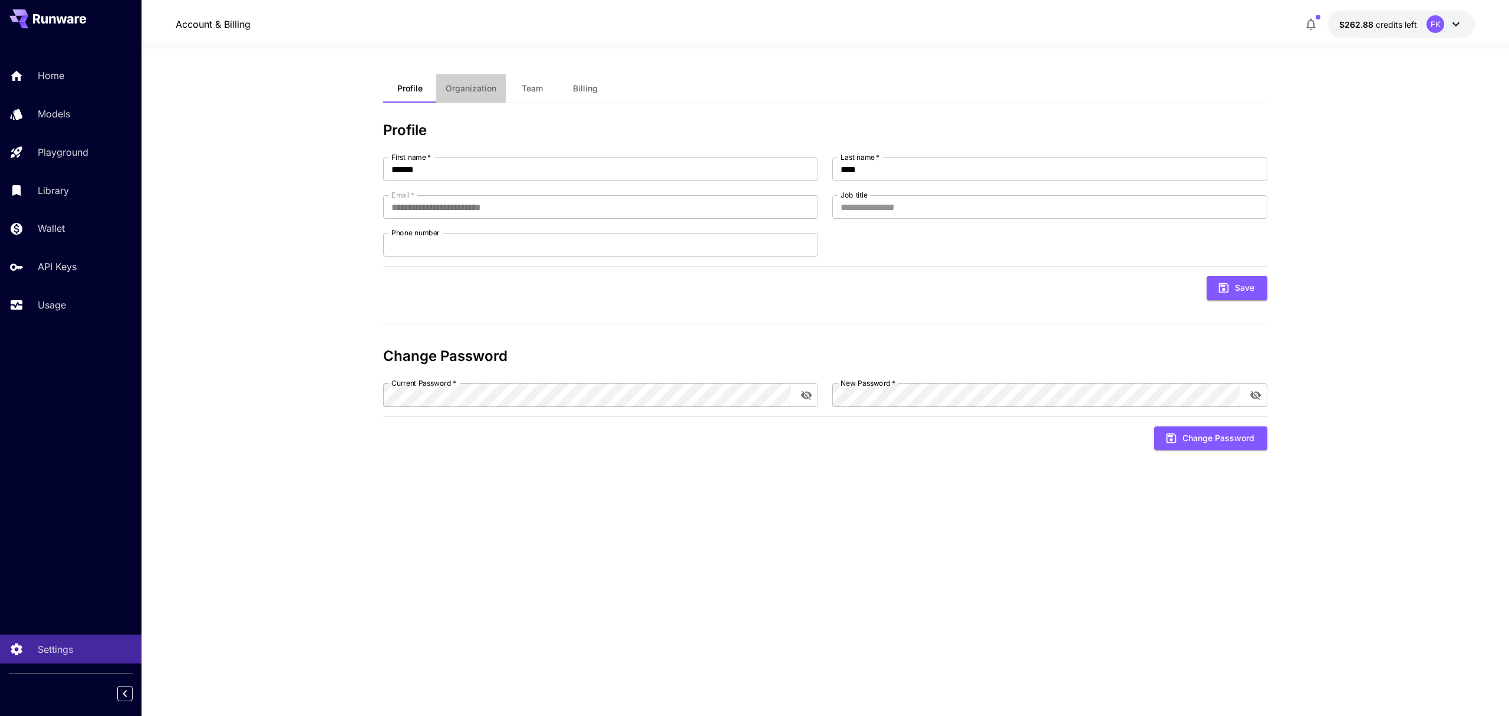
click at [478, 92] on span "Organization" at bounding box center [471, 88] width 51 height 11
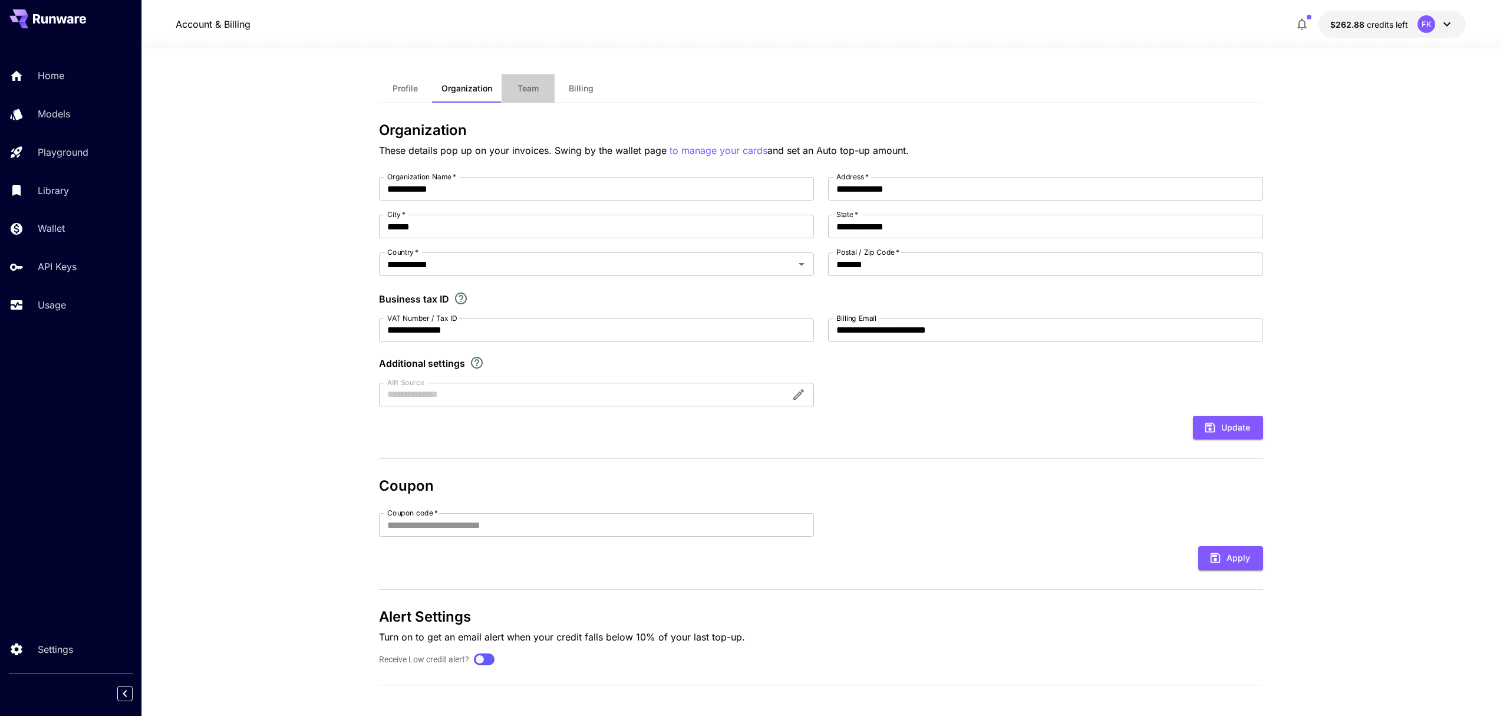
click at [520, 82] on button "Team" at bounding box center [528, 88] width 53 height 28
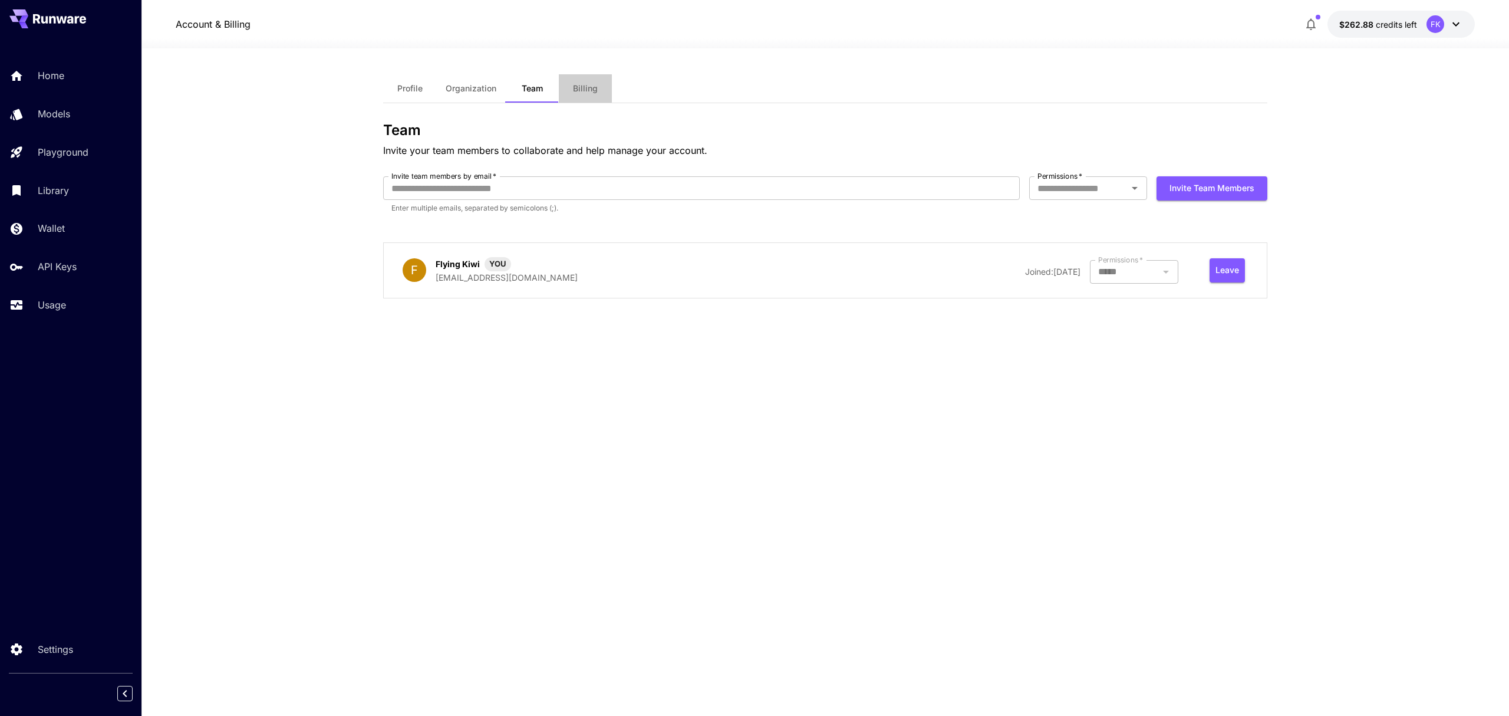
click at [566, 89] on button "Billing" at bounding box center [585, 88] width 53 height 28
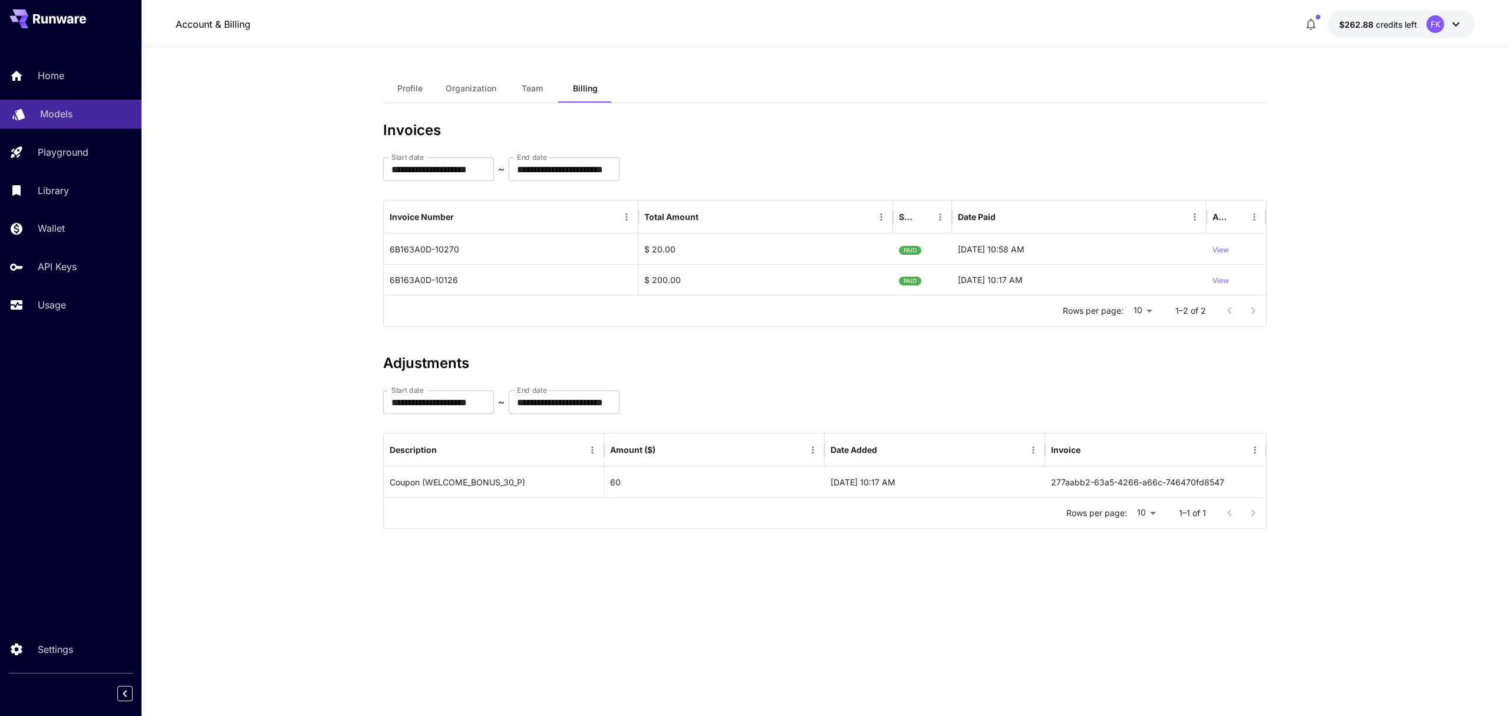
click at [68, 110] on p "Models" at bounding box center [56, 114] width 32 height 14
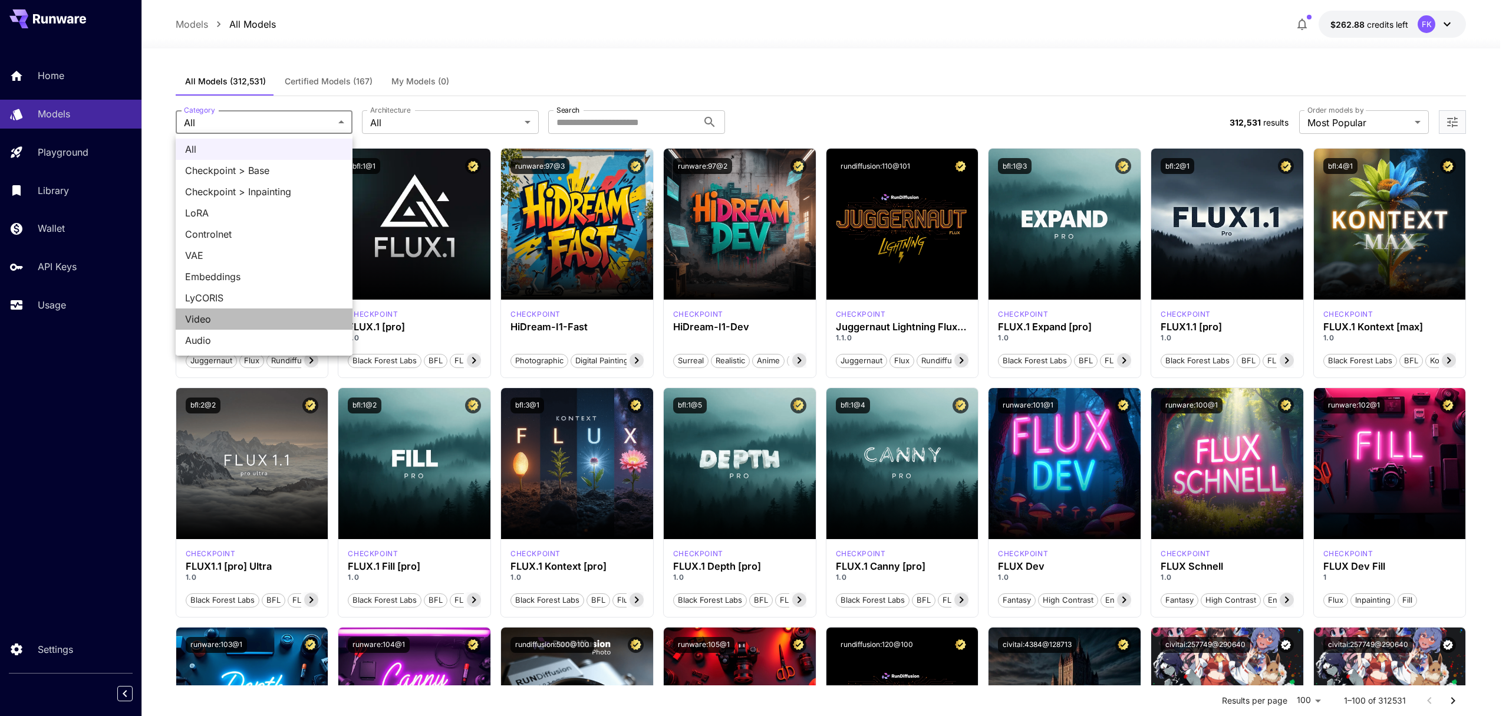
click at [220, 318] on span "Video" at bounding box center [264, 319] width 158 height 14
type input "*****"
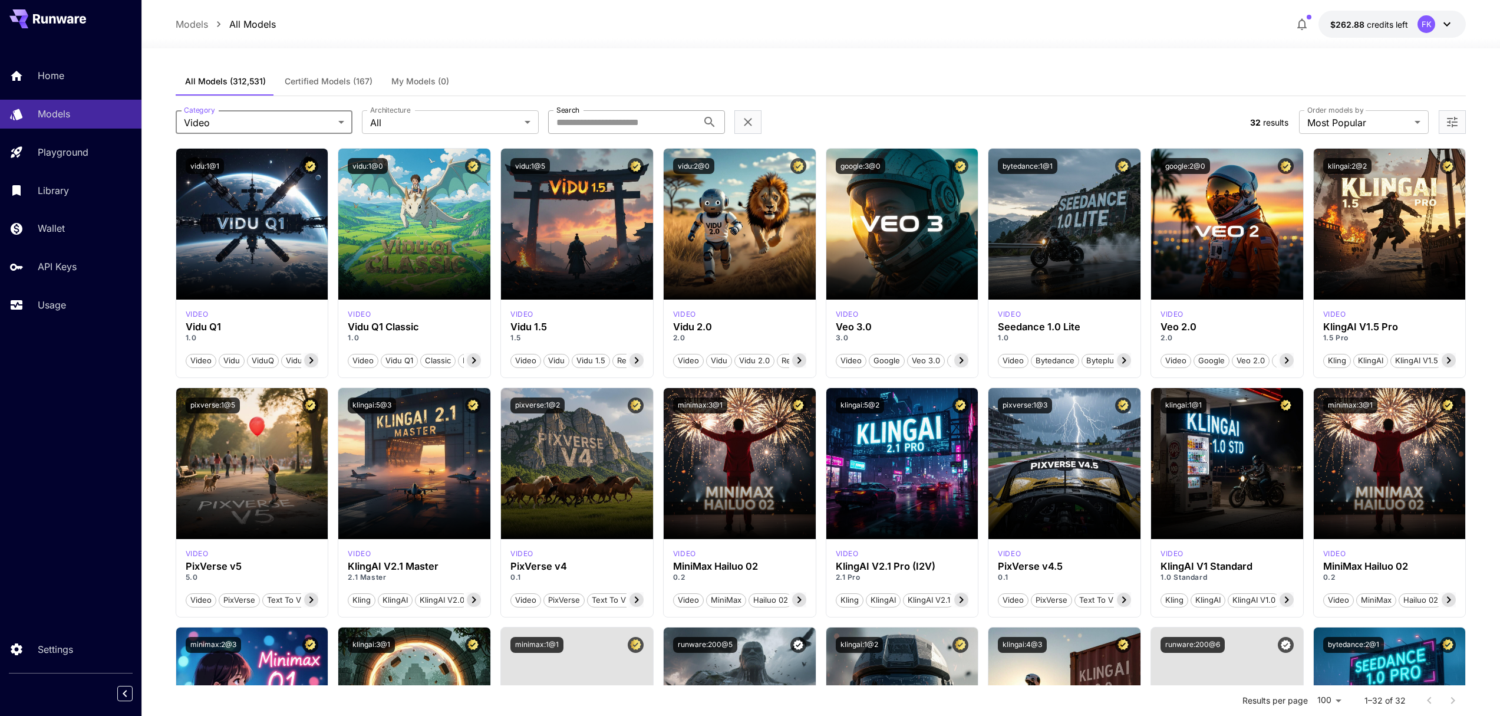
click at [605, 120] on input "Search" at bounding box center [623, 122] width 150 height 24
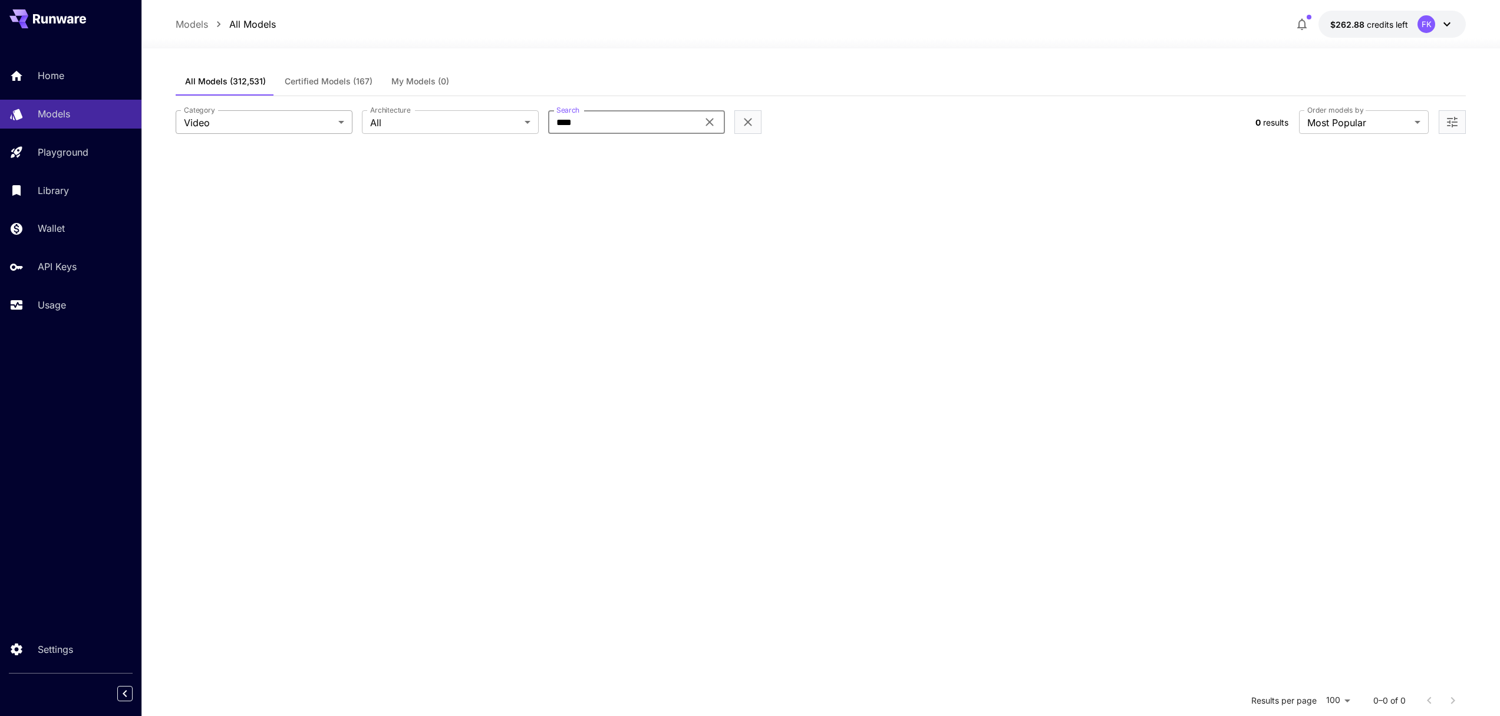
type input "****"
click at [296, 124] on body "**********" at bounding box center [750, 465] width 1500 height 930
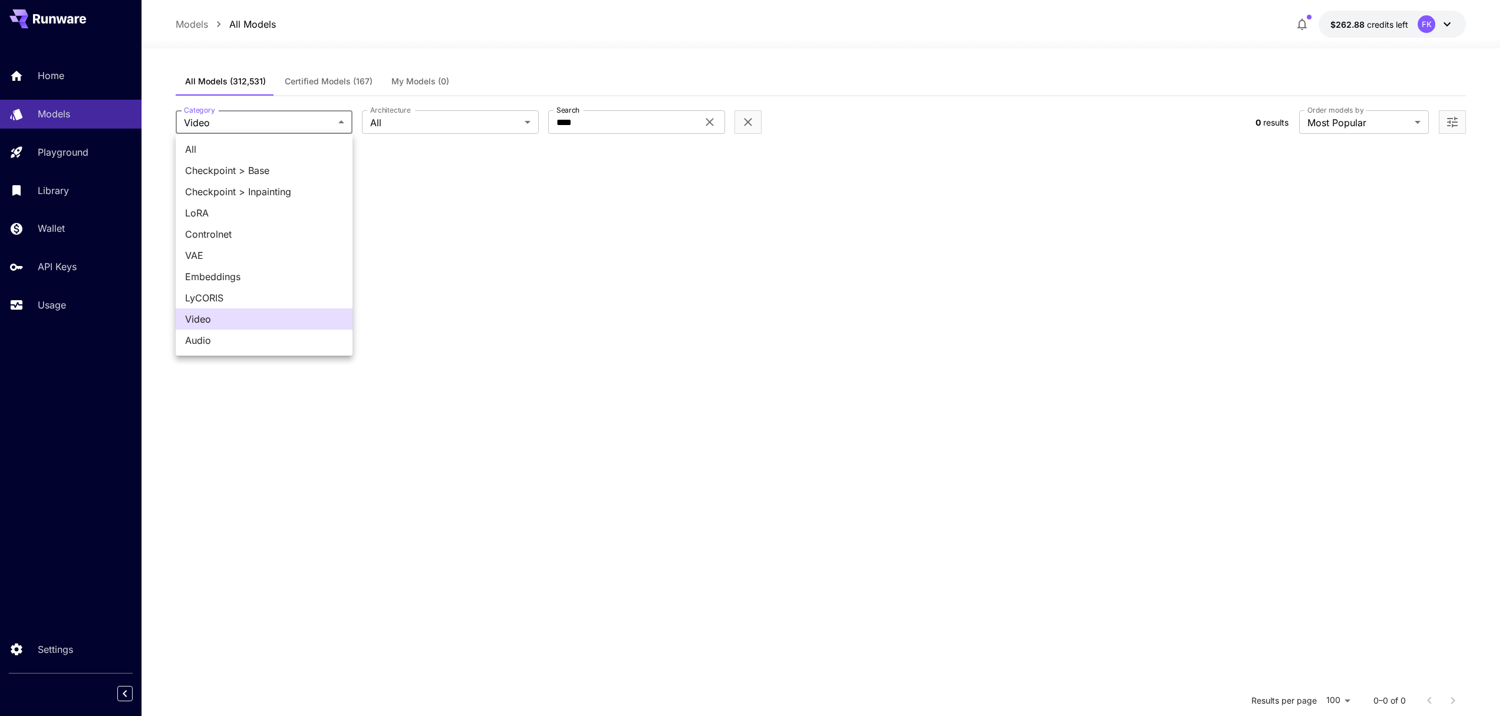
click at [229, 156] on li "All" at bounding box center [264, 149] width 177 height 21
type input "***"
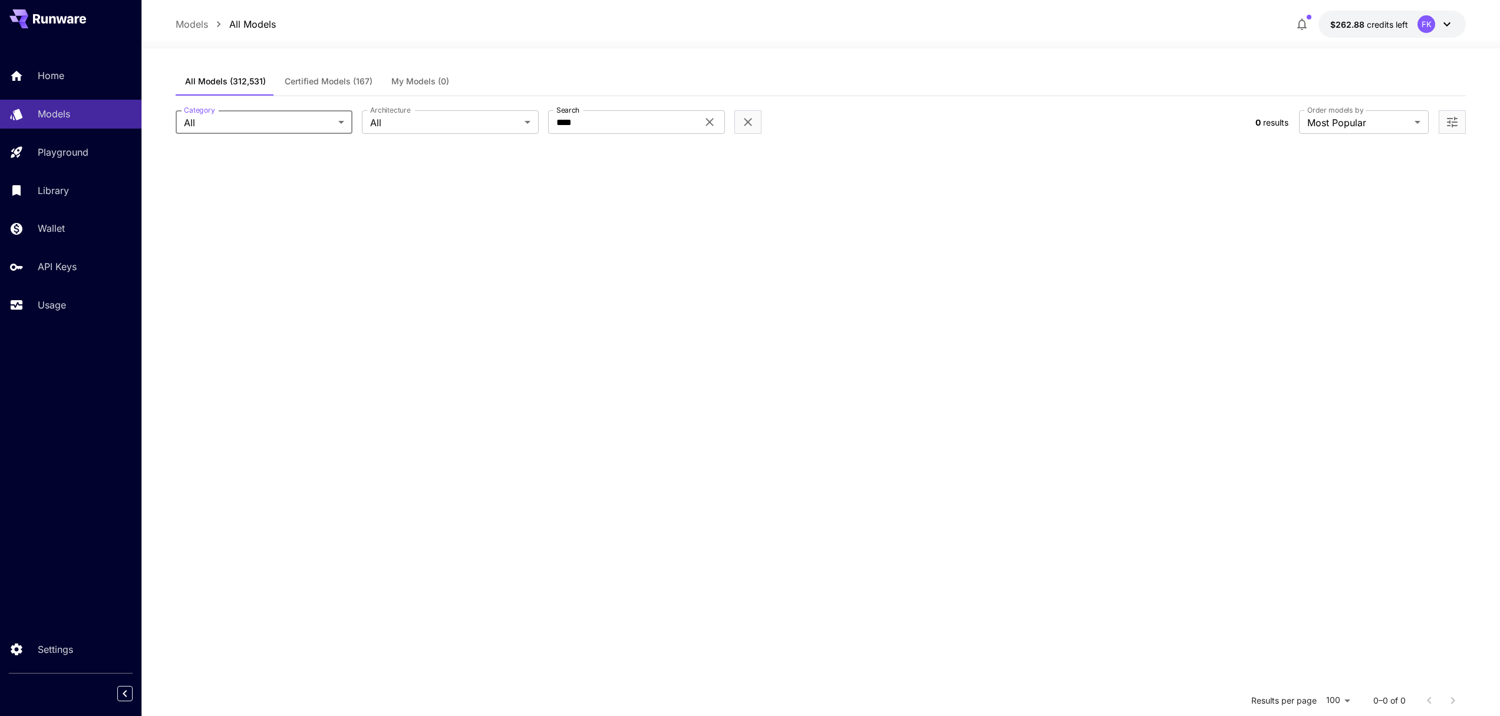
click at [341, 88] on button "Certified Models (167)" at bounding box center [328, 81] width 107 height 28
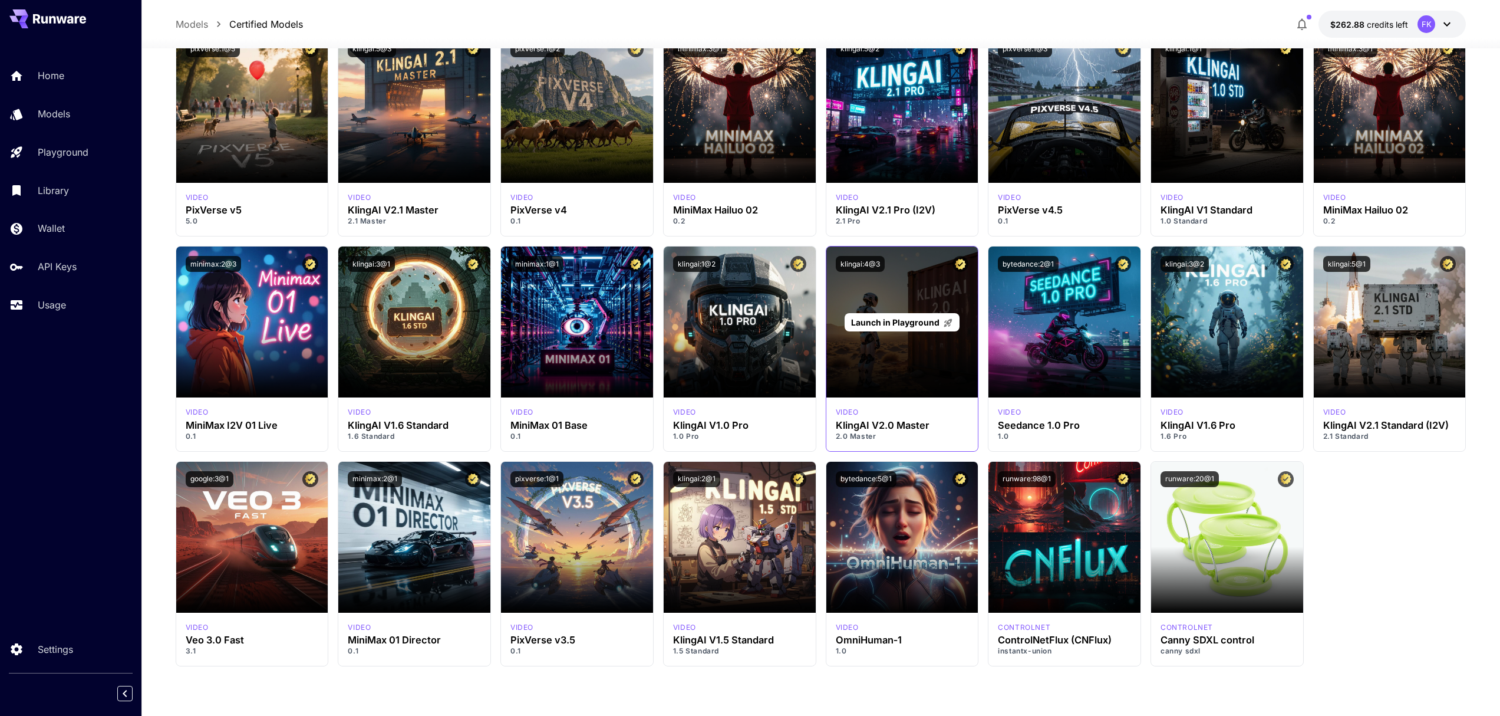
scroll to position [3630, 0]
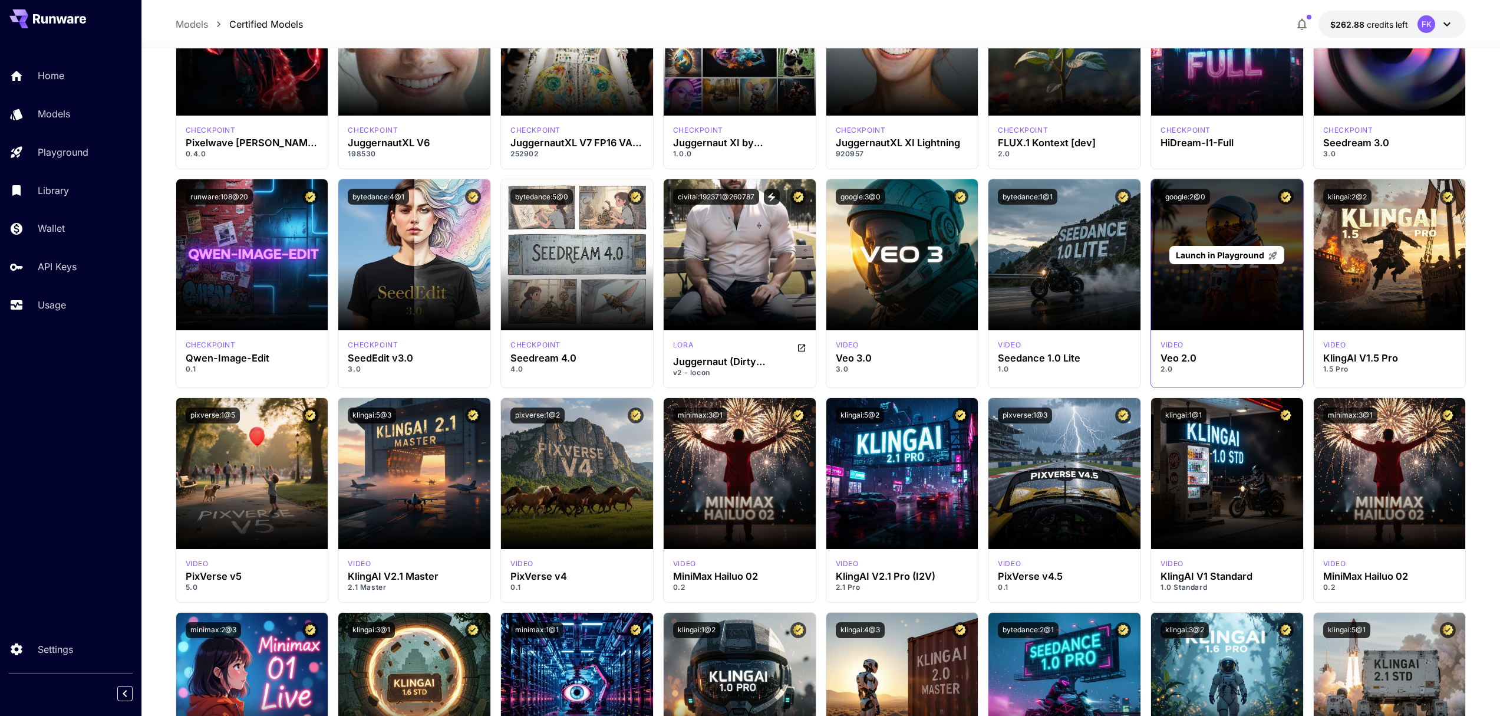
click at [1188, 283] on div "Launch in Playground" at bounding box center [1227, 254] width 152 height 151
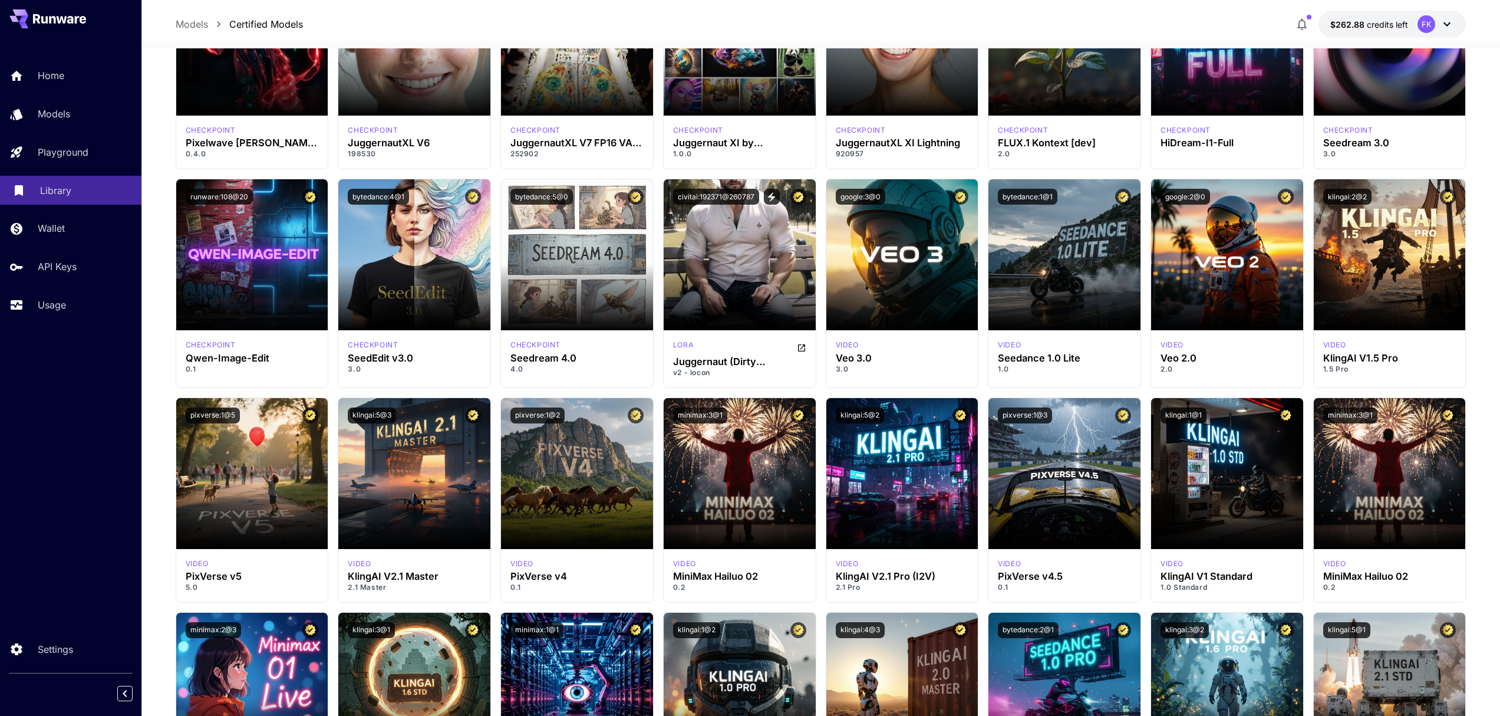
click at [60, 193] on p "Library" at bounding box center [55, 190] width 31 height 14
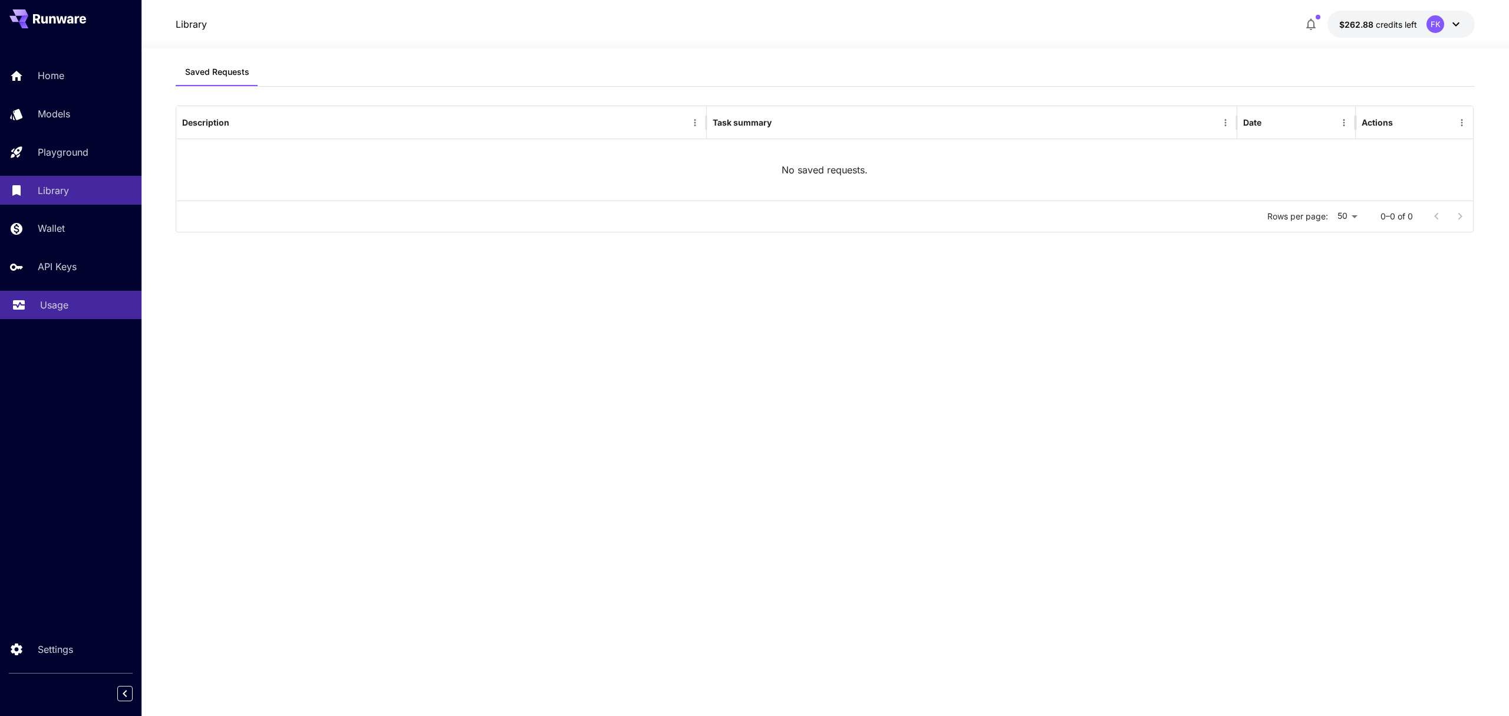
click at [61, 302] on p "Usage" at bounding box center [54, 305] width 28 height 14
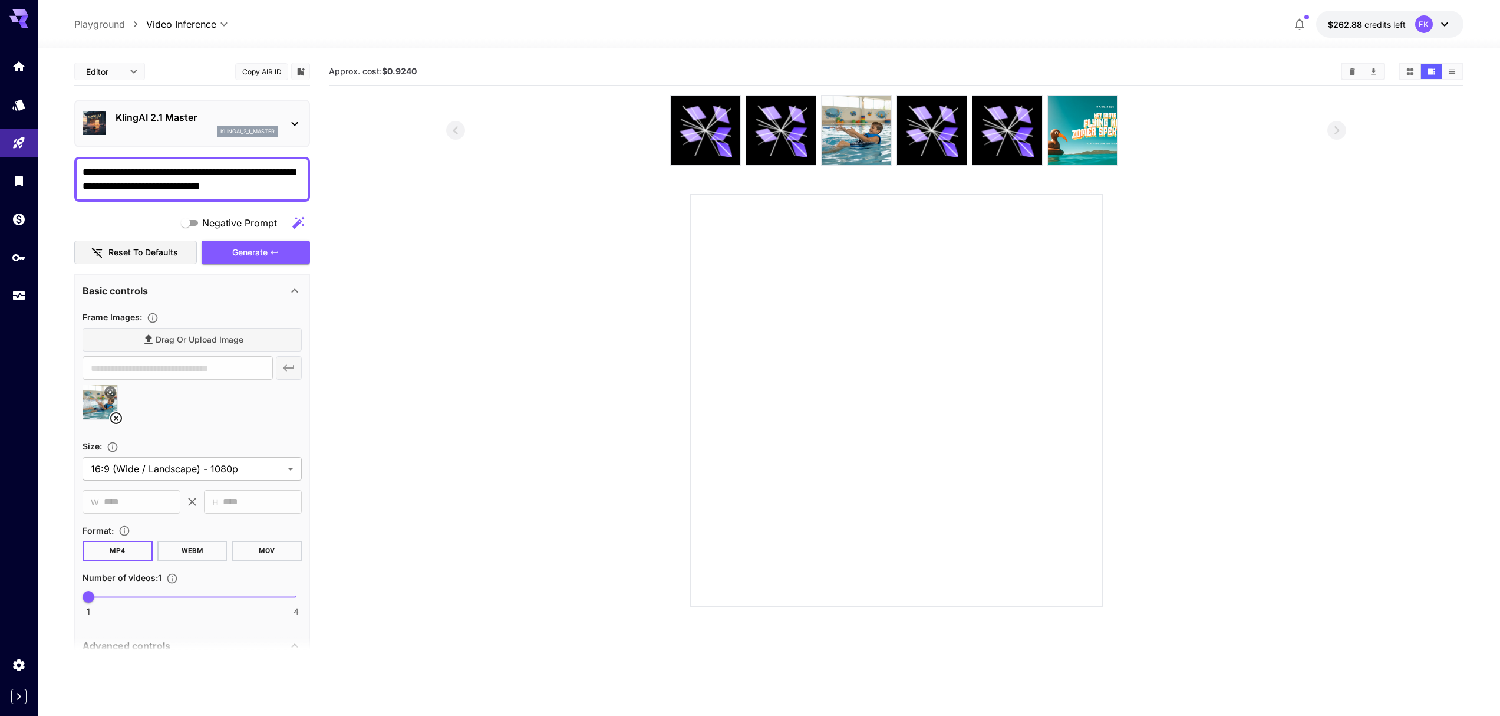
click at [126, 126] on div "klingai_2_1_master" at bounding box center [197, 131] width 163 height 11
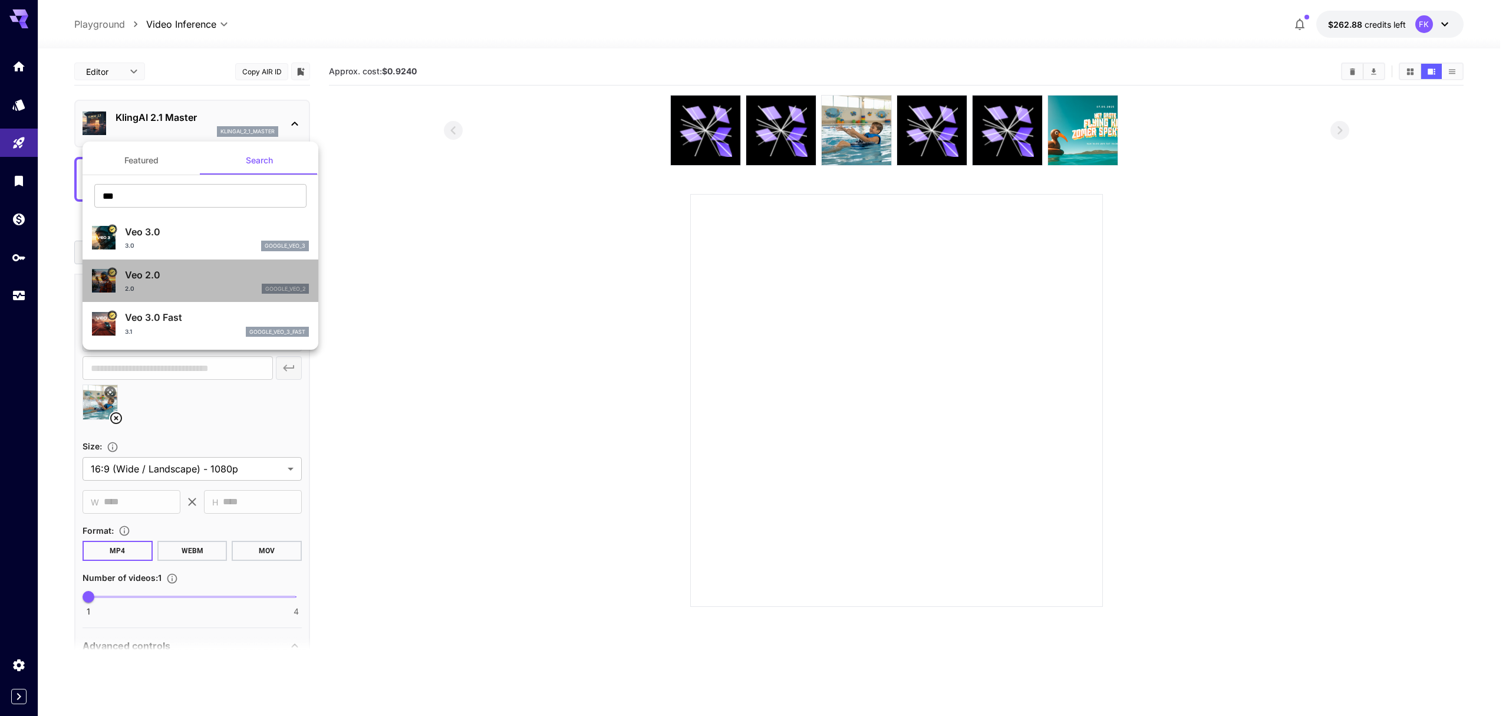
click at [192, 273] on p "Veo 2.0" at bounding box center [217, 275] width 184 height 14
type input "**********"
type input "****"
type input "***"
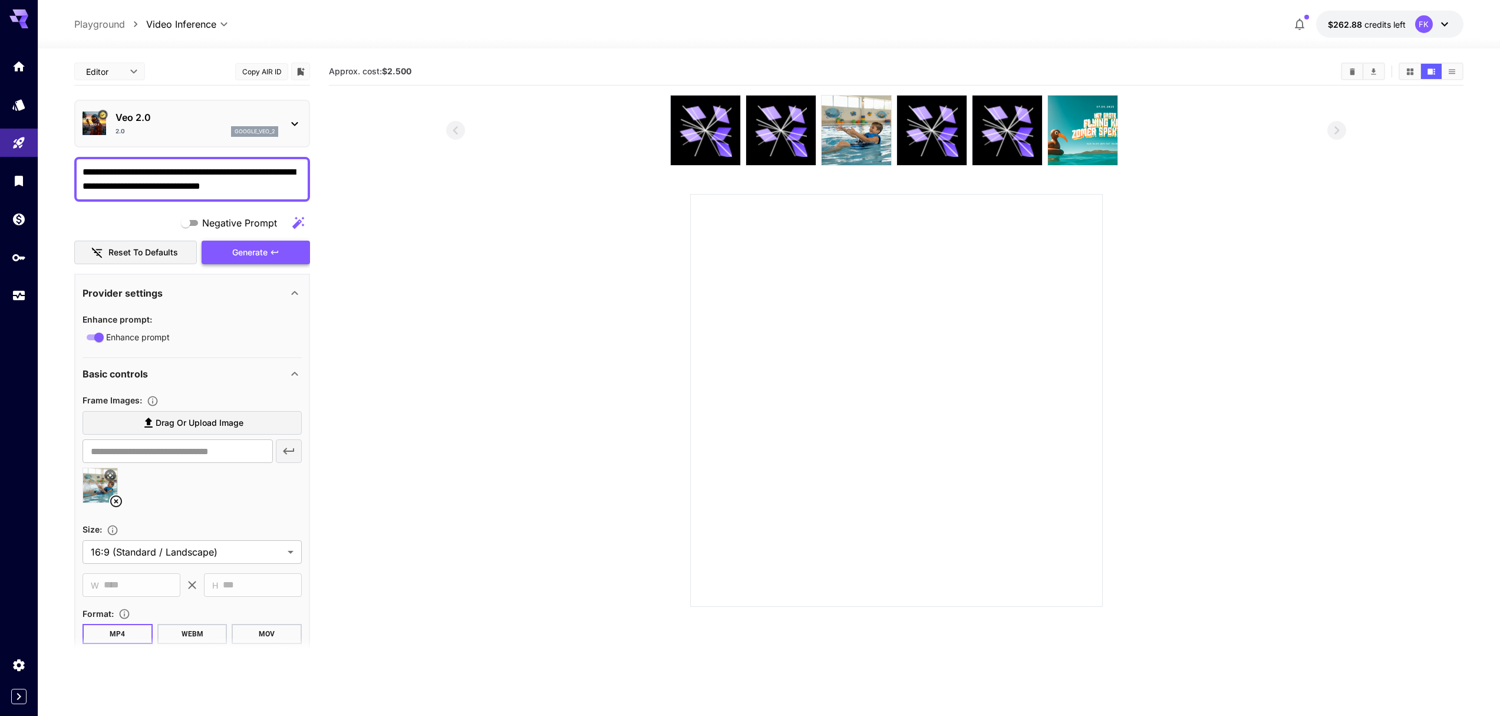
click at [261, 255] on div "Generate" at bounding box center [256, 253] width 108 height 24
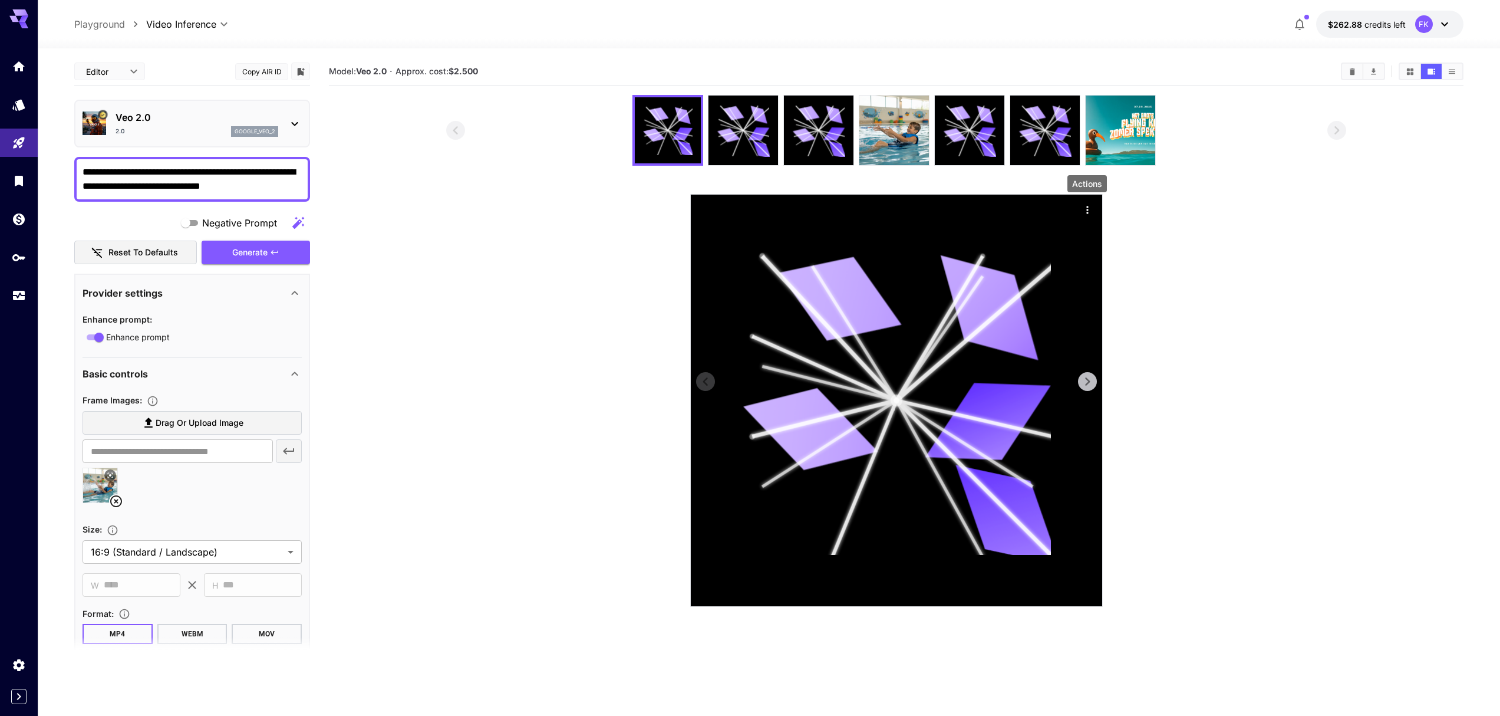
click at [1085, 212] on icon "Actions" at bounding box center [1088, 210] width 12 height 12
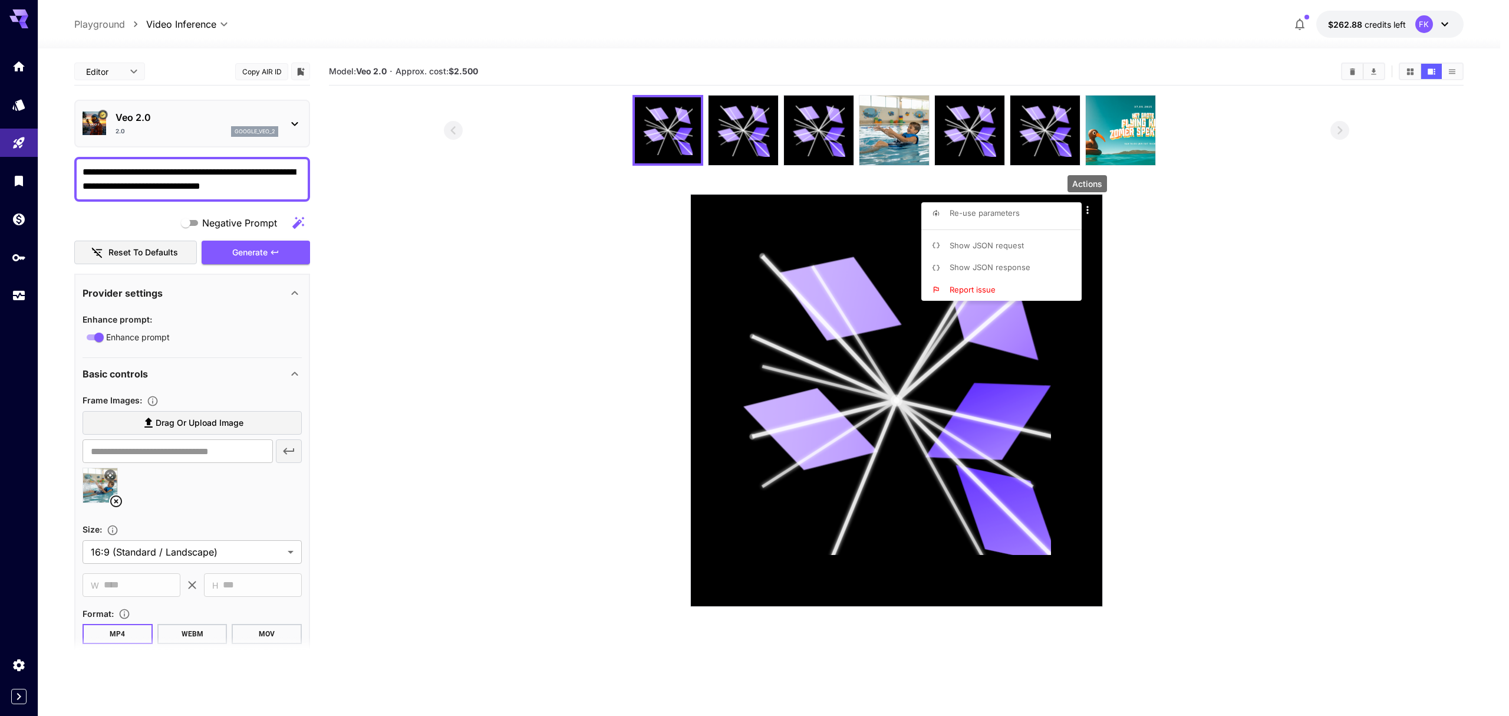
click at [1019, 267] on span "Show JSON response" at bounding box center [990, 266] width 81 height 9
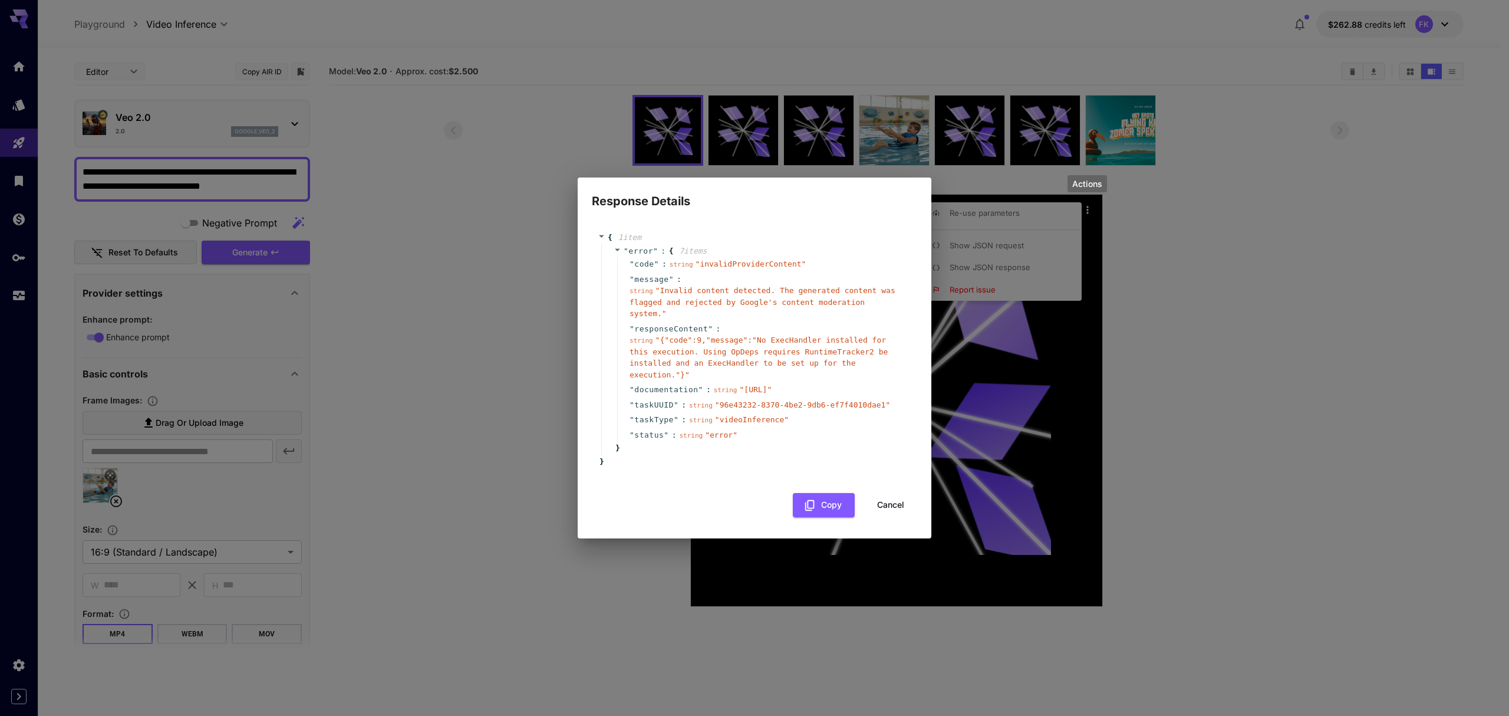
click at [498, 222] on div "Response Details { 1 item " error " : { 7 item s " code " : string " invalidPro…" at bounding box center [754, 358] width 1509 height 716
click at [733, 130] on div "Response Details { 1 item " error " : { 7 item s " code " : string " invalidPro…" at bounding box center [754, 358] width 1509 height 716
click at [736, 131] on div "Response Details { 1 item " error " : { 7 item s " code " : string " invalidPro…" at bounding box center [754, 358] width 1509 height 716
click at [869, 514] on button "Cancel" at bounding box center [890, 505] width 53 height 24
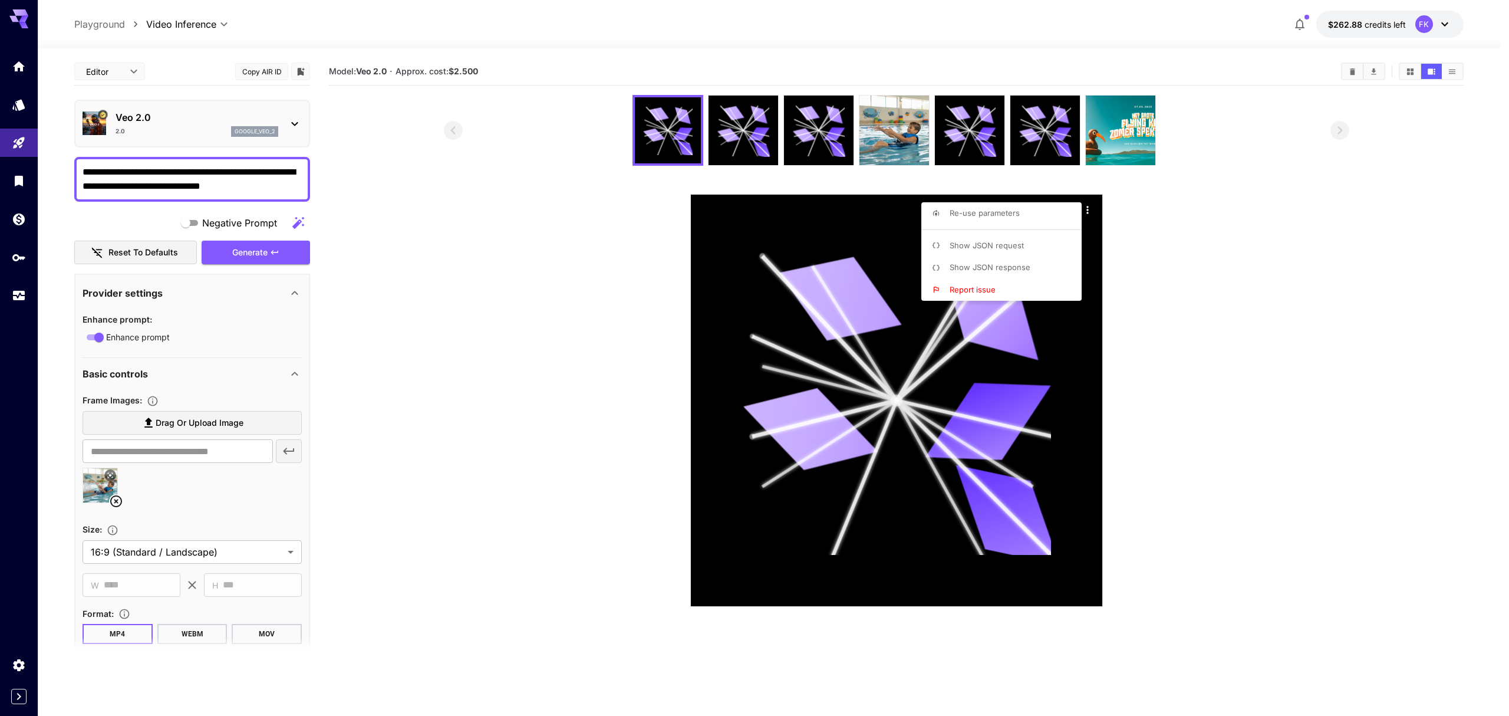
click at [730, 112] on div at bounding box center [754, 358] width 1509 height 716
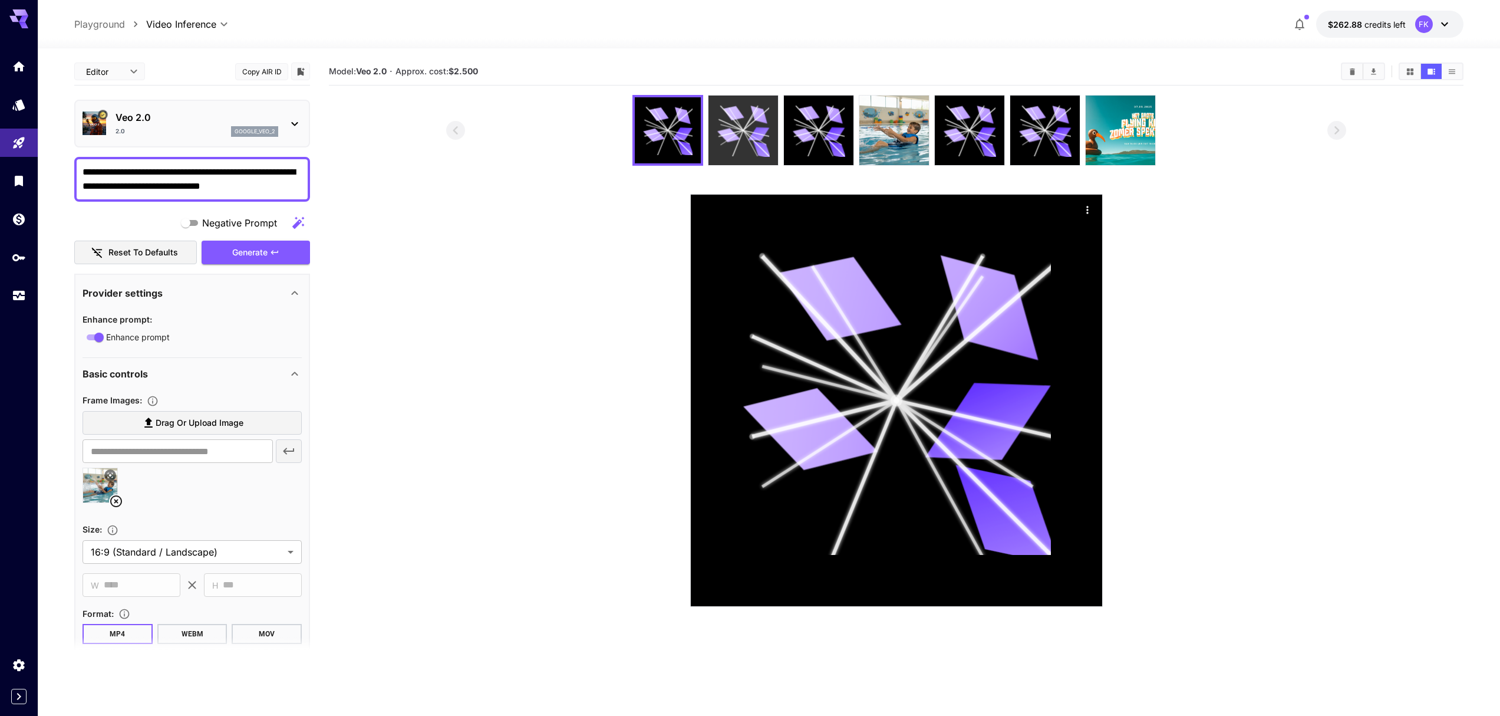
click at [735, 130] on icon at bounding box center [743, 130] width 52 height 52
click at [1086, 211] on icon "Actions" at bounding box center [1088, 210] width 12 height 12
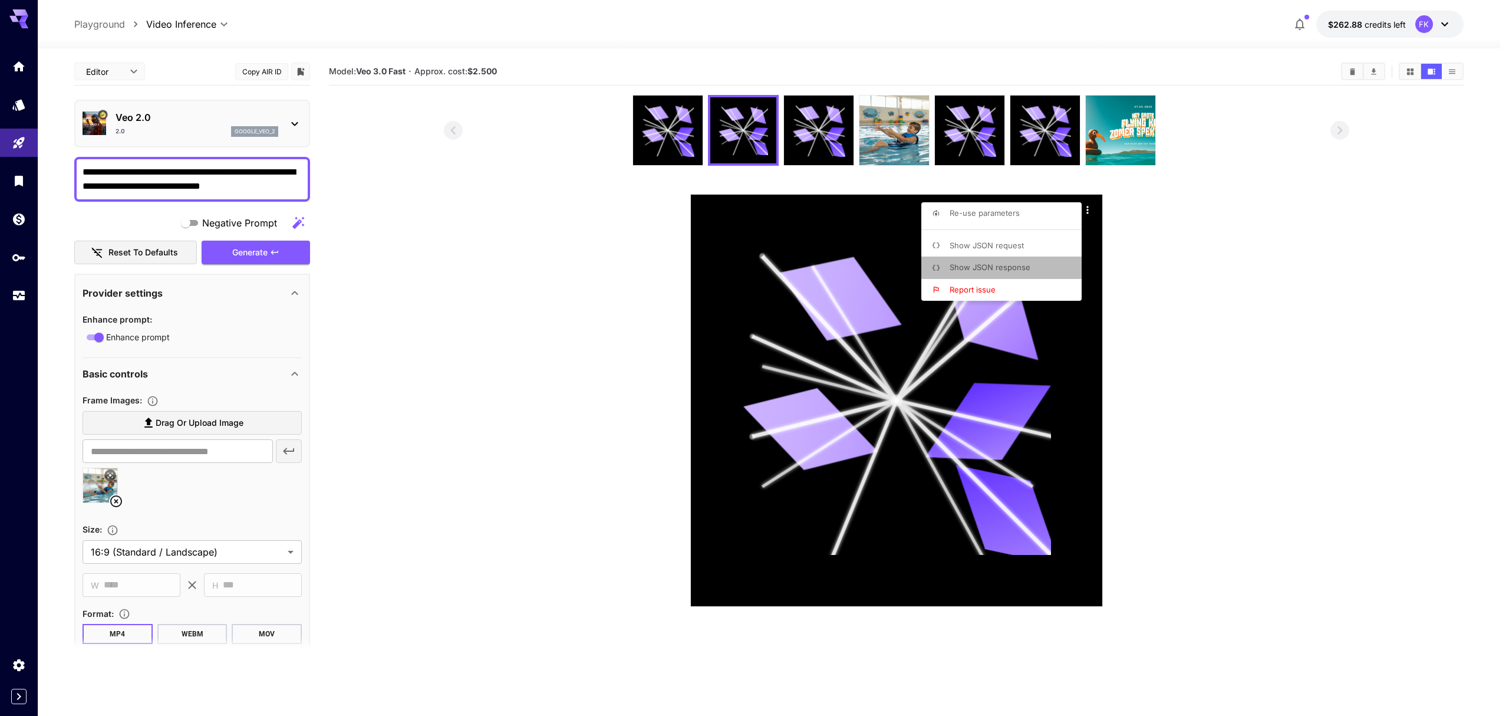
click at [1022, 266] on span "Show JSON response" at bounding box center [990, 266] width 81 height 9
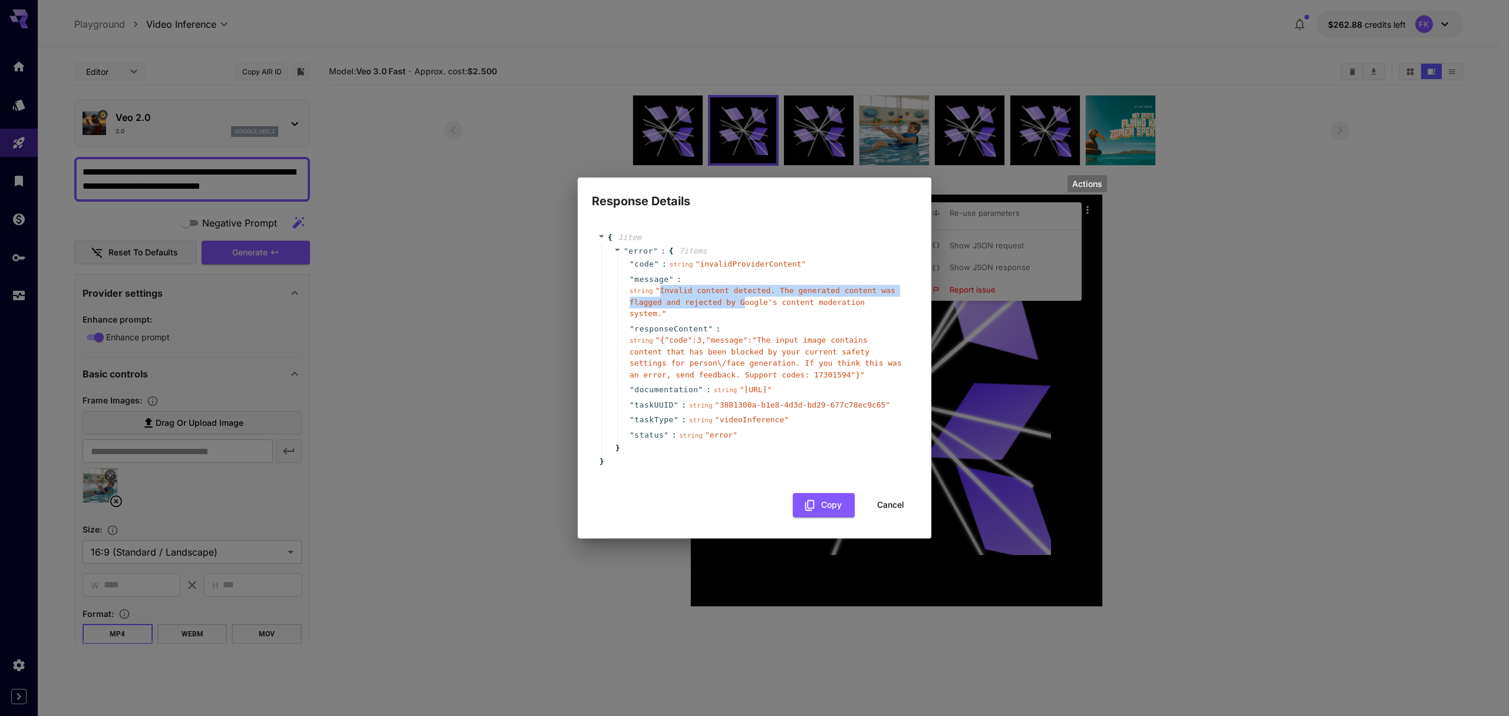
drag, startPoint x: 660, startPoint y: 281, endPoint x: 744, endPoint y: 286, distance: 84.5
click at [744, 286] on span "" Invalid content detected. The generated content was flagged and rejected by G…" at bounding box center [763, 302] width 266 height 32
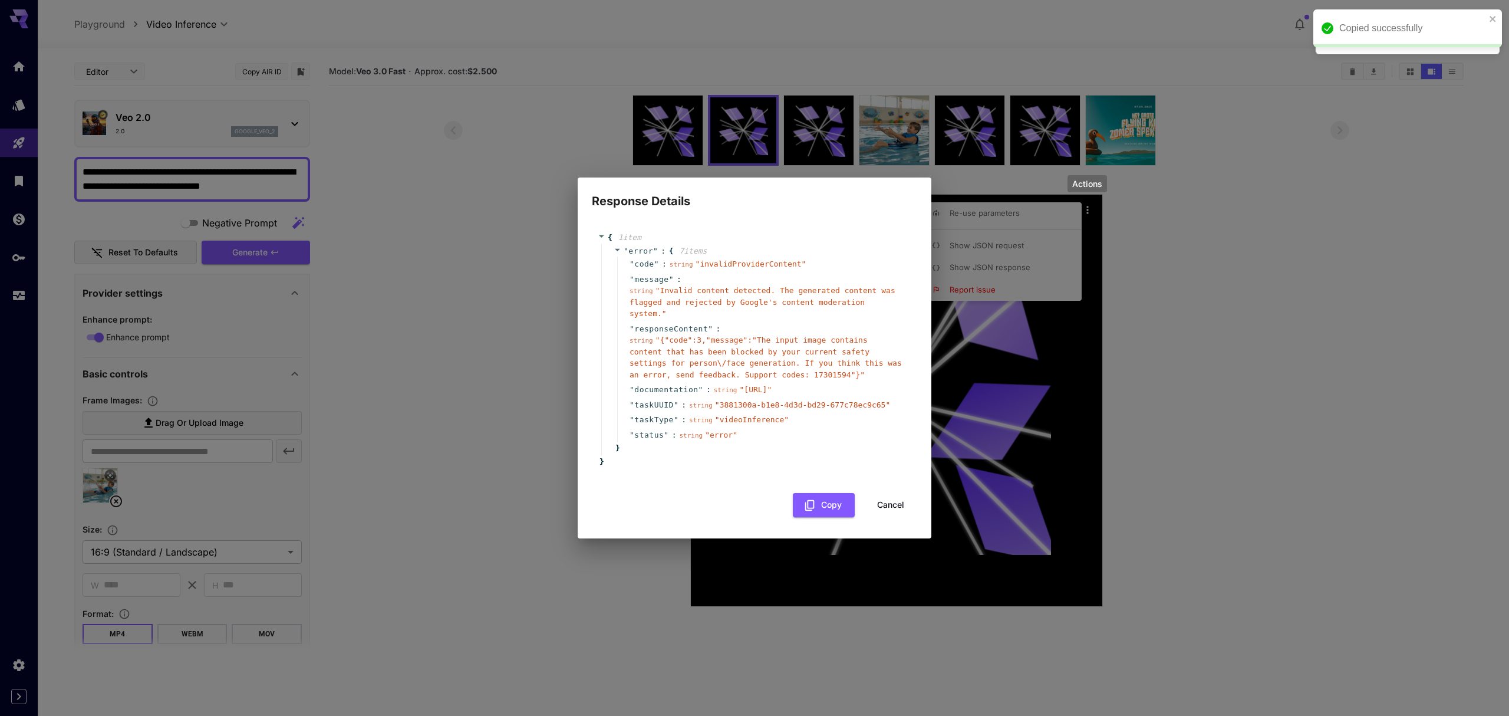
click at [901, 516] on button "Cancel" at bounding box center [890, 505] width 53 height 24
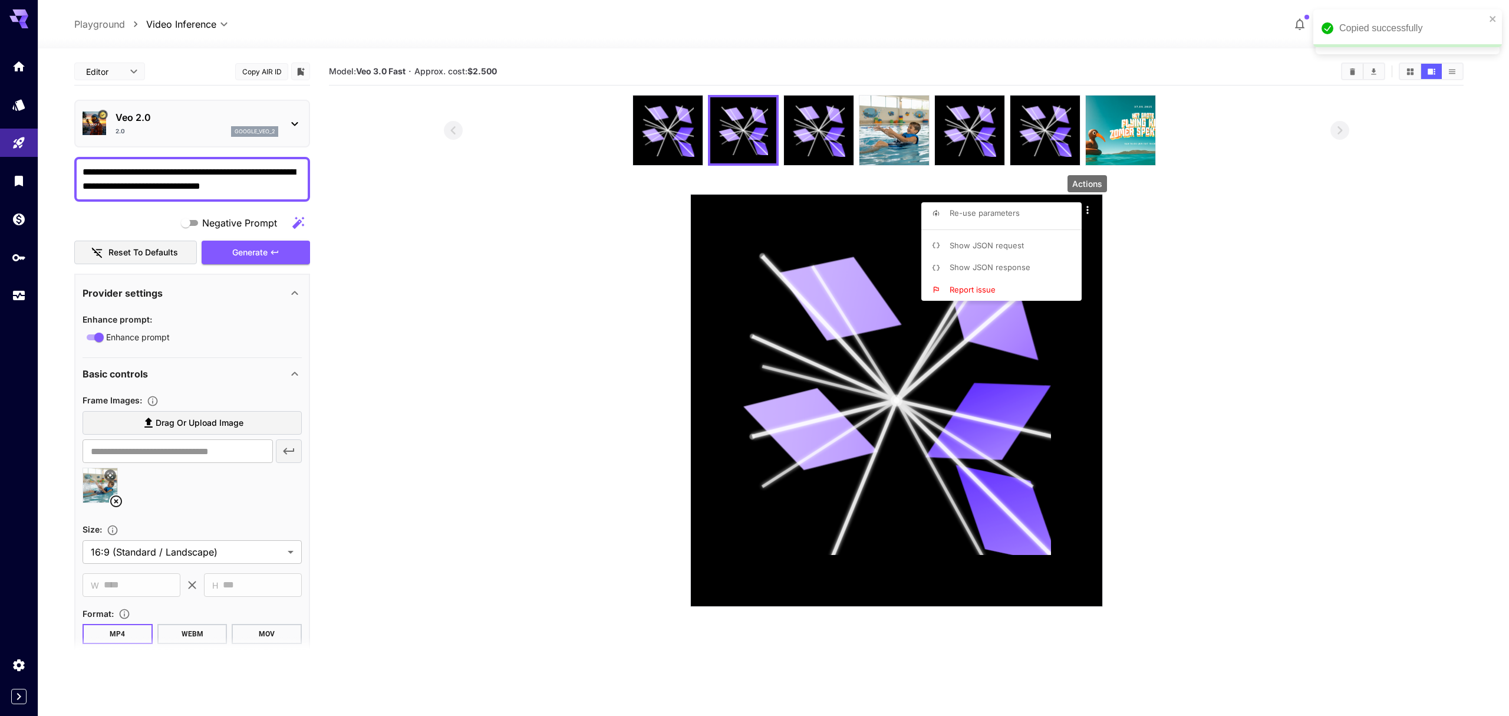
click at [1010, 249] on span "Show JSON request" at bounding box center [987, 245] width 74 height 9
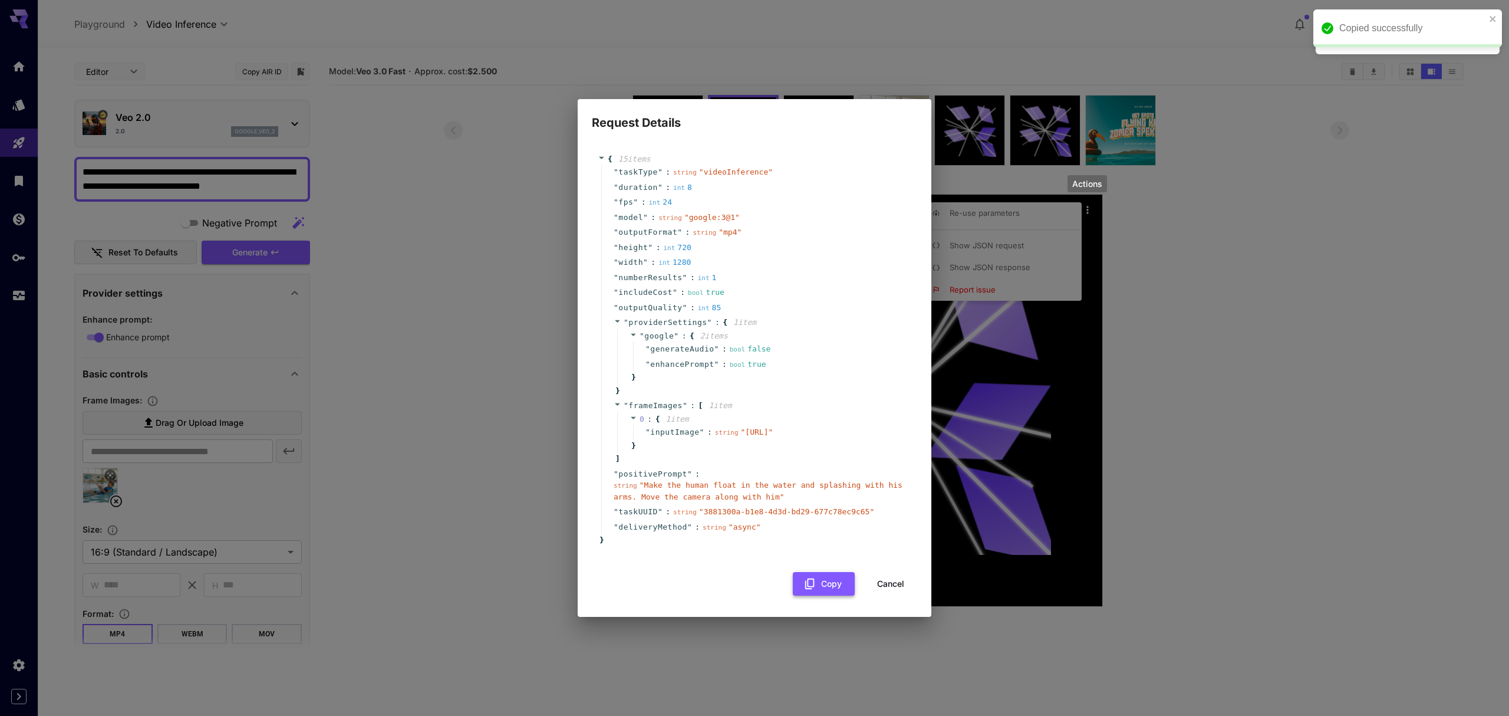
click at [827, 596] on button "Copy" at bounding box center [824, 584] width 62 height 24
click at [1006, 270] on div "Request Details { 15 item s " taskType " : string " videoInference " " duration…" at bounding box center [754, 358] width 1509 height 716
click at [826, 596] on button "Copy" at bounding box center [824, 584] width 62 height 24
click at [1040, 281] on div "Request Details { 15 item s " taskType " : string " videoInference " " duration…" at bounding box center [754, 358] width 1509 height 716
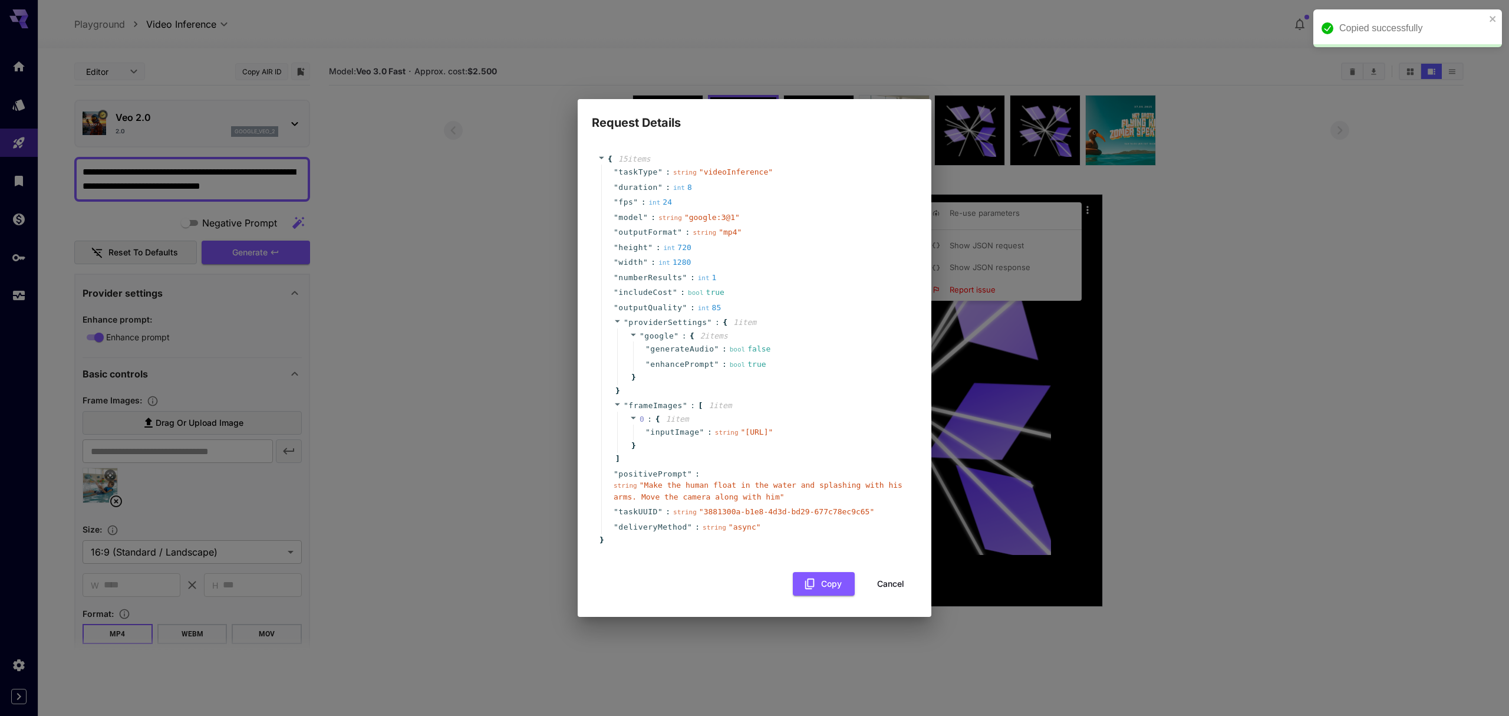
click at [999, 265] on div "Request Details { 15 item s " taskType " : string " videoInference " " duration…" at bounding box center [754, 358] width 1509 height 716
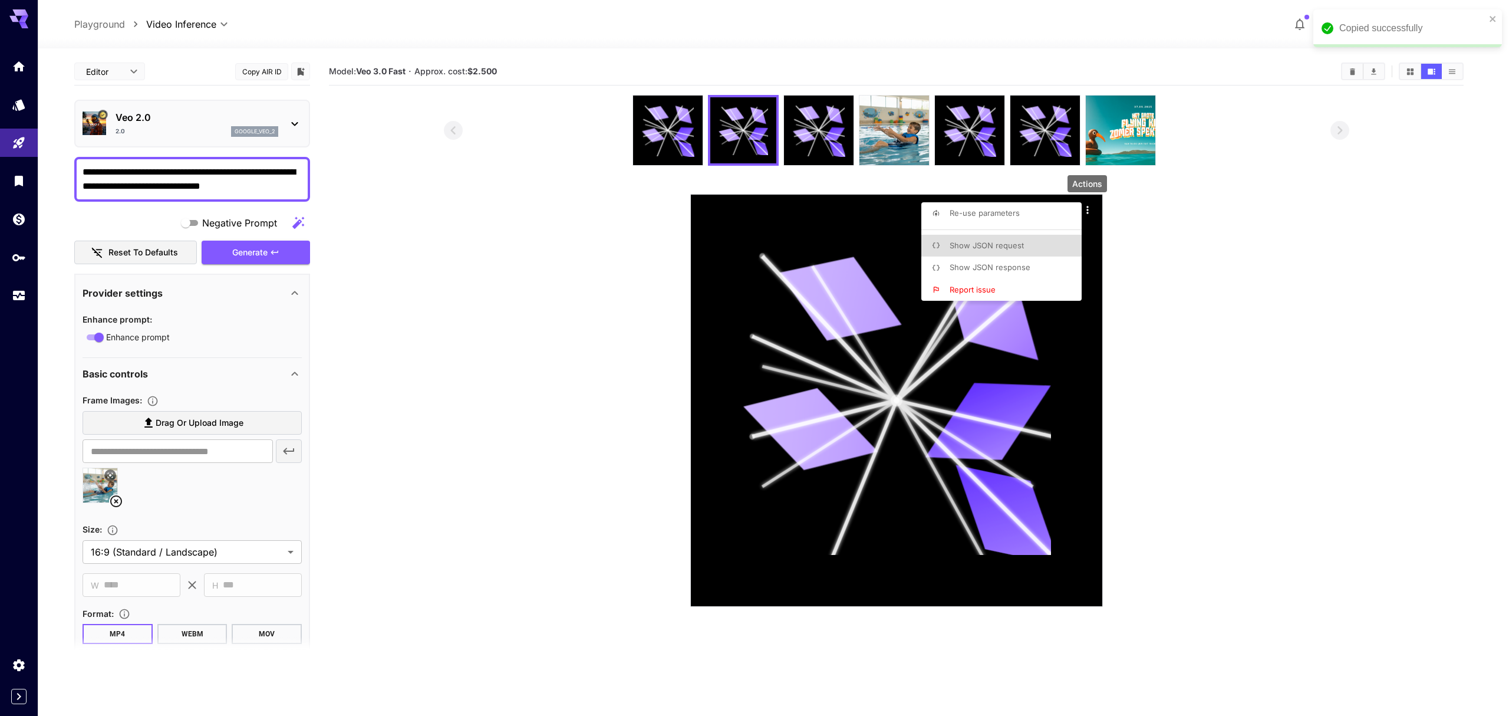
click at [985, 271] on span "Show JSON response" at bounding box center [990, 266] width 81 height 9
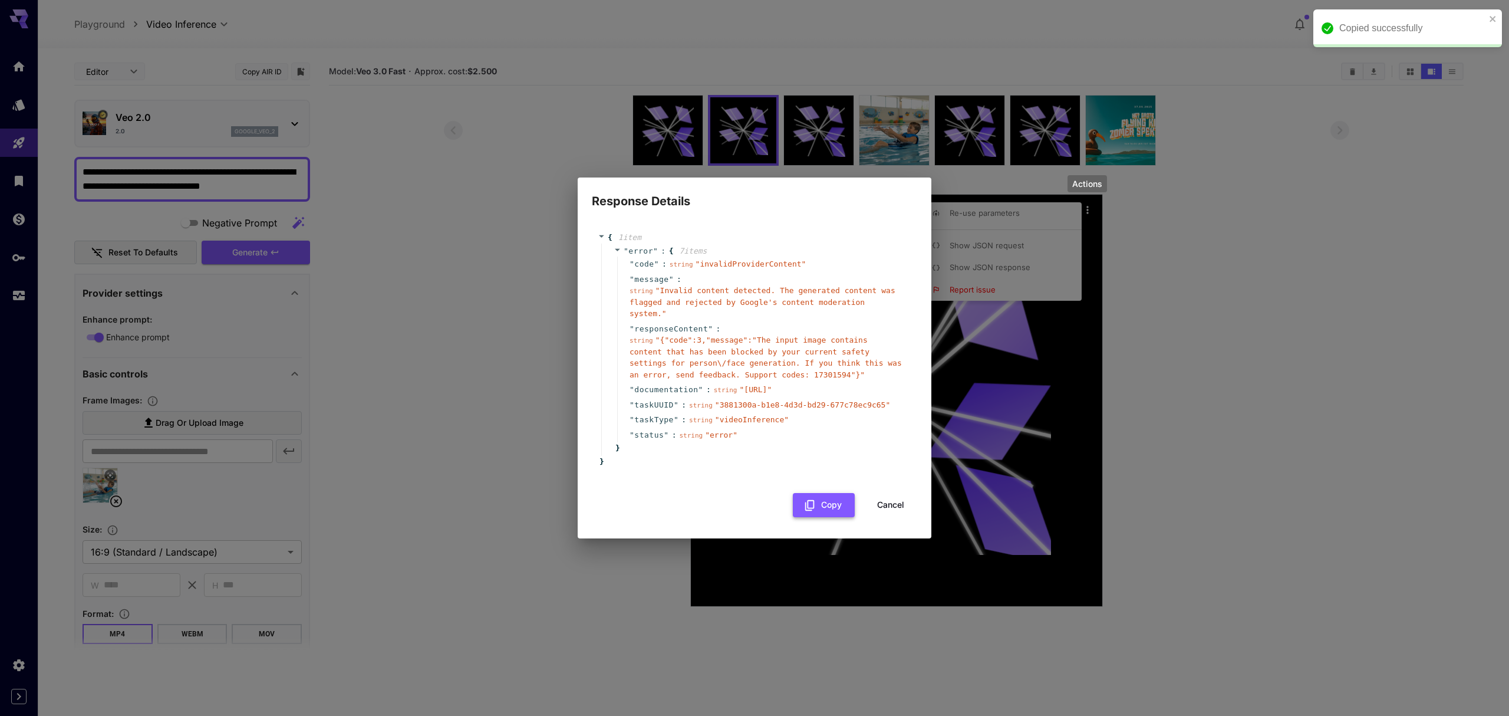
click at [837, 517] on button "Copy" at bounding box center [824, 505] width 62 height 24
click at [886, 516] on button "Cancel" at bounding box center [890, 505] width 53 height 24
